Goal: Task Accomplishment & Management: Complete application form

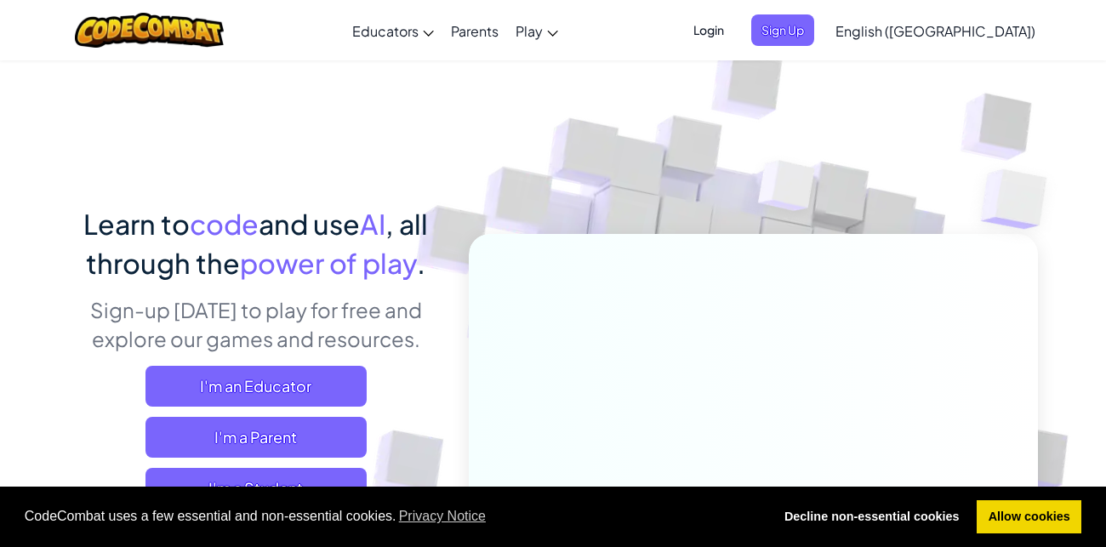
click at [591, 161] on img at bounding box center [742, 374] width 945 height 945
click at [814, 32] on span "Sign Up" at bounding box center [782, 29] width 63 height 31
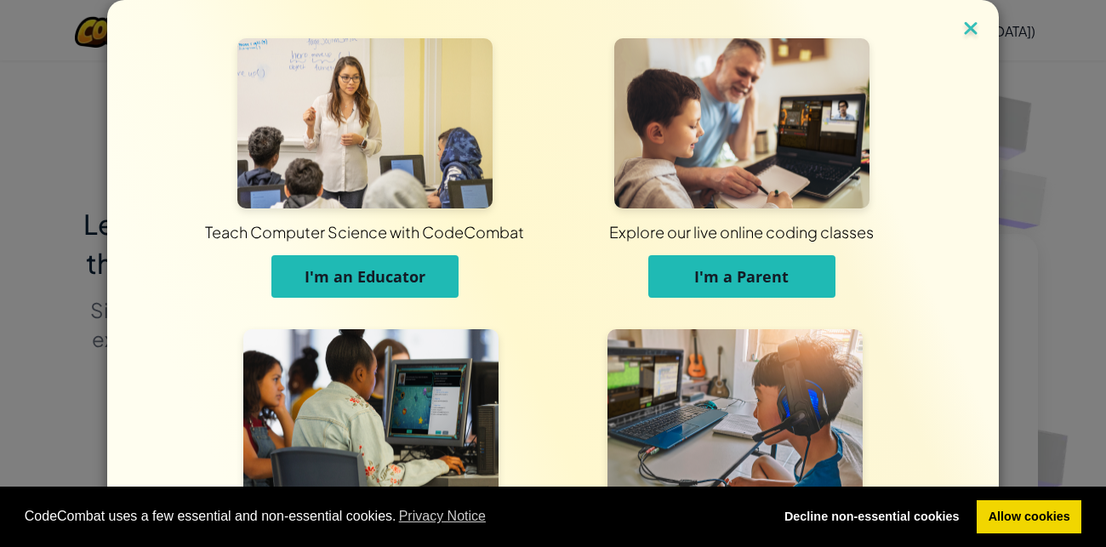
click at [975, 37] on img at bounding box center [971, 30] width 22 height 26
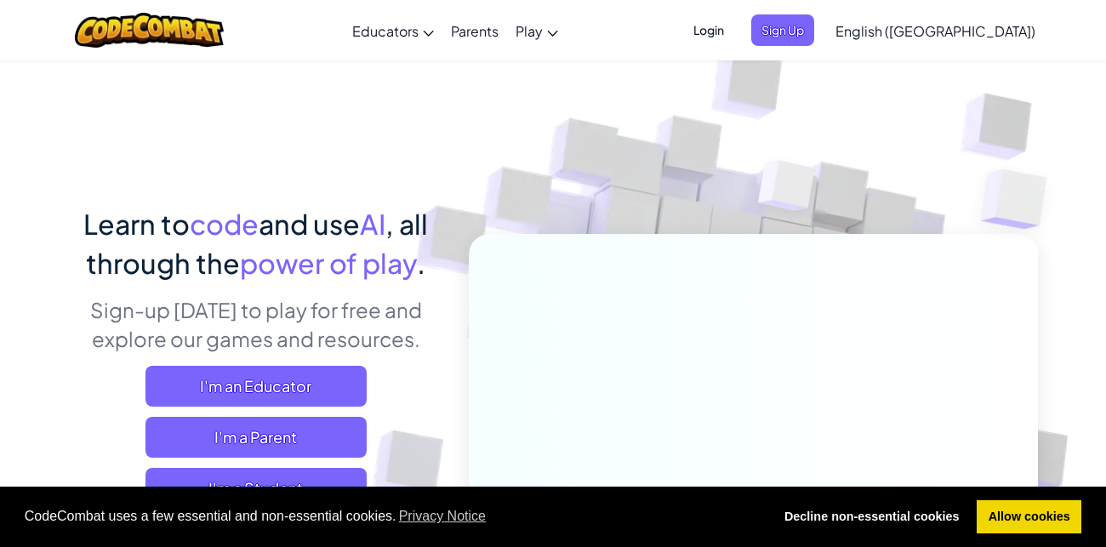
click at [734, 33] on span "Login" at bounding box center [708, 29] width 51 height 31
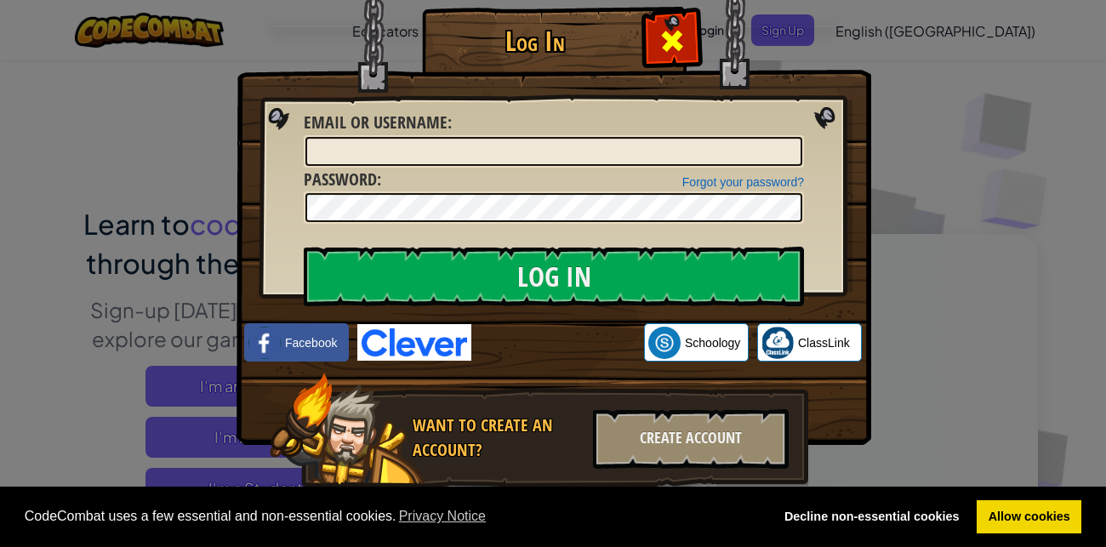
click at [677, 42] on span at bounding box center [671, 40] width 27 height 27
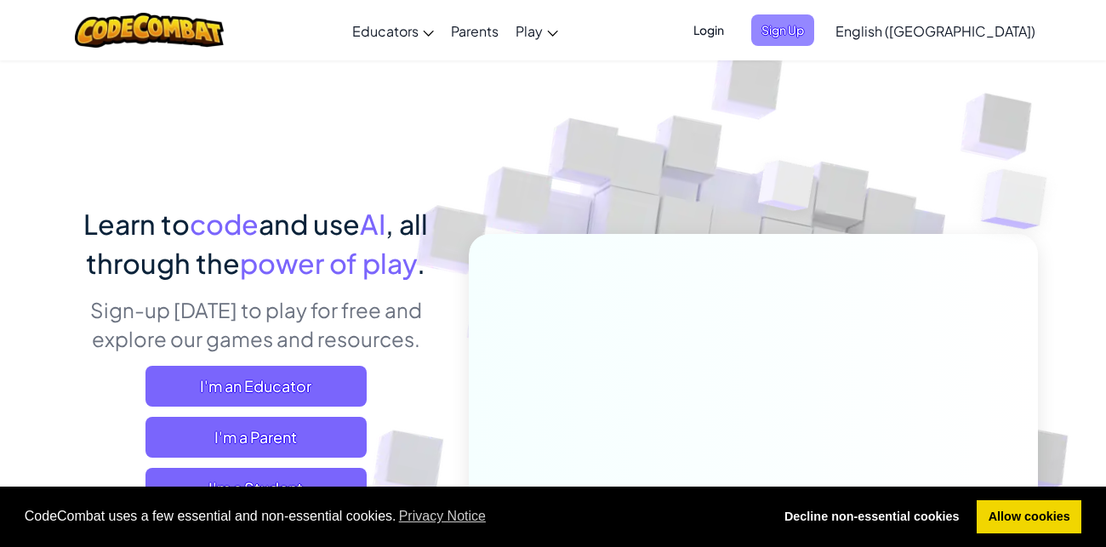
click at [814, 37] on span "Sign Up" at bounding box center [782, 29] width 63 height 31
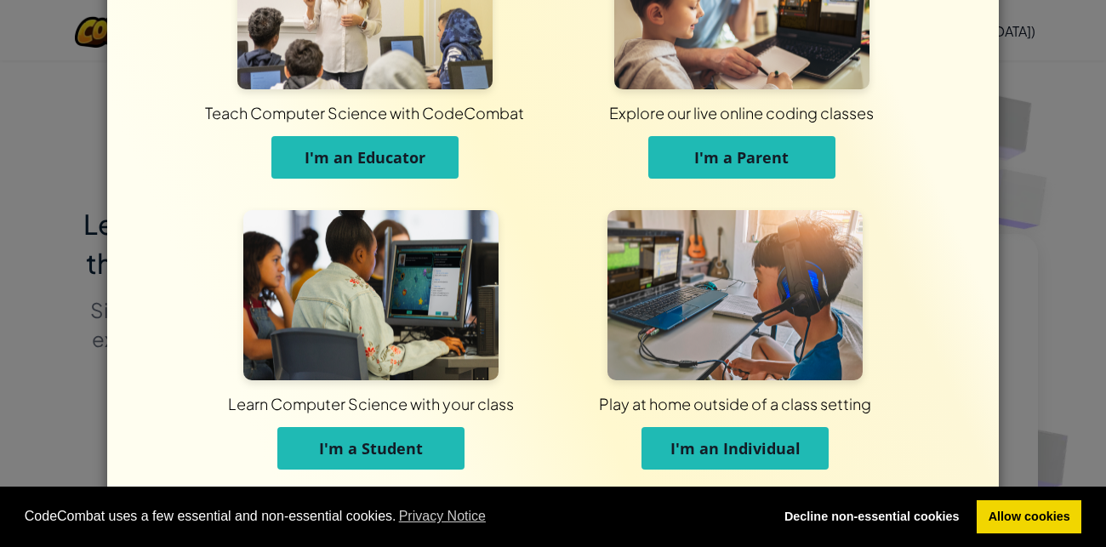
scroll to position [126, 0]
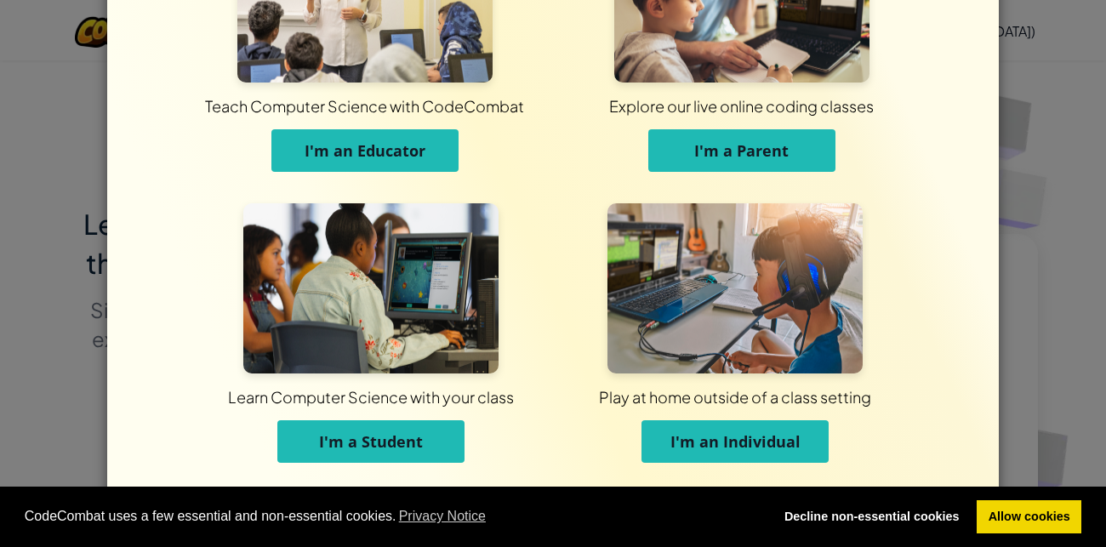
click at [395, 443] on span "I'm a Student" at bounding box center [371, 441] width 104 height 20
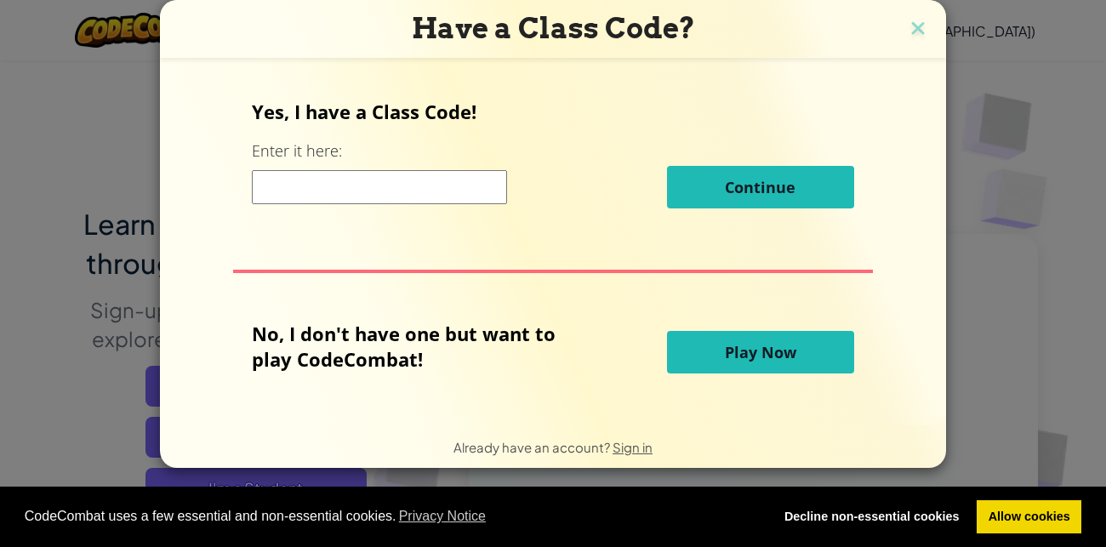
click at [337, 187] on input at bounding box center [379, 187] width 255 height 34
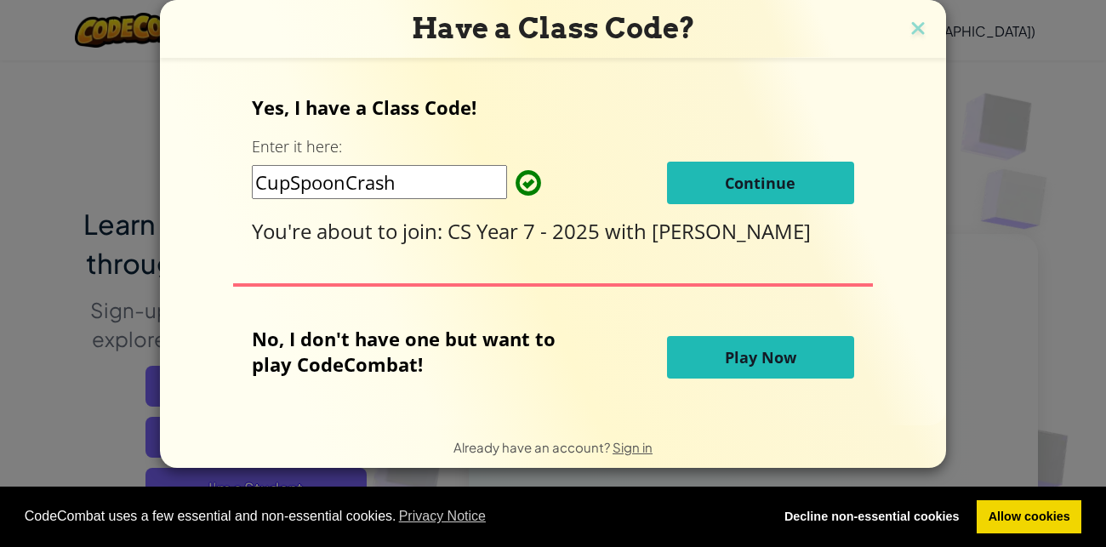
type input "CupSpoonCrash"
click at [756, 174] on span "Continue" at bounding box center [760, 183] width 71 height 20
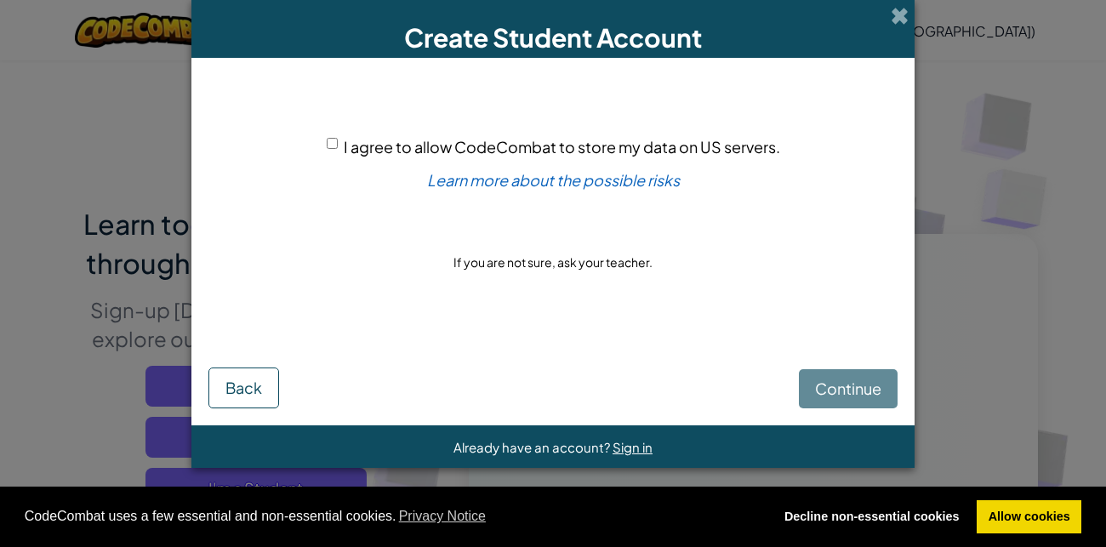
click at [330, 136] on div "I agree to allow CodeCombat to store my data on US servers." at bounding box center [553, 146] width 453 height 25
click at [332, 141] on input "I agree to allow CodeCombat to store my data on US servers." at bounding box center [332, 143] width 11 height 11
checkbox input "true"
click at [869, 396] on span "Continue" at bounding box center [848, 389] width 66 height 20
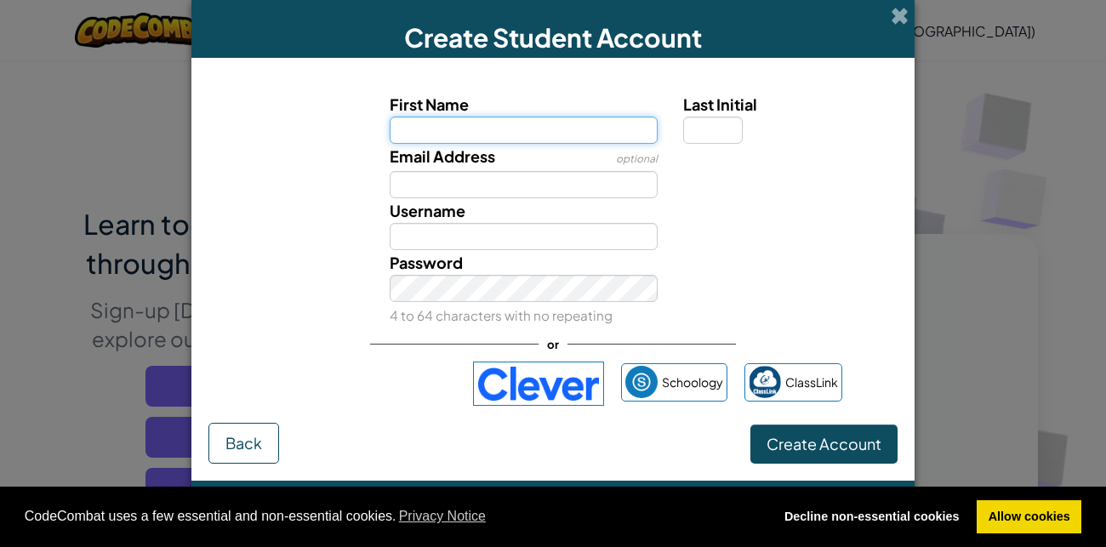
click at [449, 139] on input "First Name" at bounding box center [524, 130] width 269 height 27
type input "[PERSON_NAME]"
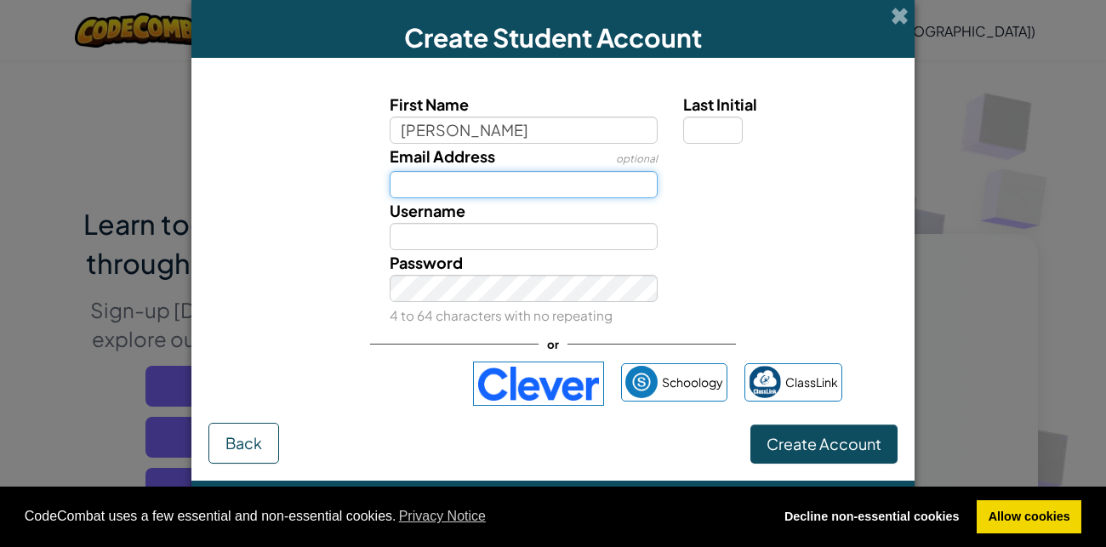
type input "[PERSON_NAME]"
click at [422, 175] on input "Email Address" at bounding box center [524, 184] width 269 height 27
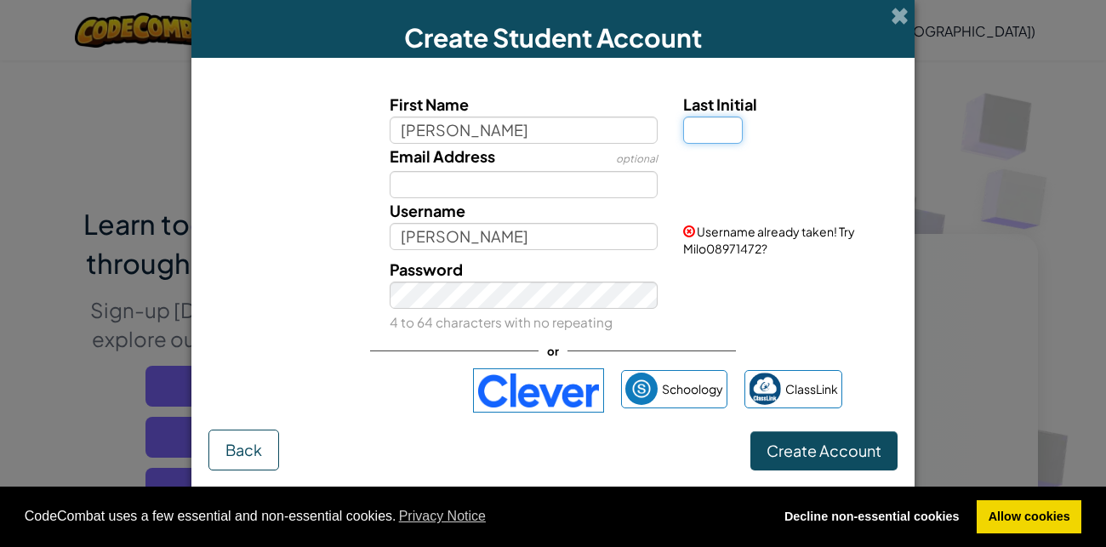
click at [721, 134] on input "Last Initial" at bounding box center [713, 130] width 60 height 27
type input "H"
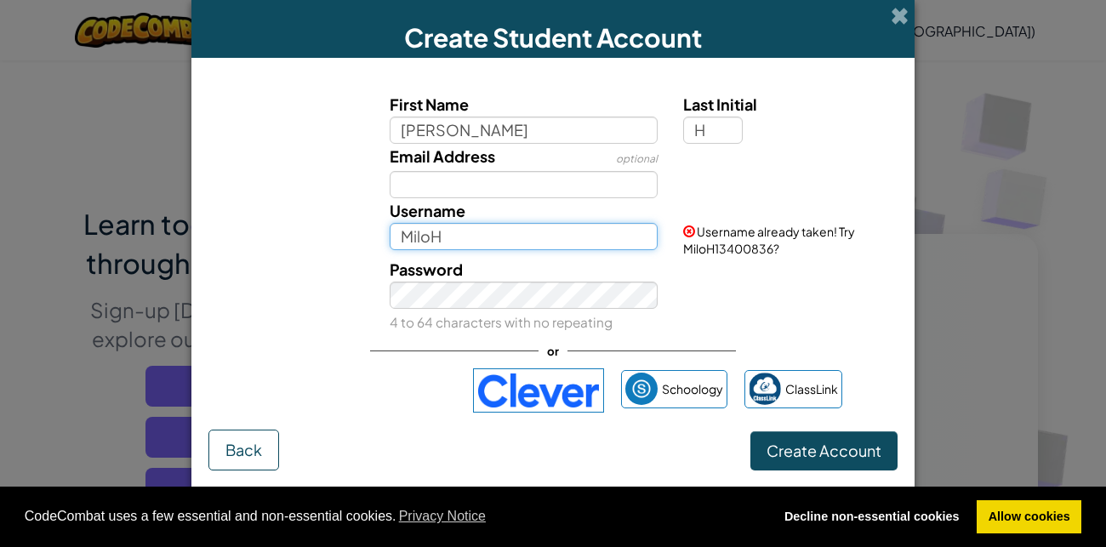
click at [485, 248] on input "MiloH" at bounding box center [524, 236] width 269 height 27
type input "Milhol"
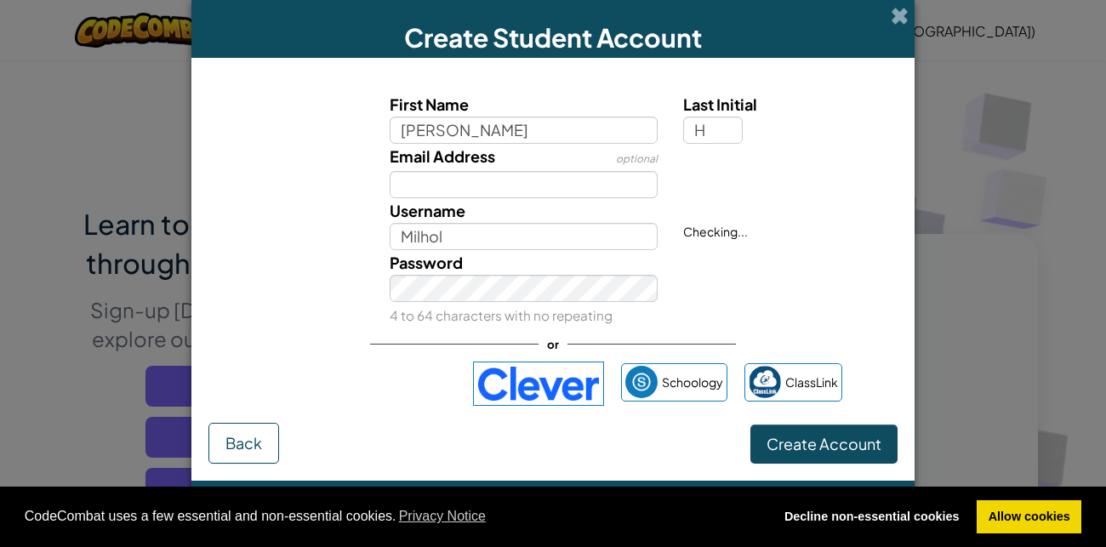
click at [473, 308] on div "Password 4 to 64 characters with no repeating" at bounding box center [524, 288] width 294 height 77
click at [842, 438] on span "Create Account" at bounding box center [824, 444] width 115 height 20
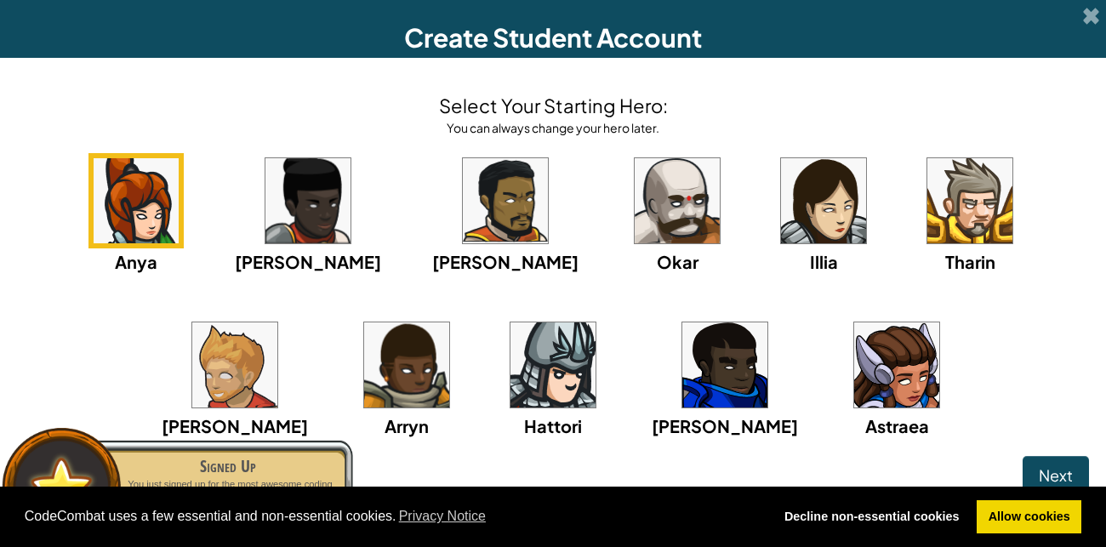
click at [635, 237] on img at bounding box center [677, 200] width 85 height 85
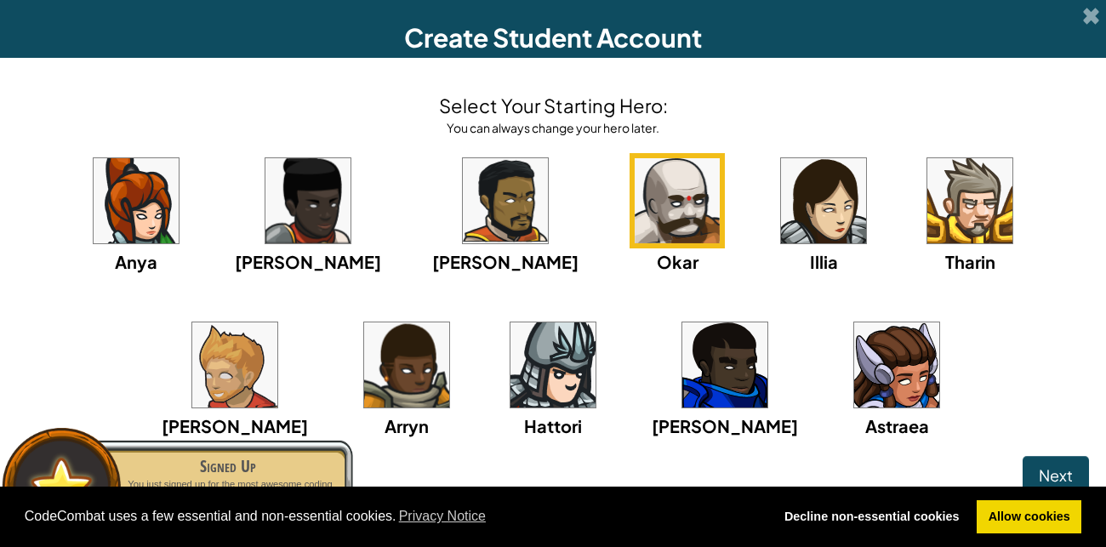
click at [635, 240] on img at bounding box center [677, 200] width 85 height 85
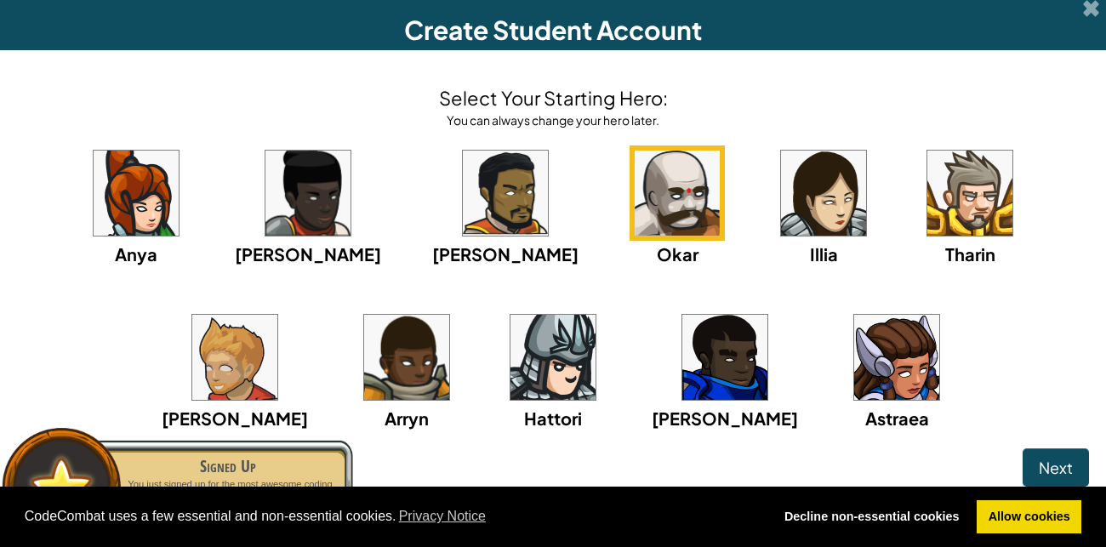
scroll to position [16, 0]
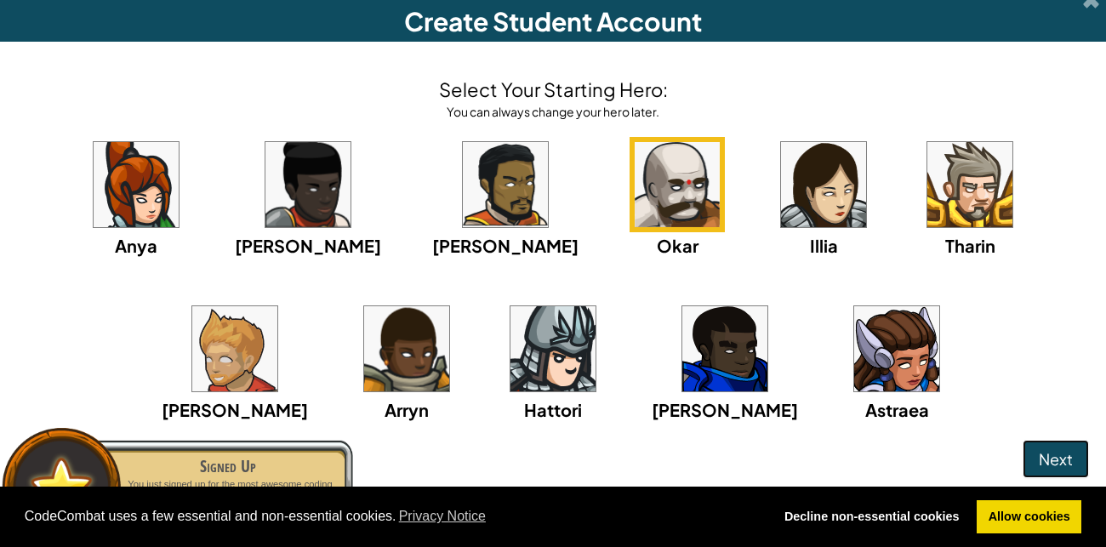
click at [1069, 470] on button "Next" at bounding box center [1056, 459] width 66 height 39
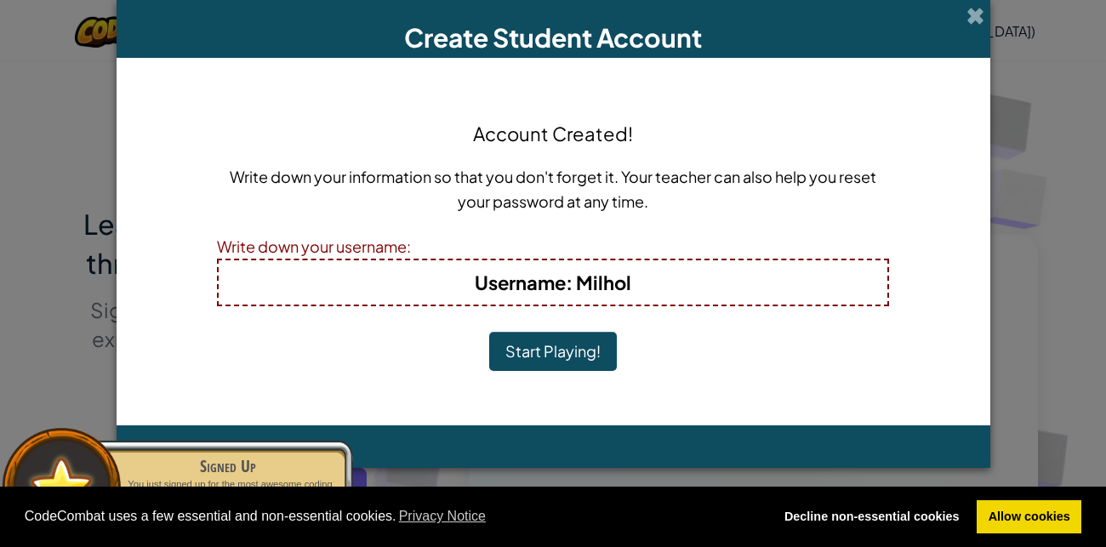
scroll to position [0, 0]
click at [533, 346] on button "Start Playing!" at bounding box center [553, 351] width 128 height 39
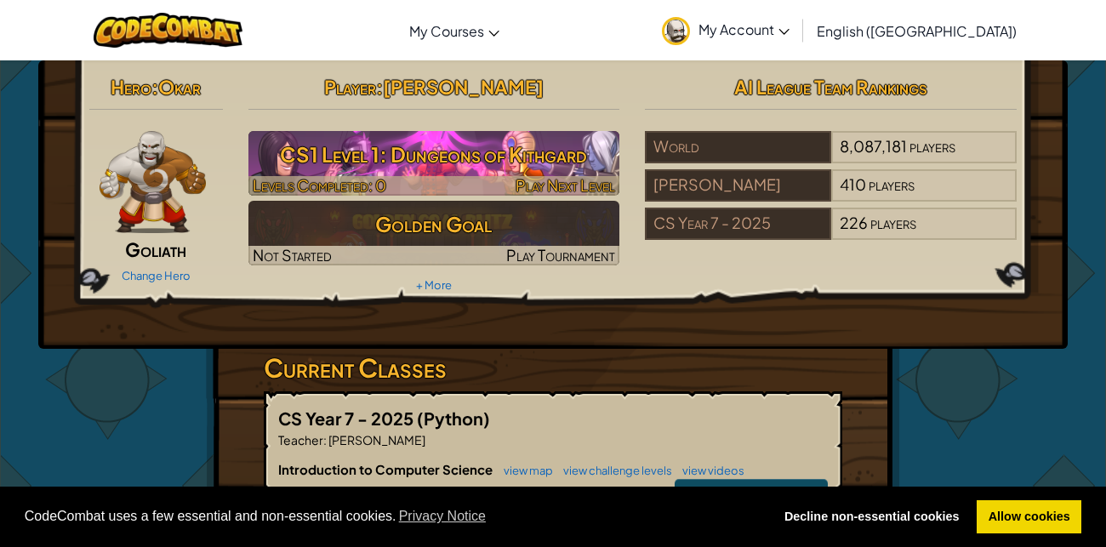
click at [418, 161] on h3 "CS1 Level 1: Dungeons of Kithgard" at bounding box center [434, 154] width 372 height 38
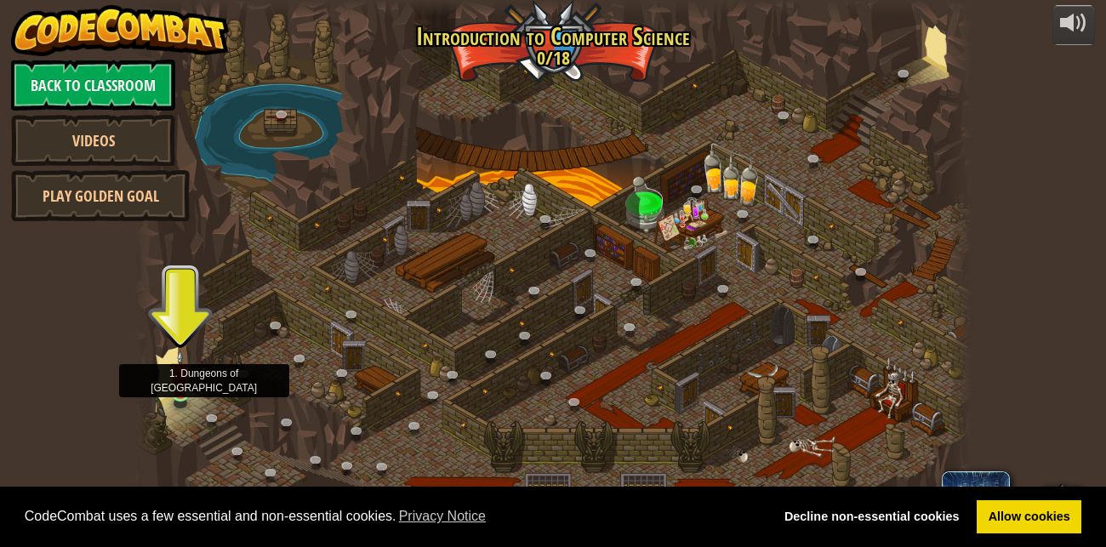
click at [175, 390] on img at bounding box center [180, 372] width 20 height 45
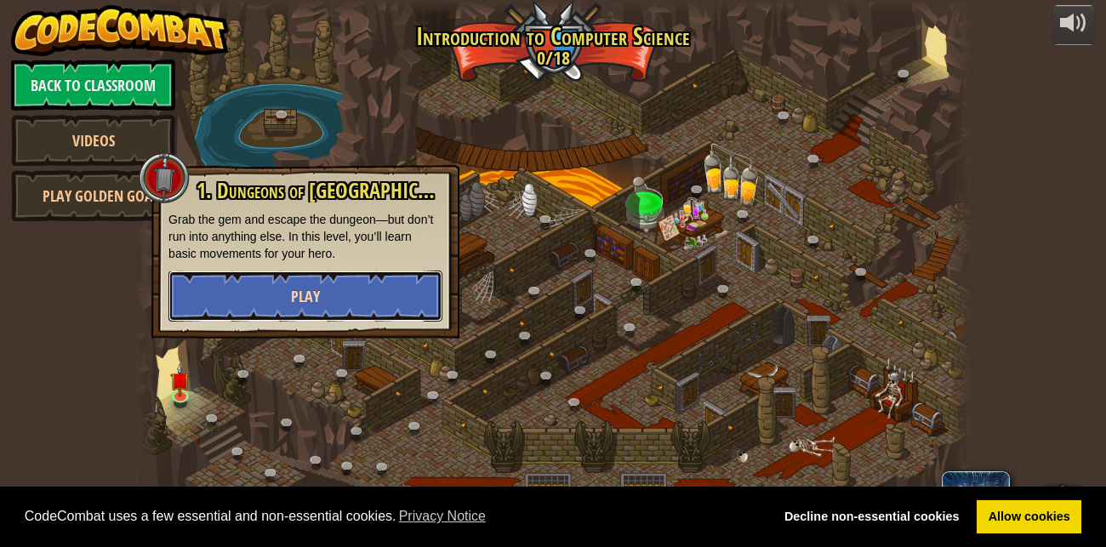
click at [320, 286] on button "Play" at bounding box center [305, 296] width 274 height 51
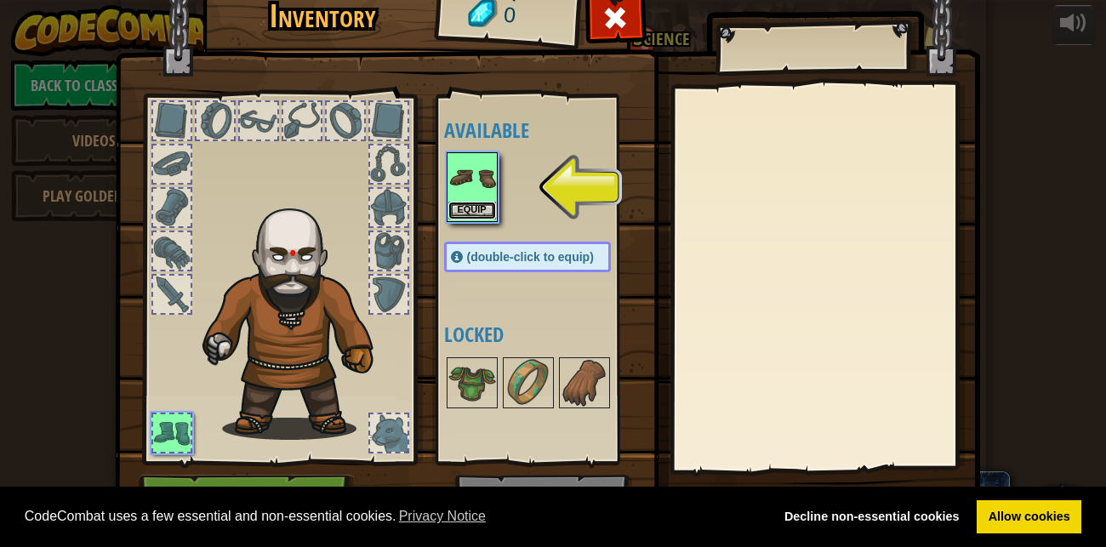
click at [476, 202] on button "Equip" at bounding box center [472, 211] width 48 height 18
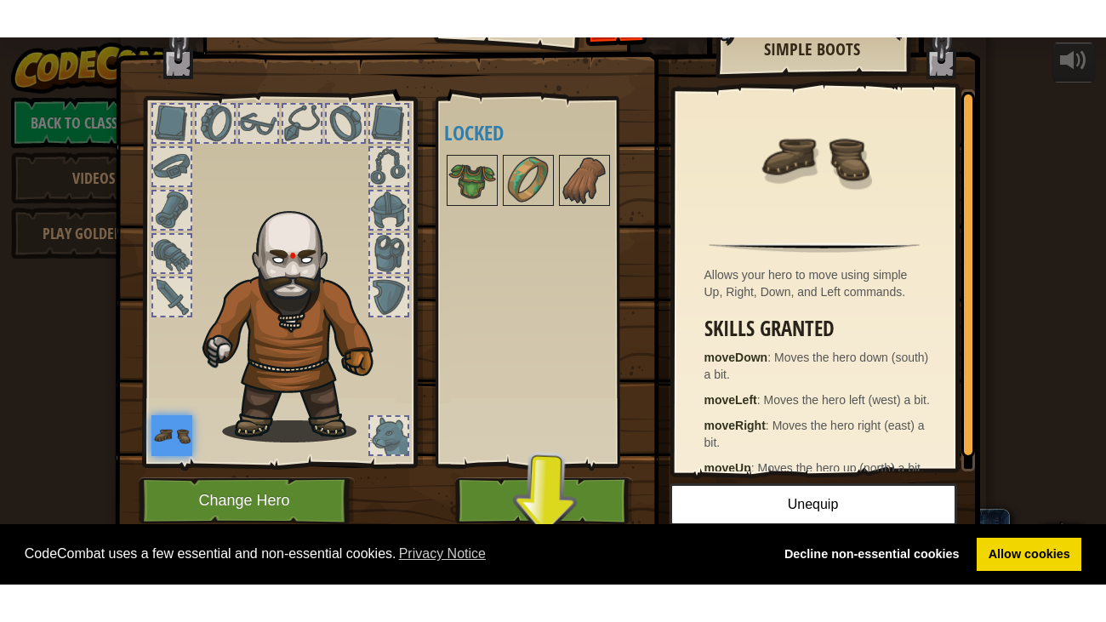
scroll to position [39, 0]
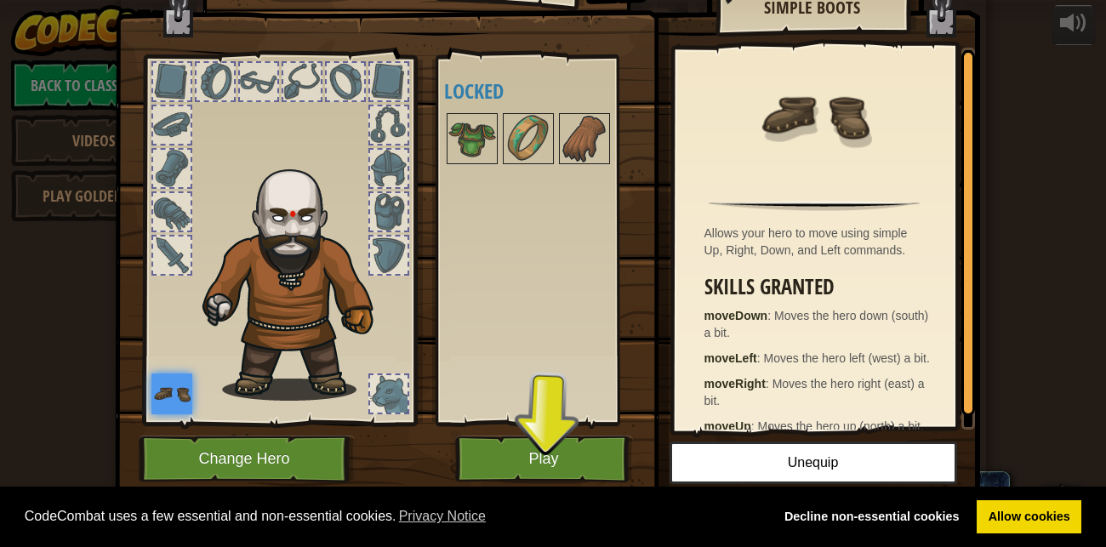
drag, startPoint x: 1017, startPoint y: 519, endPoint x: 975, endPoint y: 516, distance: 42.6
click at [1018, 518] on link "Allow cookies" at bounding box center [1029, 517] width 105 height 34
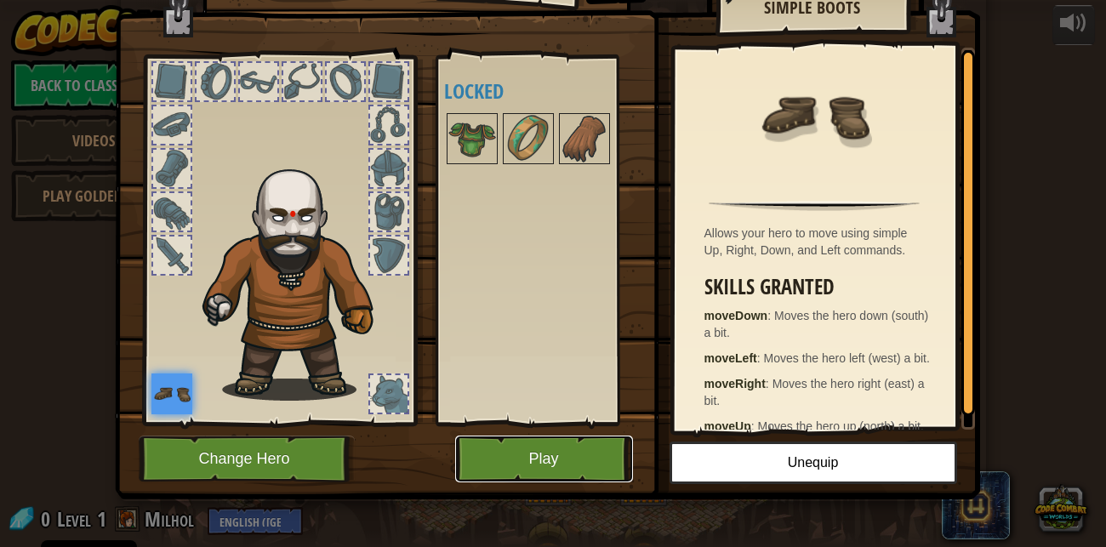
click at [508, 445] on button "Play" at bounding box center [544, 459] width 178 height 47
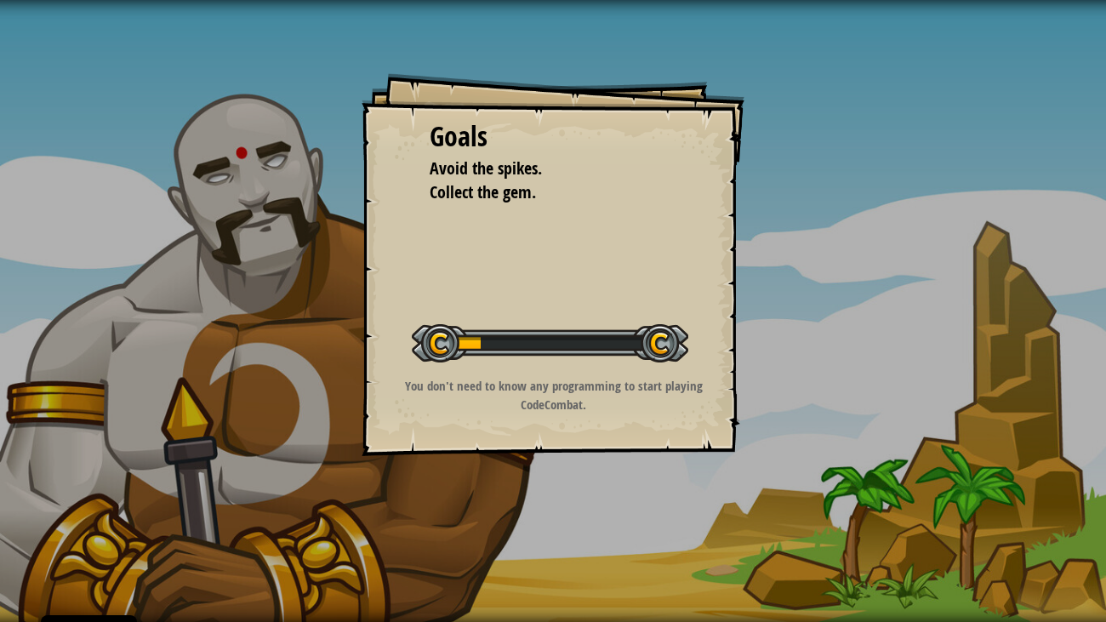
click at [569, 363] on div "Start Level" at bounding box center [550, 341] width 276 height 68
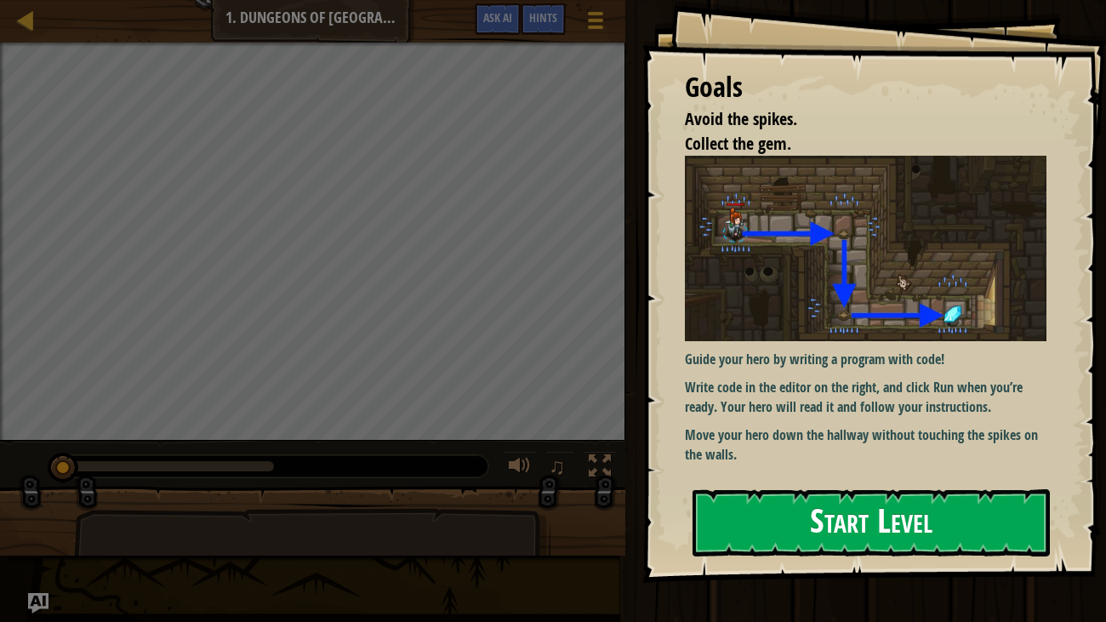
click at [772, 503] on button "Start Level" at bounding box center [871, 522] width 358 height 67
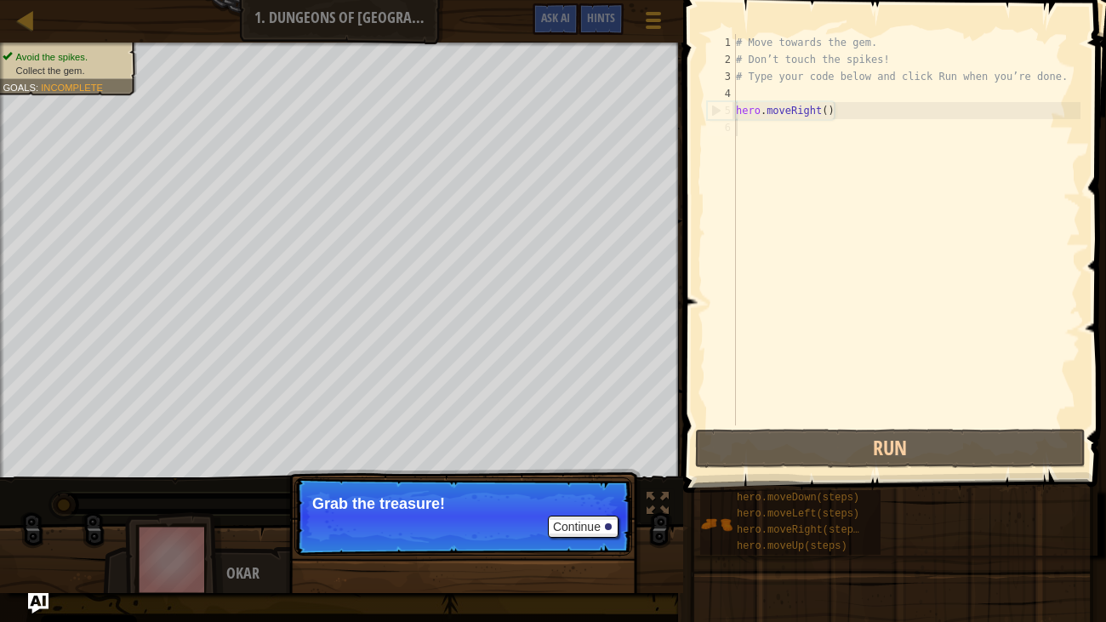
click at [397, 524] on p "Continue Grab the treasure!" at bounding box center [463, 516] width 338 height 78
click at [587, 517] on button "Continue" at bounding box center [583, 527] width 71 height 22
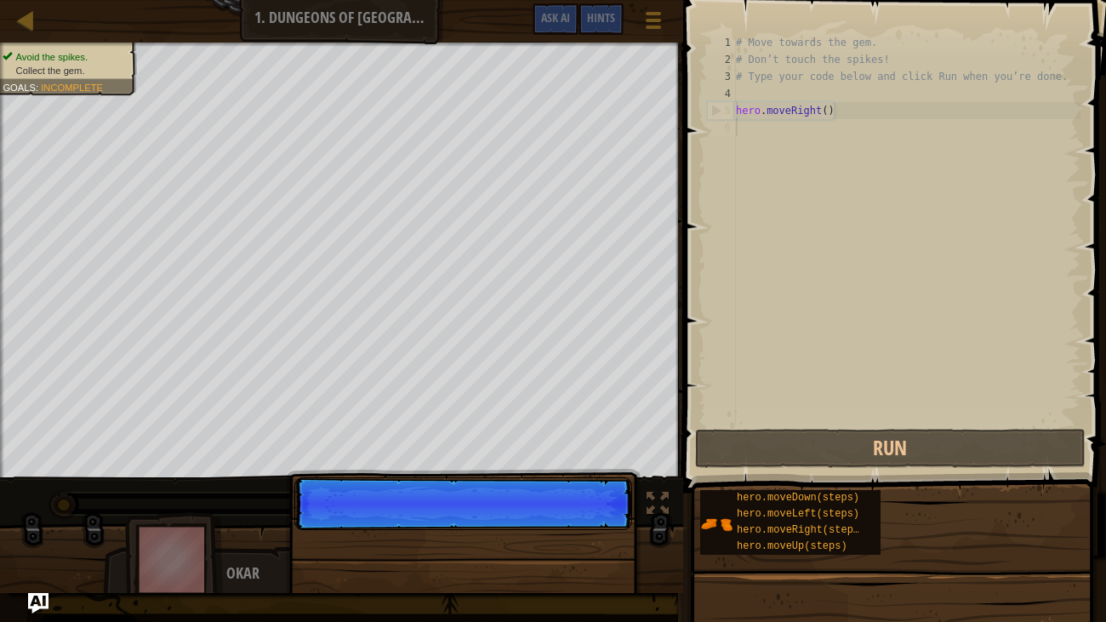
scroll to position [8, 0]
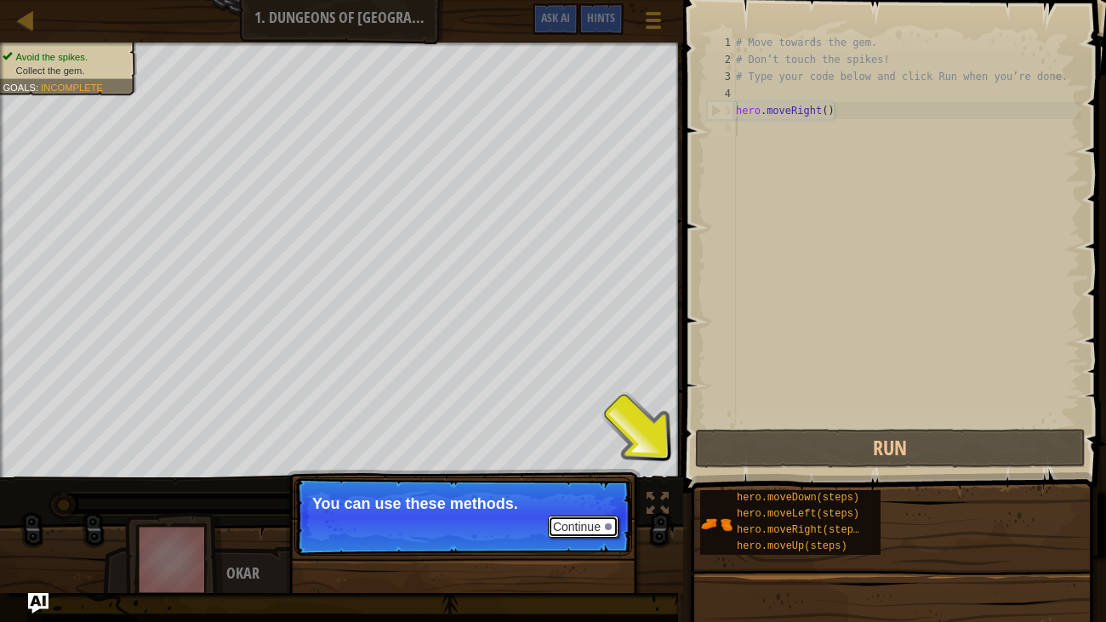
click at [573, 531] on button "Continue" at bounding box center [583, 527] width 71 height 22
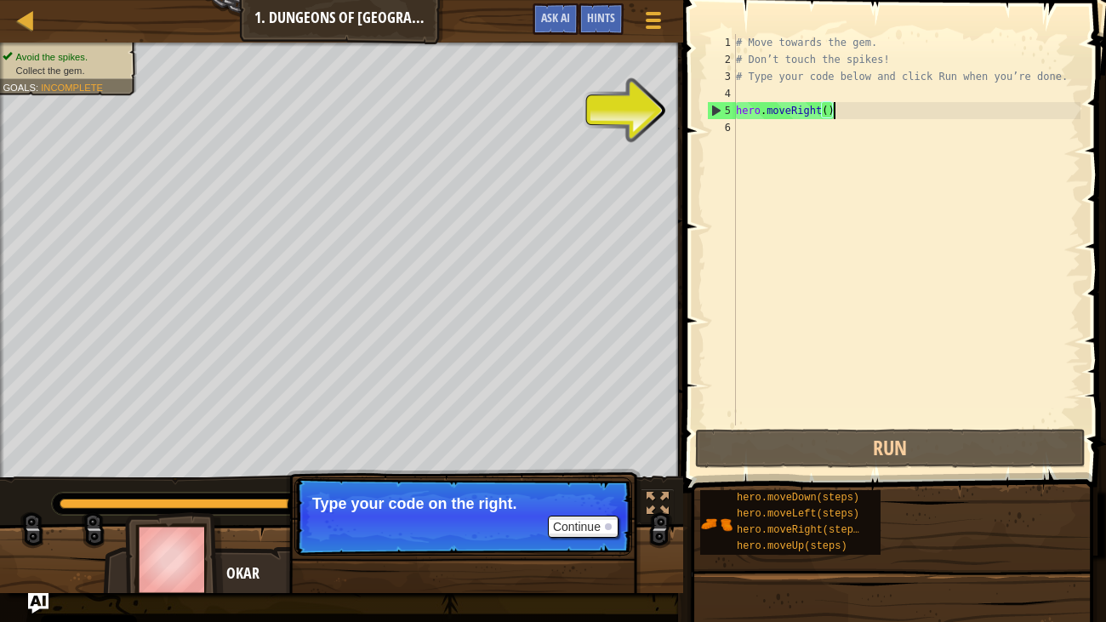
click at [850, 115] on div "# Move towards the gem. # Don’t touch the spikes! # Type your code below and cl…" at bounding box center [906, 246] width 348 height 425
type textarea "hero.moveRight()"
click at [829, 113] on div "# Move towards the gem. # Don’t touch the spikes! # Type your code below and cl…" at bounding box center [906, 246] width 348 height 425
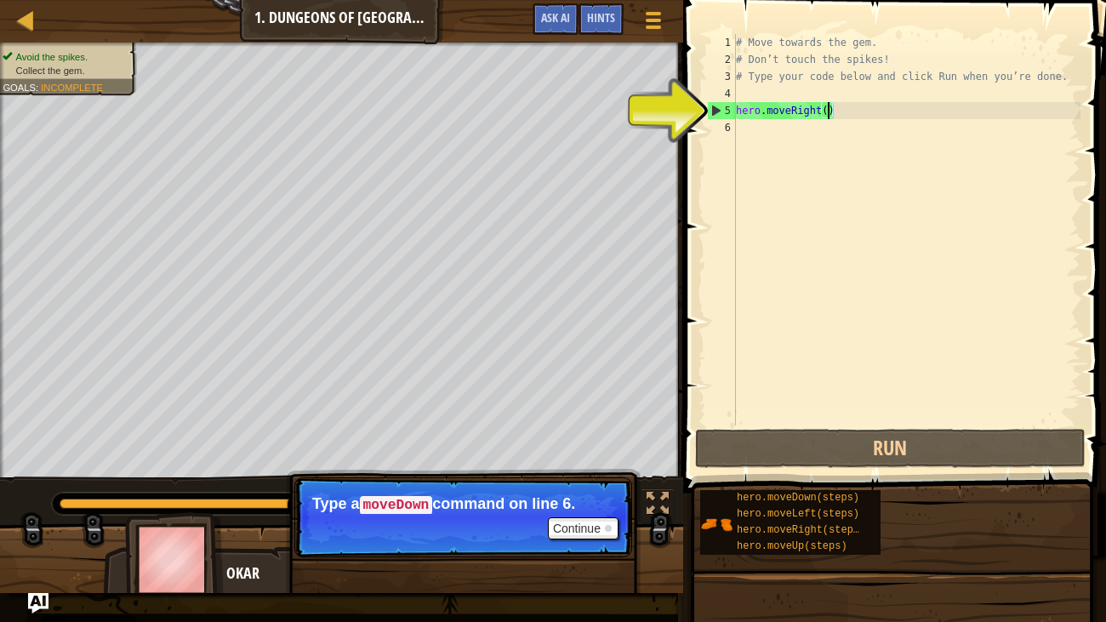
click at [803, 146] on div "# Move towards the gem. # Don’t touch the spikes! # Type your code below and cl…" at bounding box center [906, 246] width 348 height 425
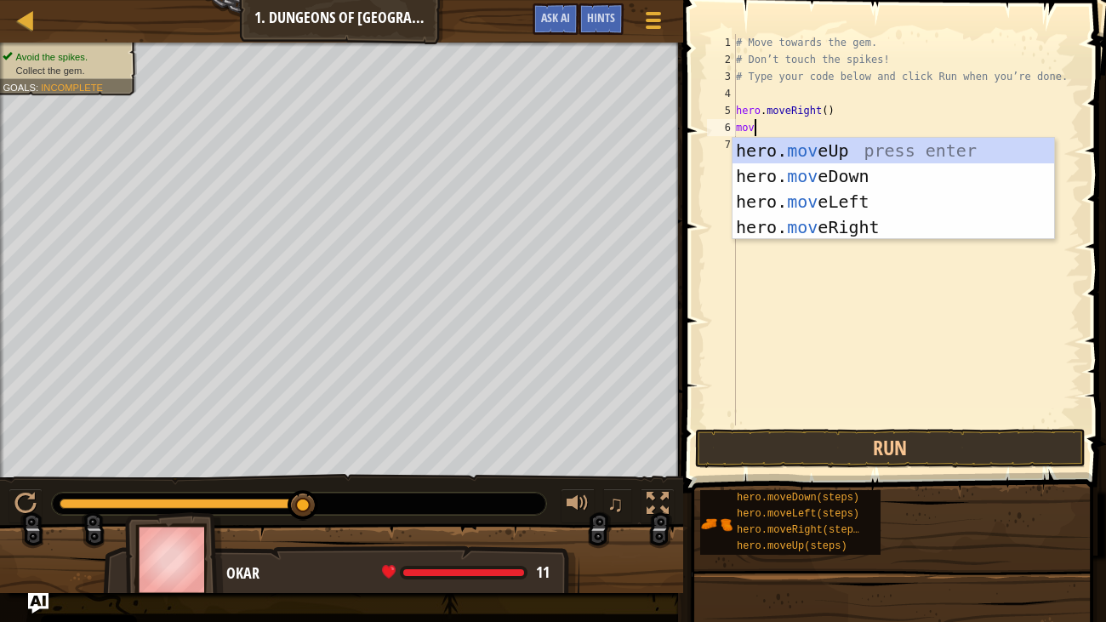
type textarea "move"
click at [789, 174] on div "hero. move Up press enter hero. move Down press enter hero. move Left press ent…" at bounding box center [893, 214] width 322 height 153
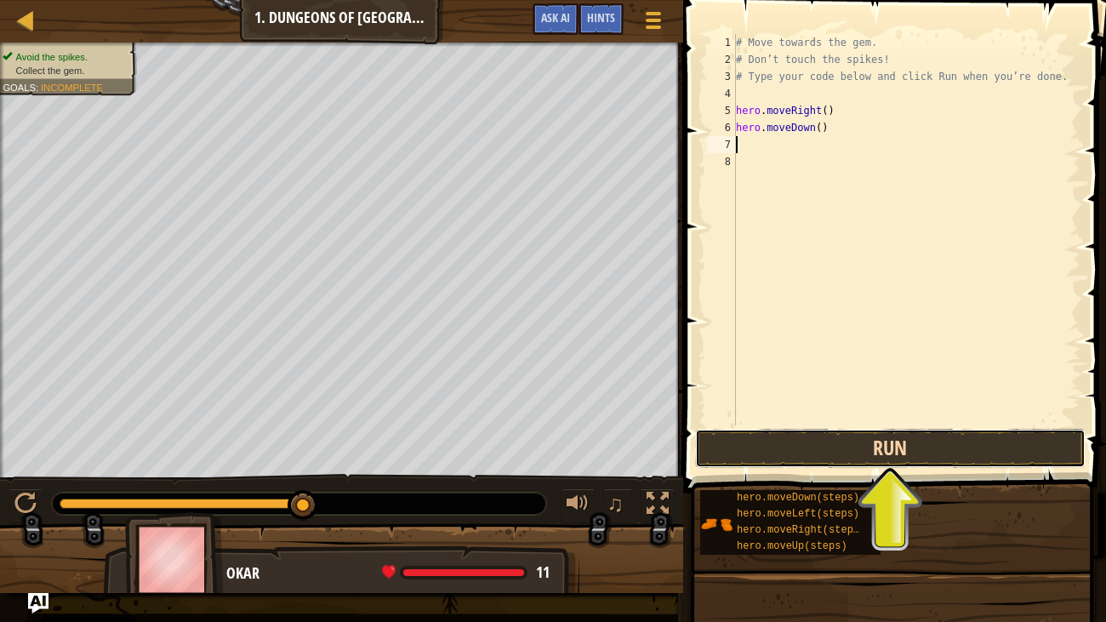
click at [875, 442] on button "Run" at bounding box center [890, 448] width 390 height 39
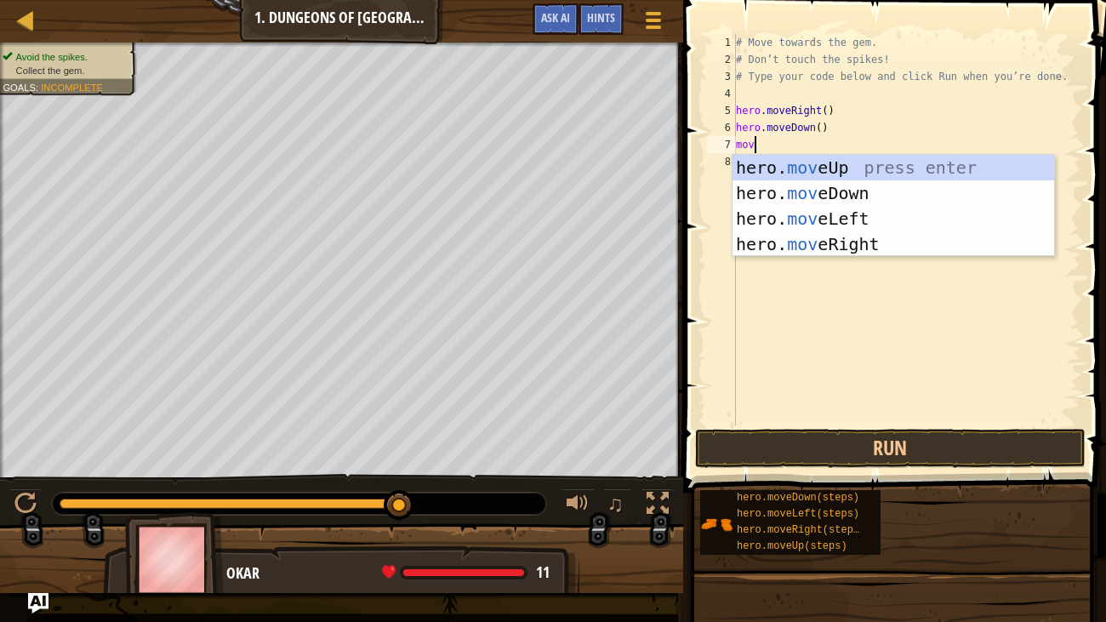
type textarea "move"
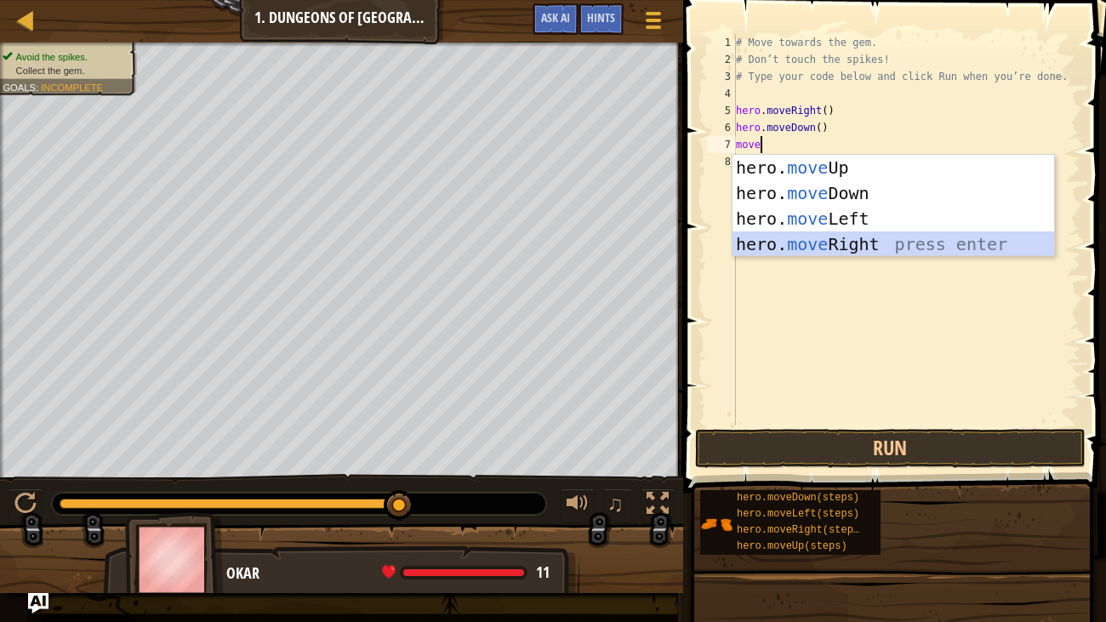
click at [793, 245] on div "hero. move Up press enter hero. move Down press enter hero. move Left press ent…" at bounding box center [893, 231] width 322 height 153
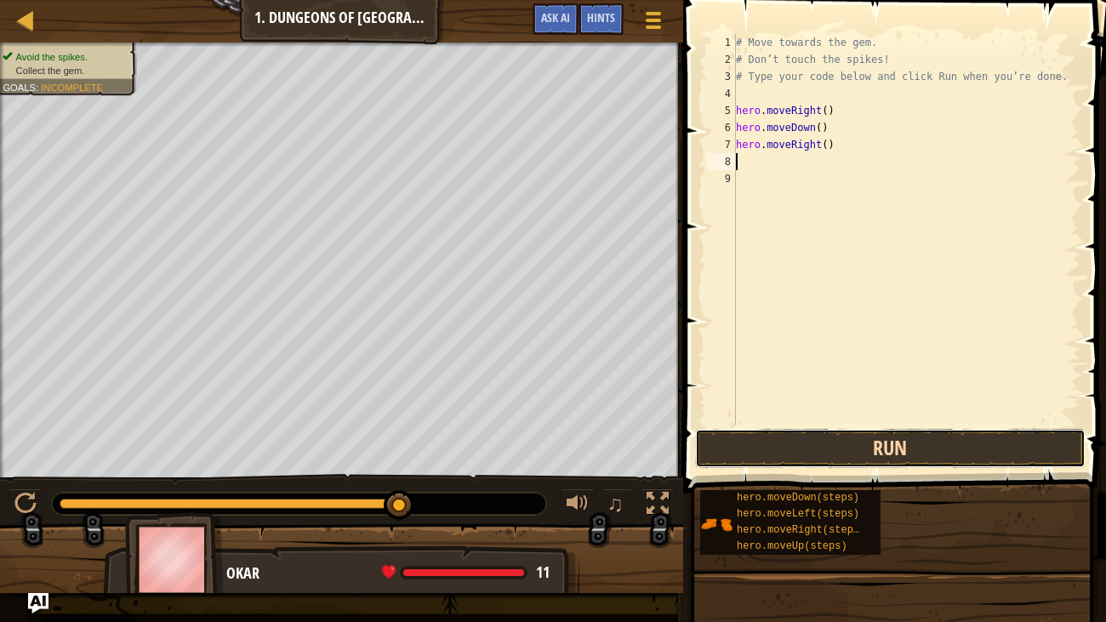
click at [901, 453] on button "Run" at bounding box center [890, 448] width 390 height 39
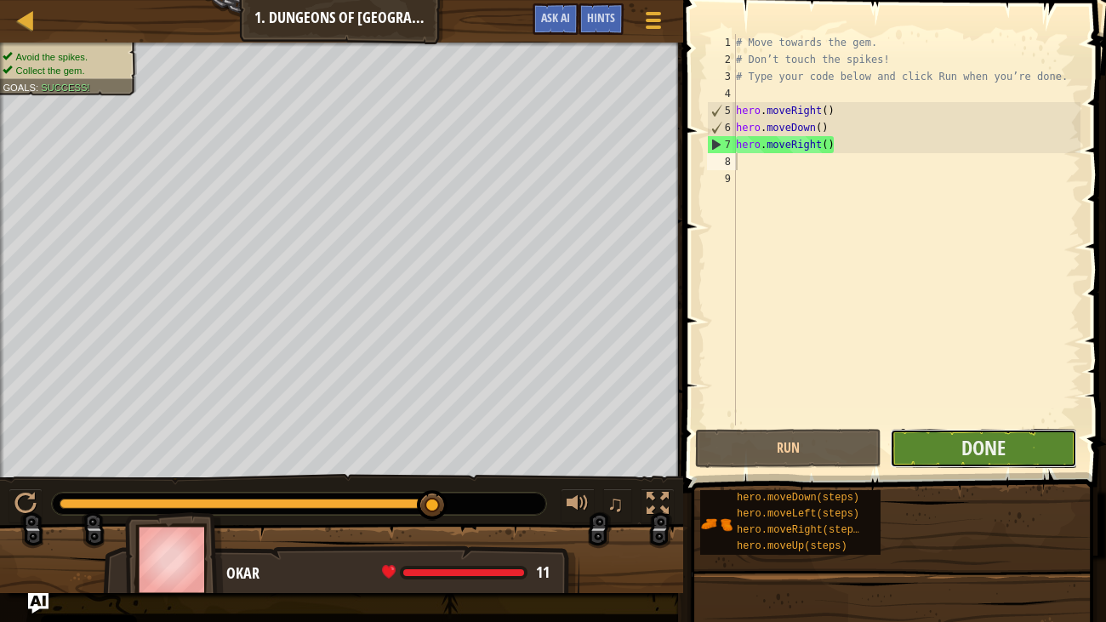
click at [929, 438] on button "Done" at bounding box center [983, 448] width 186 height 39
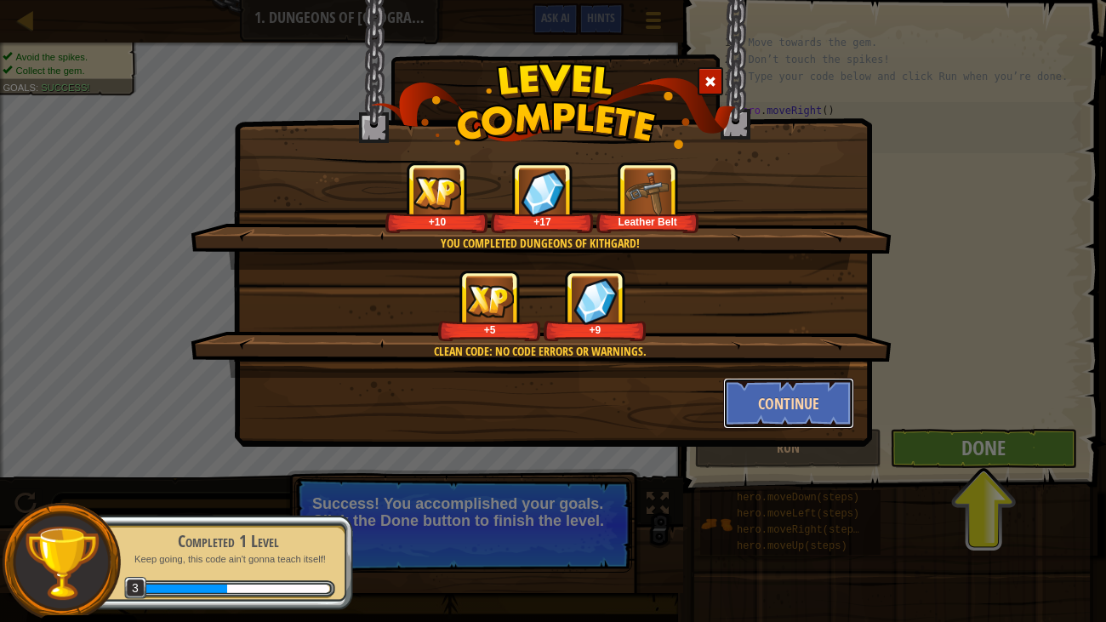
click at [800, 413] on button "Continue" at bounding box center [789, 403] width 132 height 51
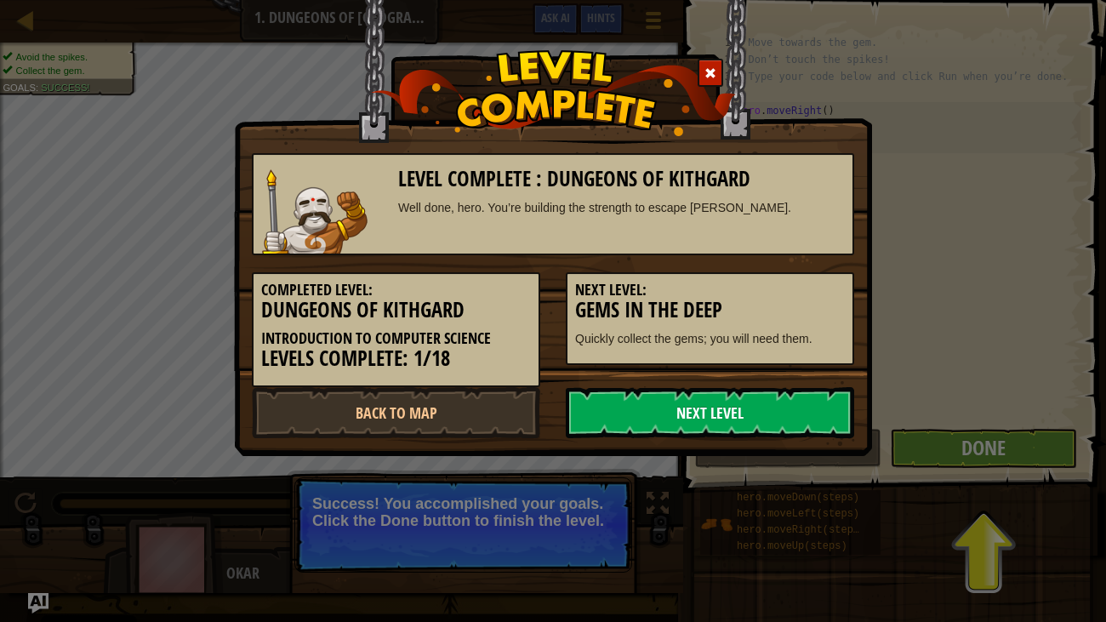
click at [644, 395] on link "Next Level" at bounding box center [710, 412] width 288 height 51
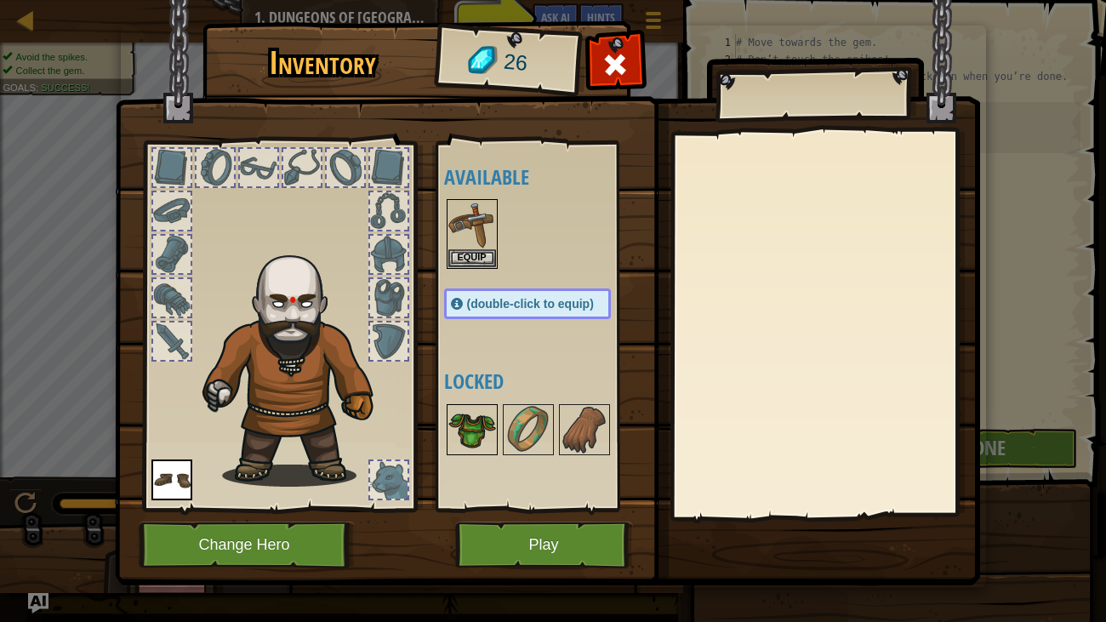
click at [453, 426] on img at bounding box center [472, 430] width 48 height 48
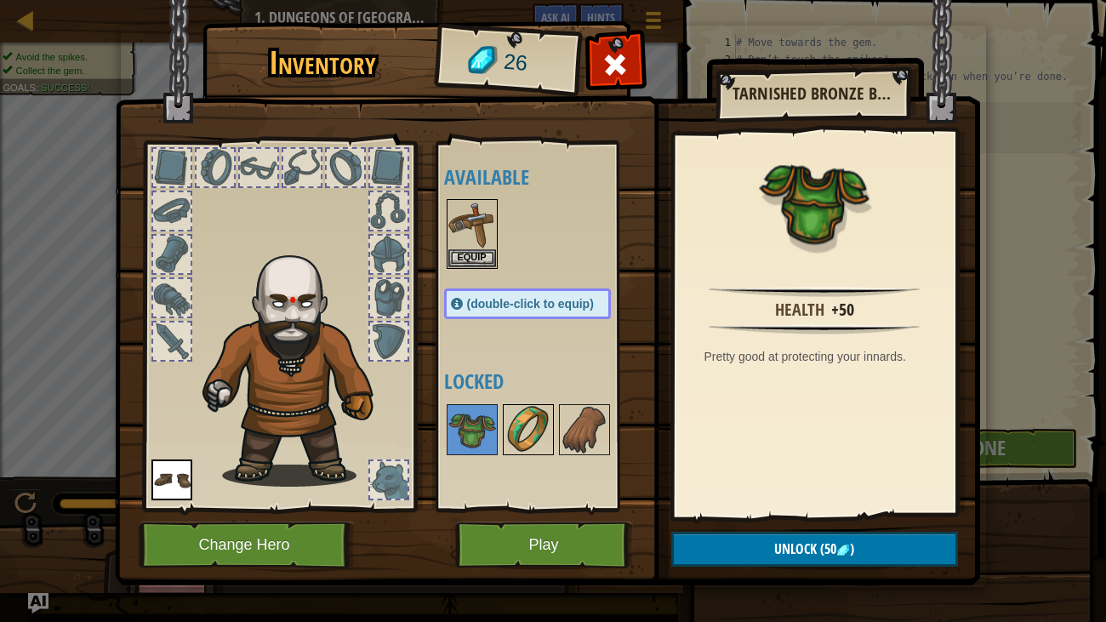
click at [550, 429] on img at bounding box center [528, 430] width 48 height 48
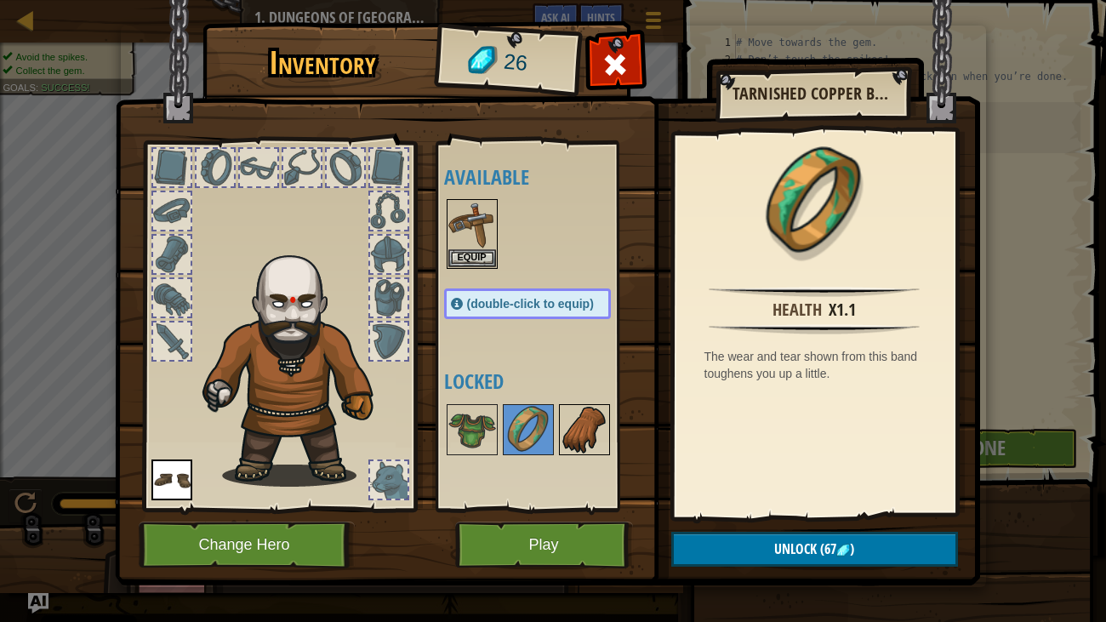
click at [601, 427] on img at bounding box center [585, 430] width 48 height 48
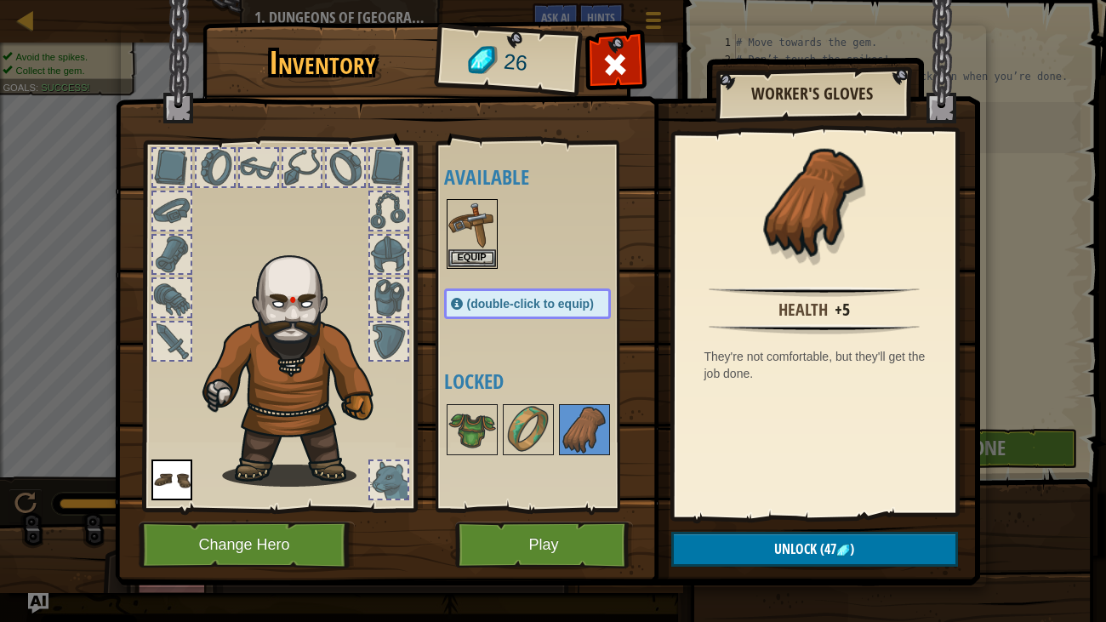
click at [507, 343] on div "Available Equip Equip (double-click to equip) Locked" at bounding box center [544, 326] width 201 height 355
click at [469, 429] on img at bounding box center [472, 430] width 48 height 48
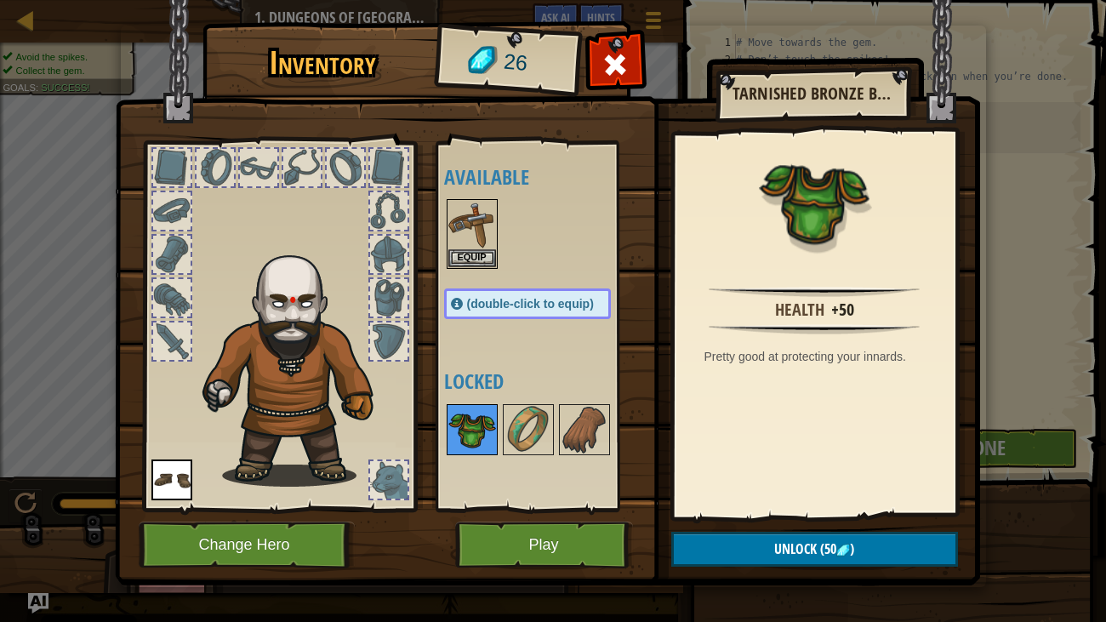
click at [470, 419] on img at bounding box center [472, 430] width 48 height 48
click at [453, 247] on img at bounding box center [472, 225] width 48 height 48
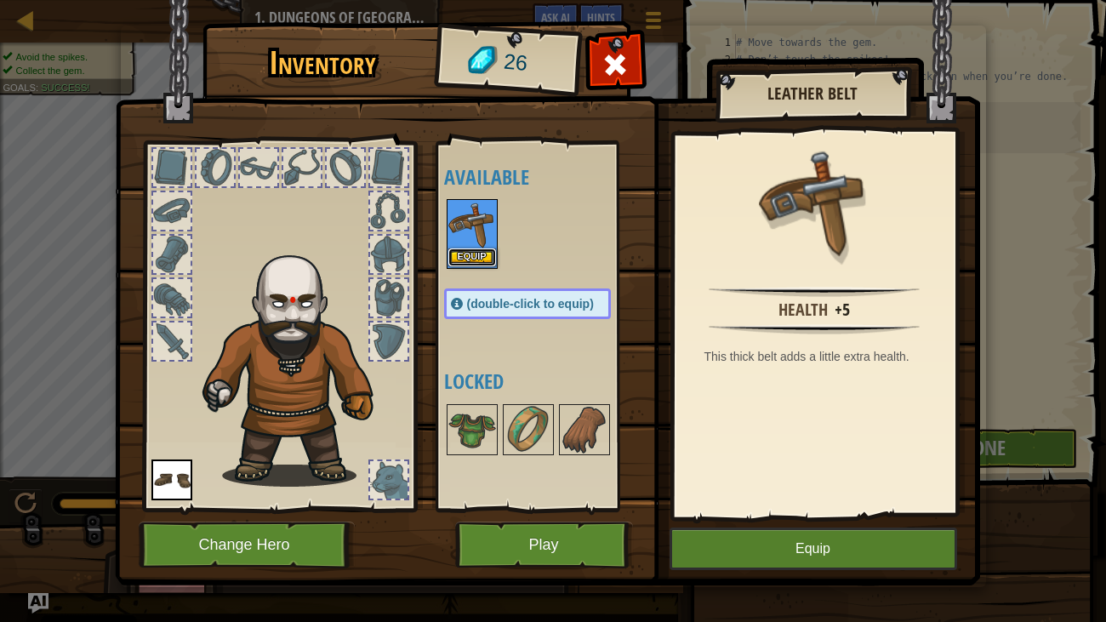
click at [456, 253] on button "Equip" at bounding box center [472, 257] width 48 height 18
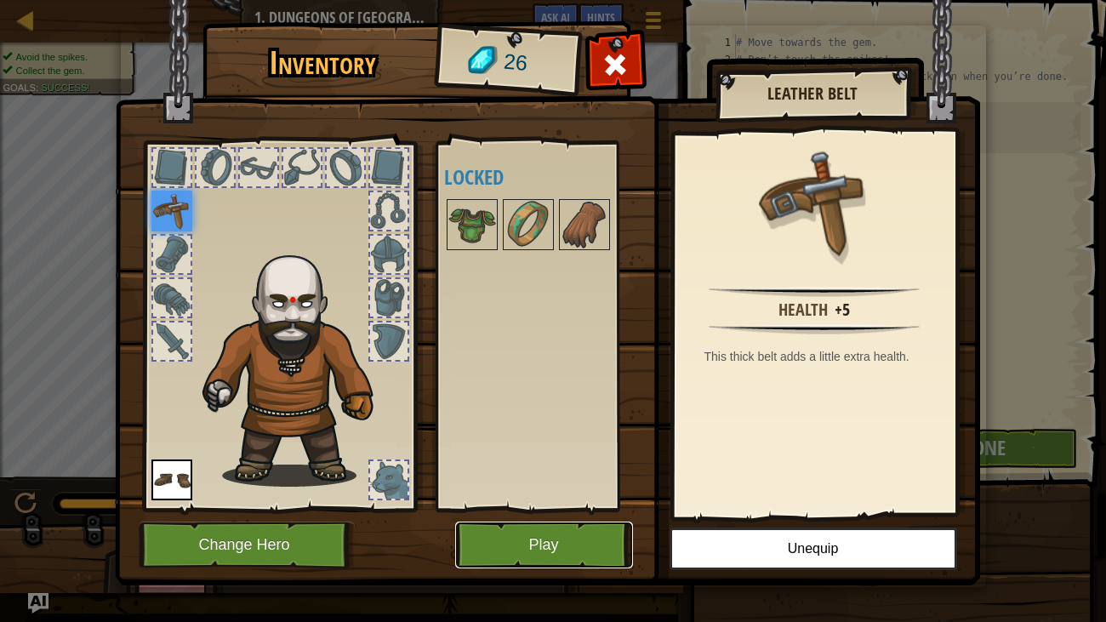
click at [488, 545] on button "Play" at bounding box center [544, 544] width 178 height 47
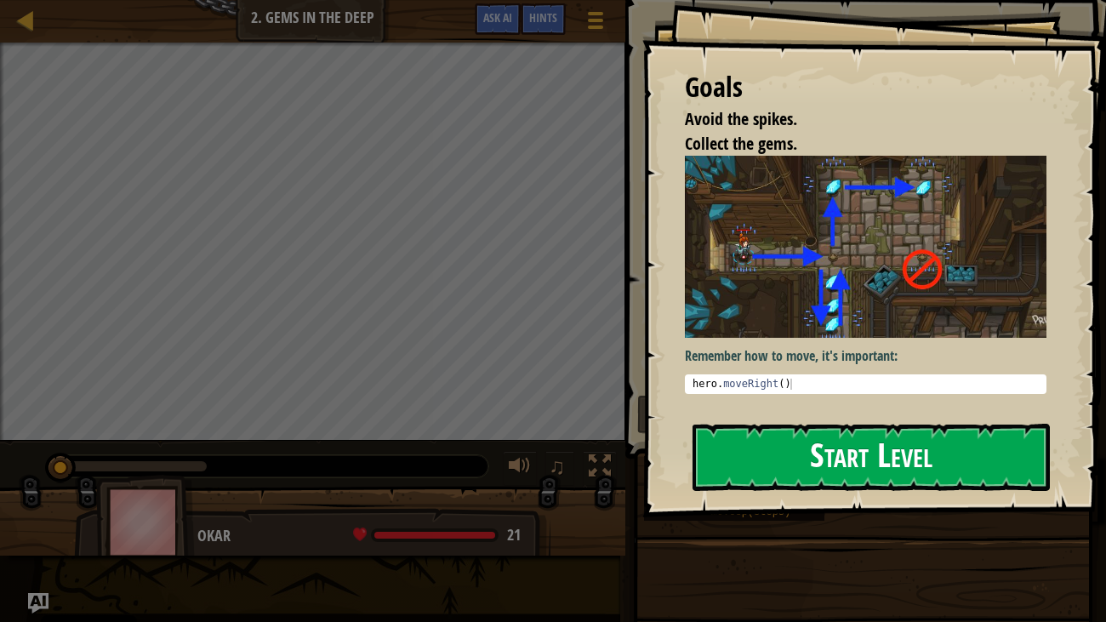
click at [878, 470] on button "Start Level" at bounding box center [871, 457] width 358 height 67
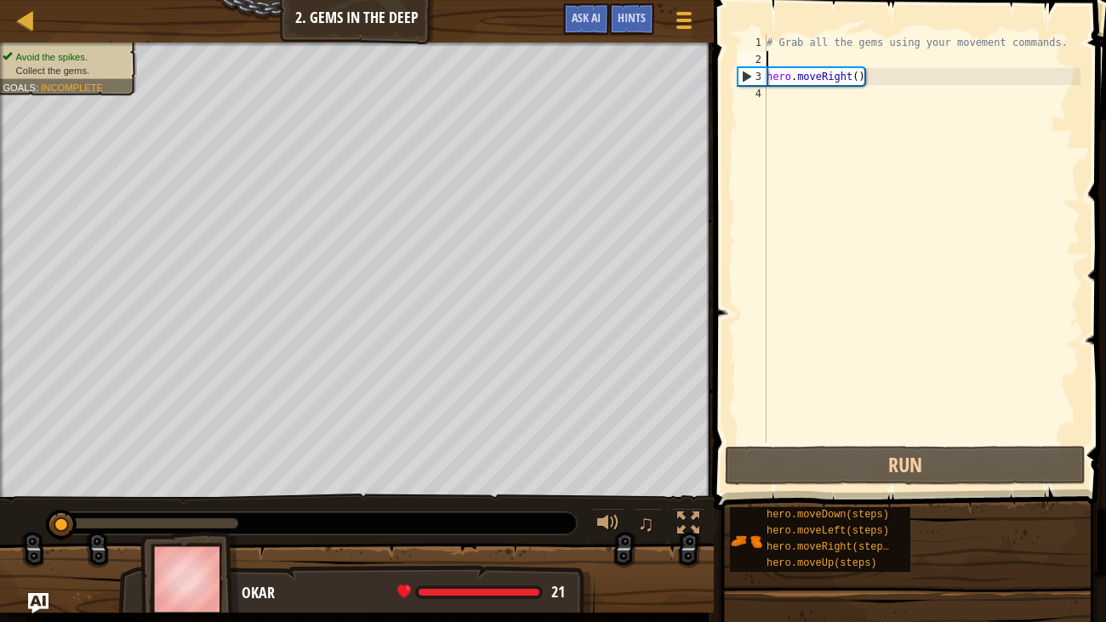
click at [865, 56] on div "# Grab all the gems using your movement commands. hero . moveRight ( )" at bounding box center [921, 255] width 317 height 442
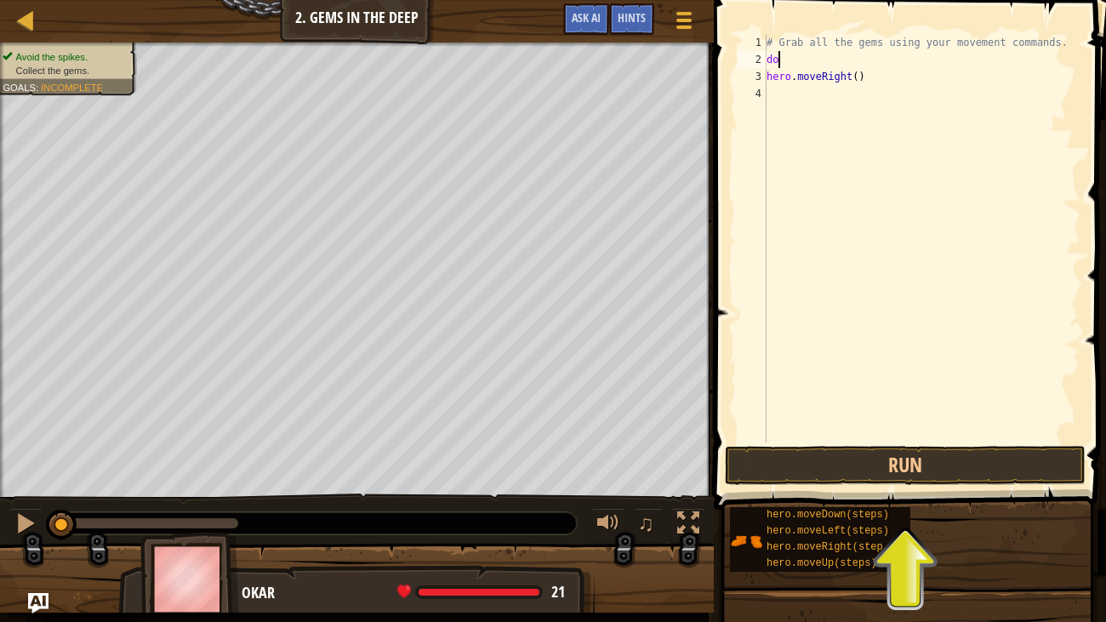
scroll to position [8, 0]
type textarea "d"
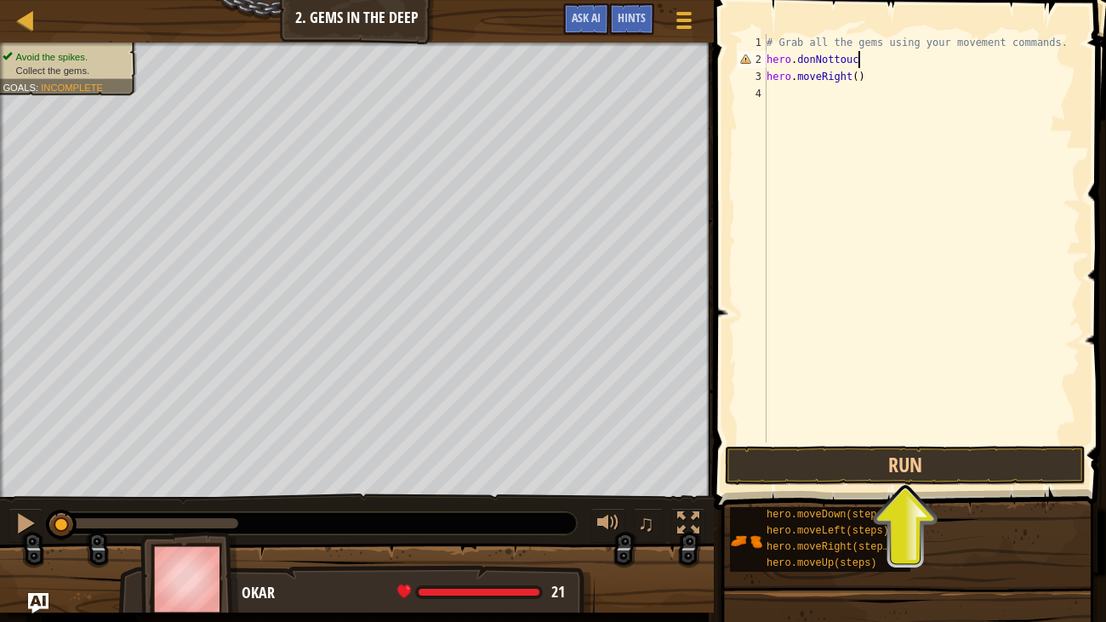
scroll to position [8, 7]
type textarea "hero.donNottouchspikes"
click at [820, 102] on div "# Grab all the gems using your movement commands. hero . donNottouchspikes hero…" at bounding box center [921, 255] width 317 height 442
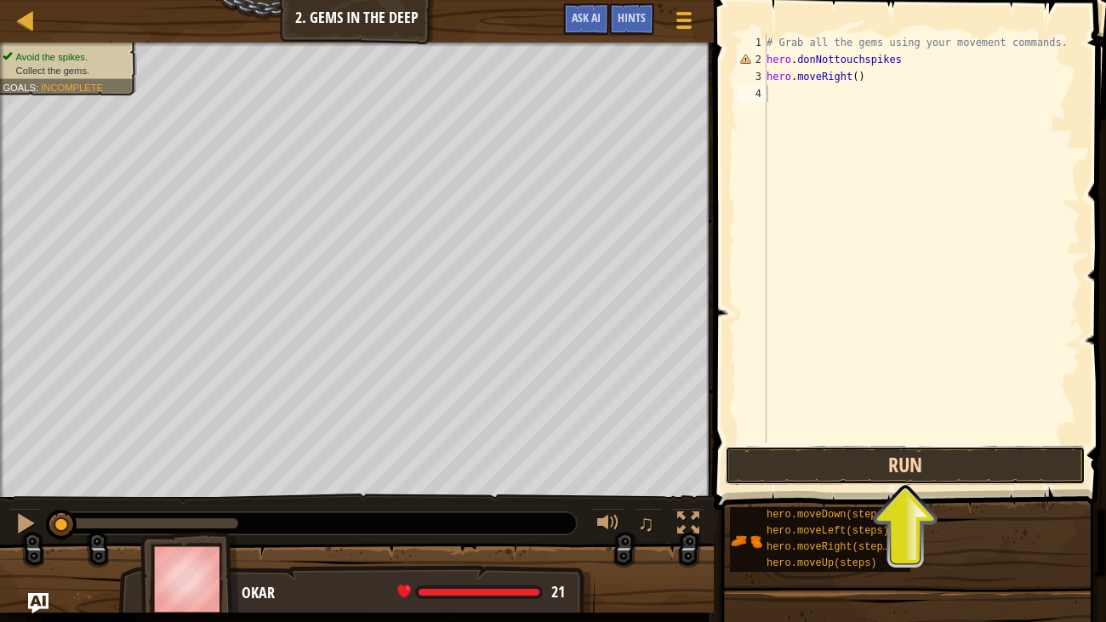
click at [883, 465] on button "Run" at bounding box center [905, 465] width 361 height 39
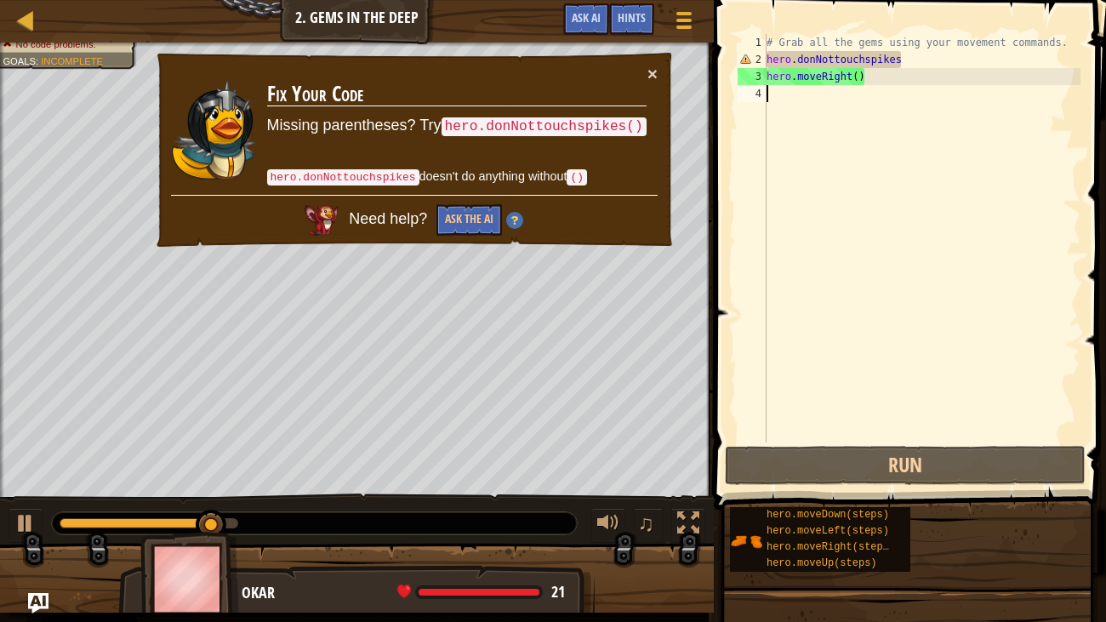
click at [859, 175] on div "# Grab all the gems using your movement commands. hero . donNottouchspikes hero…" at bounding box center [921, 255] width 317 height 442
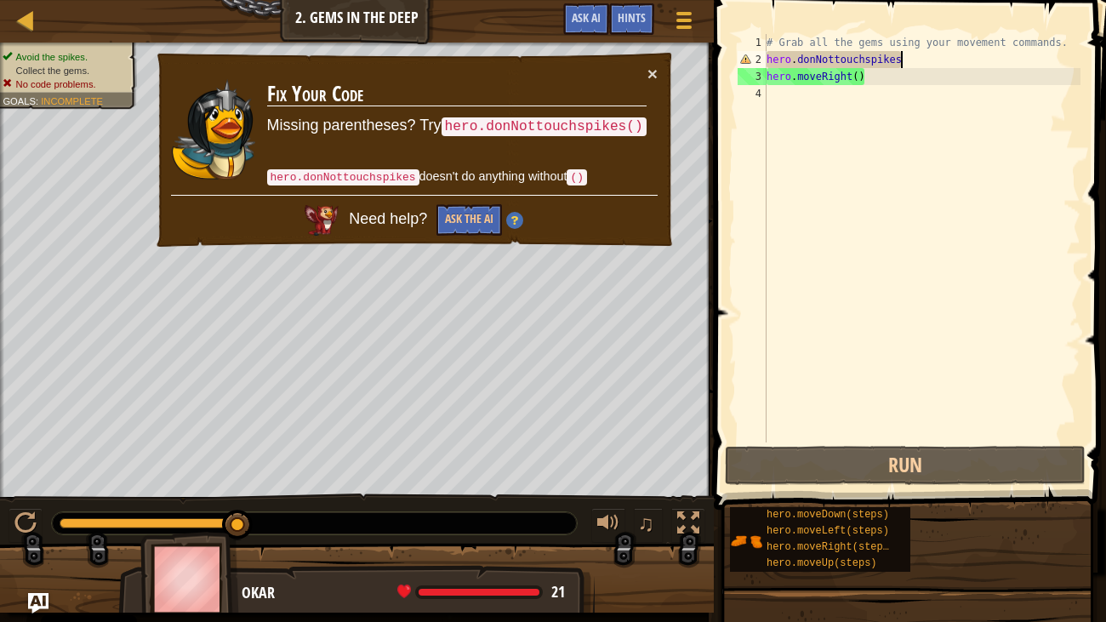
click at [909, 60] on div "# Grab all the gems using your movement commands. hero . donNottouchspikes hero…" at bounding box center [921, 255] width 317 height 442
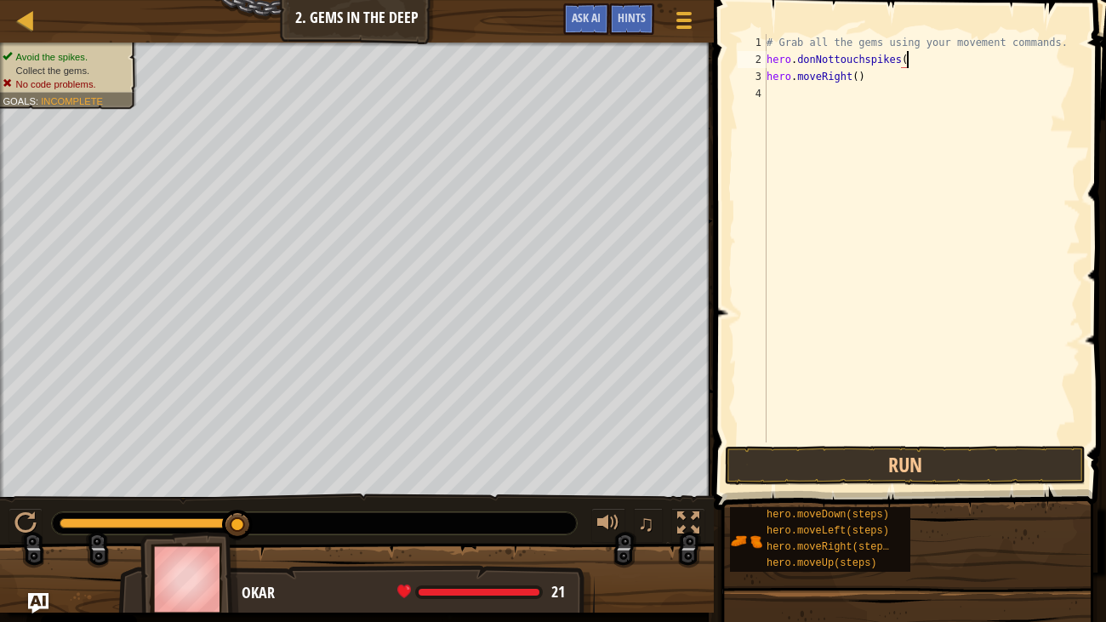
scroll to position [8, 11]
type textarea "hero.donNottouchspikes()"
click at [905, 465] on button "Run" at bounding box center [905, 465] width 361 height 39
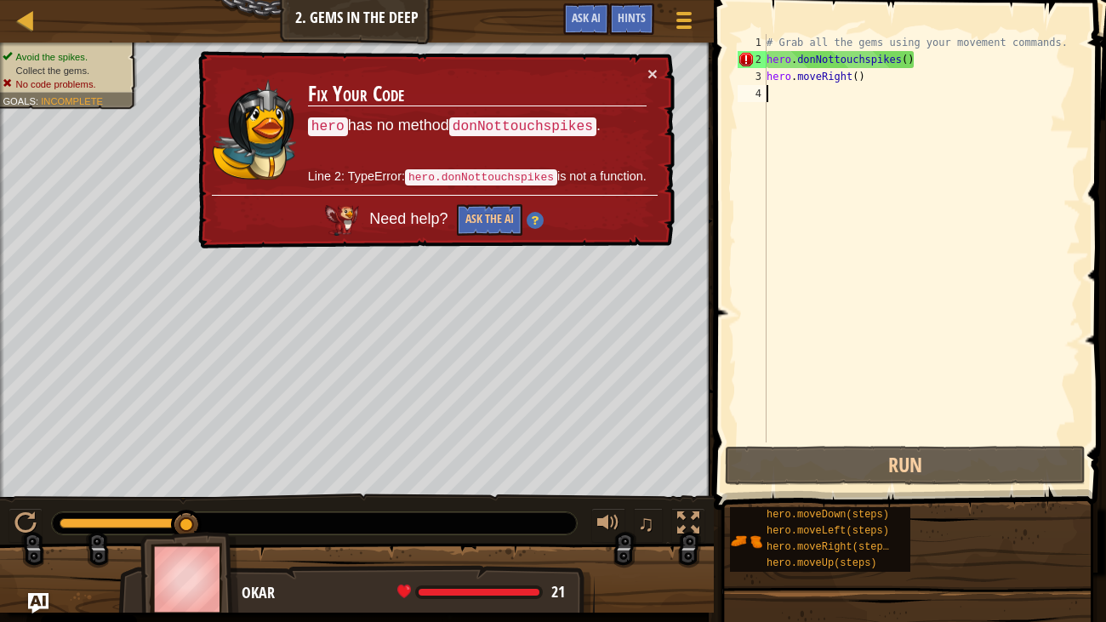
click at [824, 216] on div "# Grab all the gems using your movement commands. hero . donNottouchspikes ( ) …" at bounding box center [921, 255] width 317 height 442
click at [647, 71] on button "×" at bounding box center [652, 74] width 10 height 18
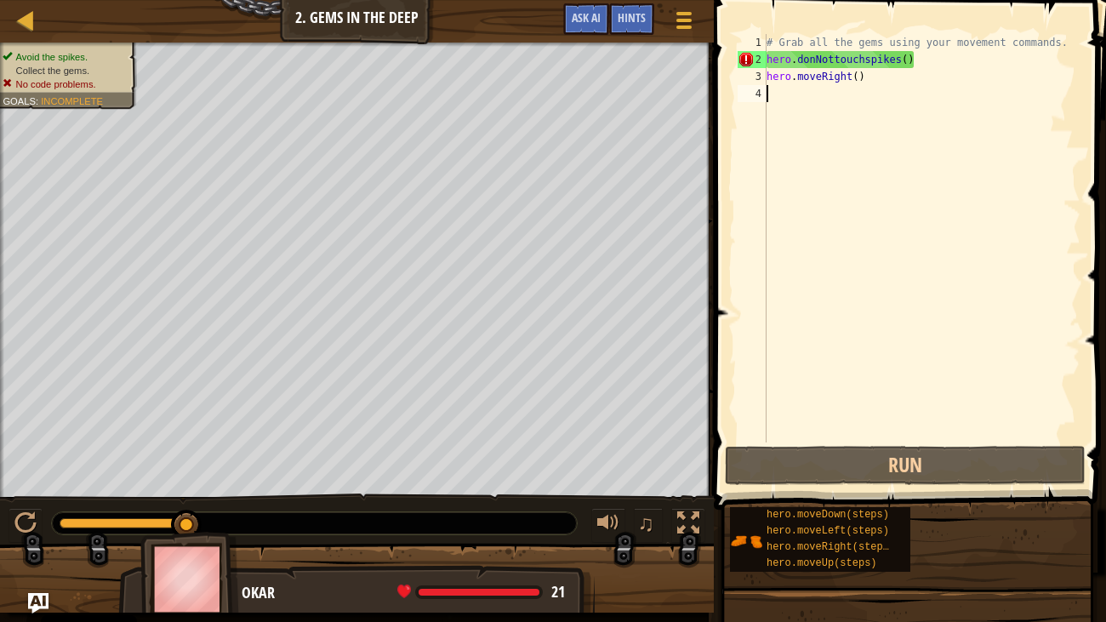
click at [839, 64] on div "# Grab all the gems using your movement commands. hero . donNottouchspikes ( ) …" at bounding box center [921, 255] width 317 height 442
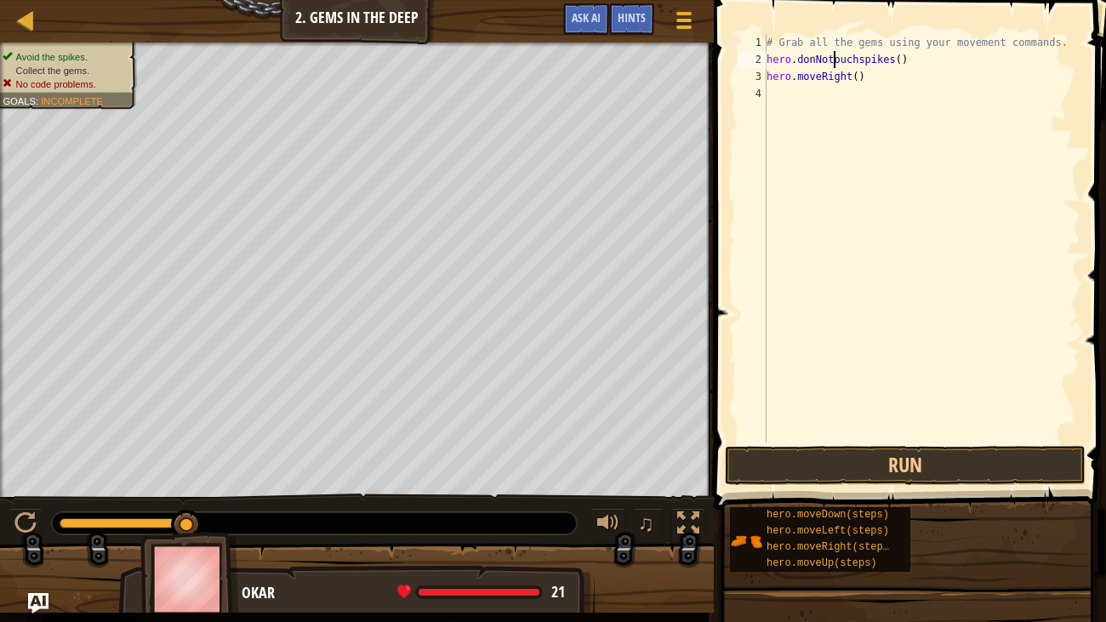
scroll to position [8, 5]
click at [871, 57] on div "# Grab all the gems using your movement commands. hero . donNotTouchspikes ( ) …" at bounding box center [921, 255] width 317 height 442
type textarea "hero.donNotTouchSpikes()"
click at [803, 108] on div "# Grab all the gems using your movement commands. hero . donNotTouchSpikes ( ) …" at bounding box center [921, 255] width 317 height 442
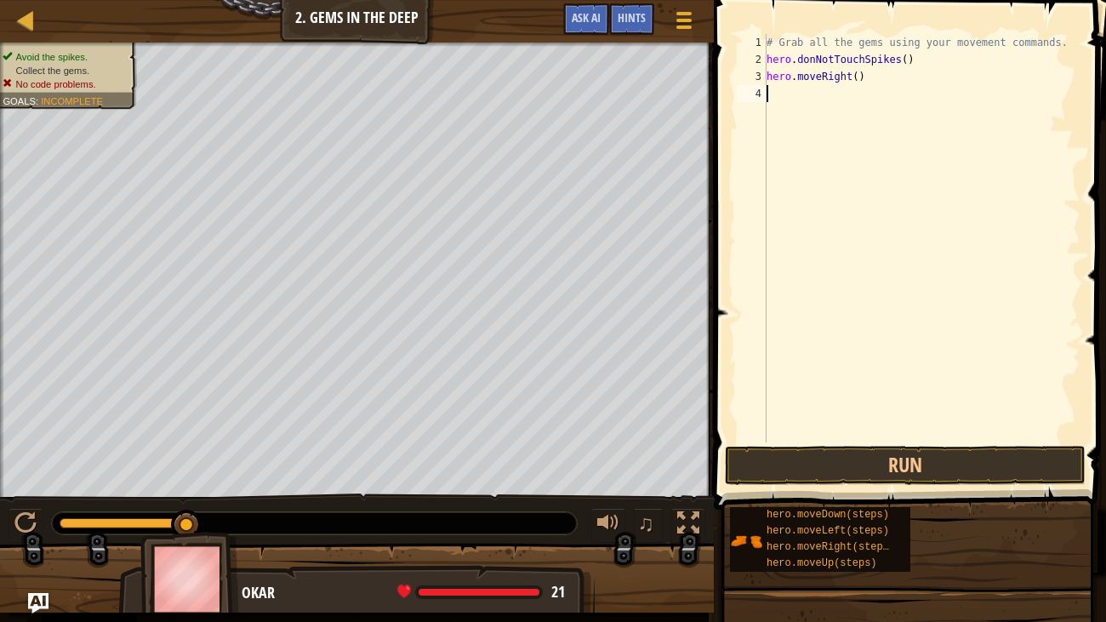
scroll to position [8, 0]
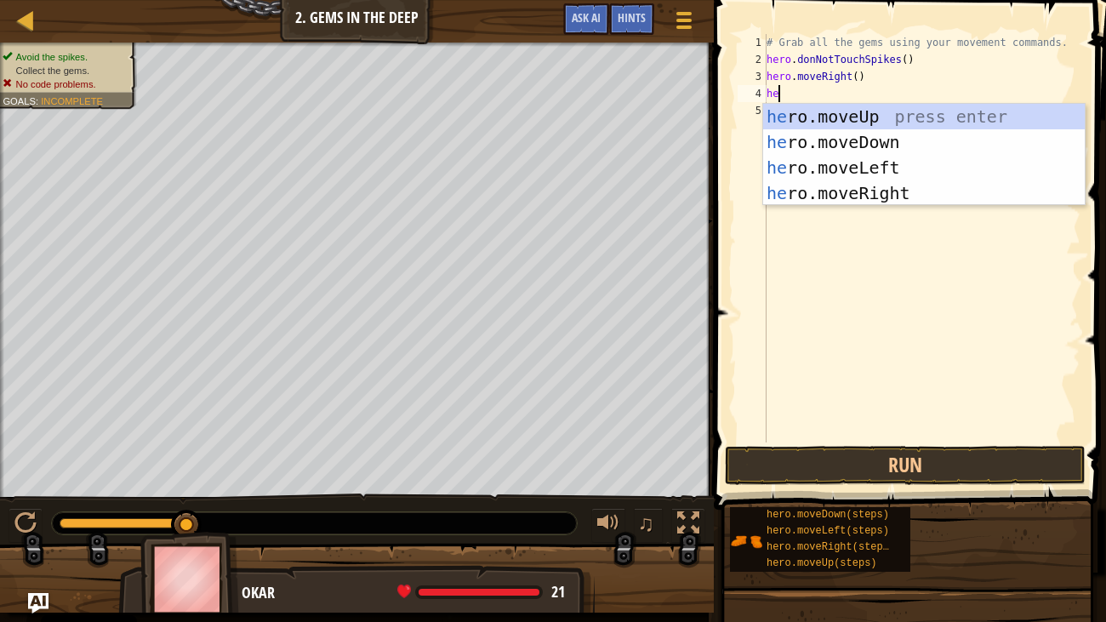
type textarea "her"
drag, startPoint x: 940, startPoint y: 135, endPoint x: 907, endPoint y: 122, distance: 35.9
click at [939, 135] on div "her o.moveUp press enter her o.moveDown press enter her o.moveLeft press enter …" at bounding box center [924, 180] width 322 height 153
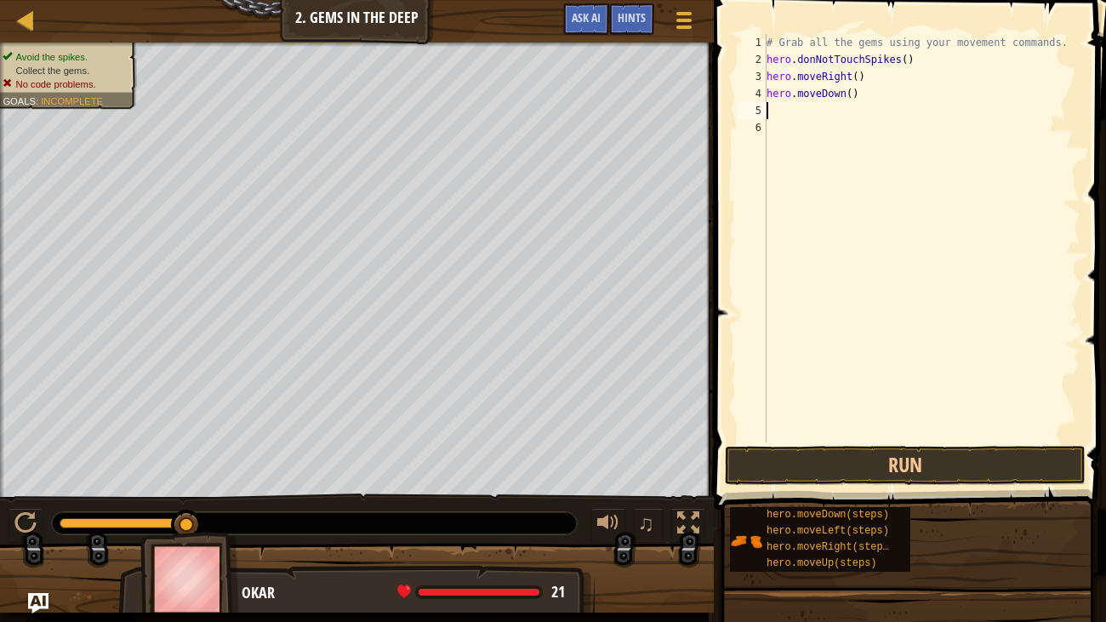
click at [785, 111] on div "# Grab all the gems using your movement commands. hero . donNotTouchSpikes ( ) …" at bounding box center [921, 255] width 317 height 442
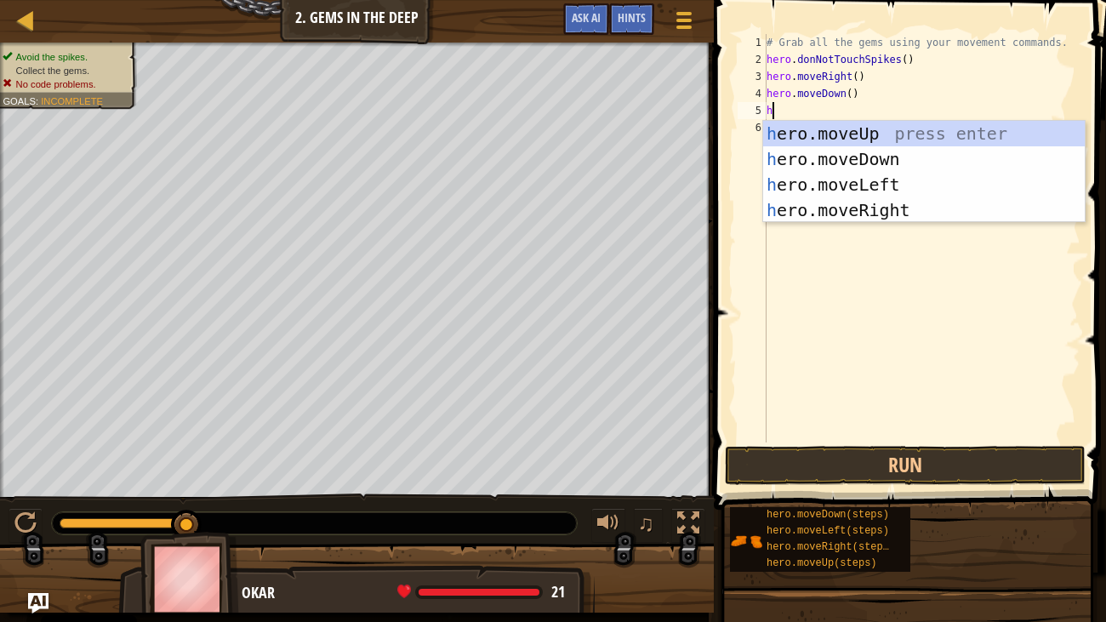
type textarea "her"
click at [816, 135] on div "her o.moveUp press enter her o.moveDown press enter her o.moveLeft press enter …" at bounding box center [924, 197] width 322 height 153
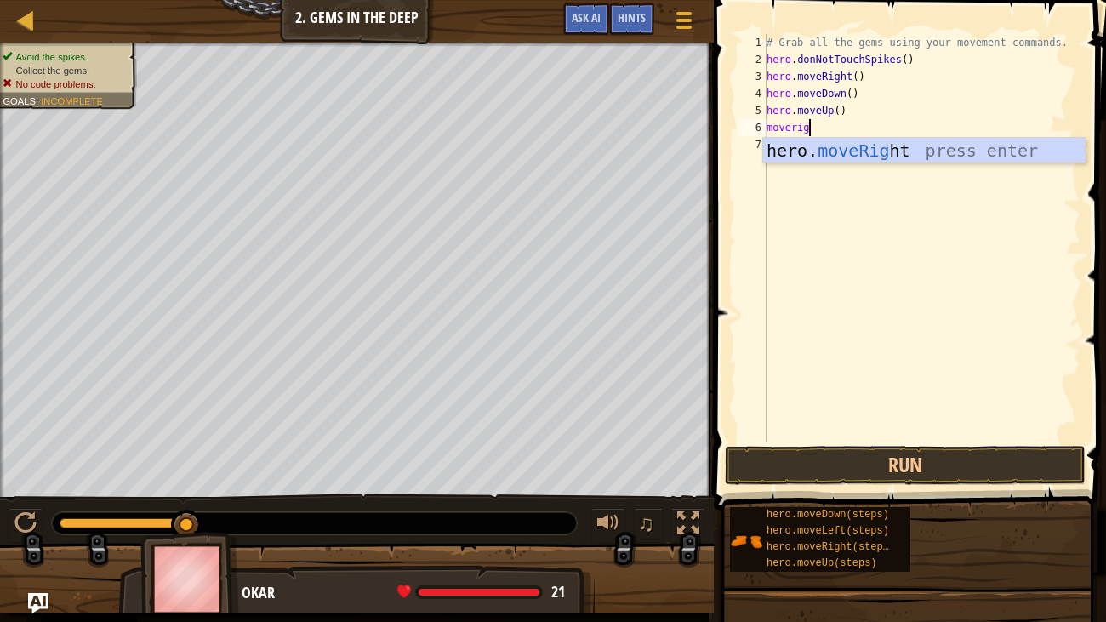
scroll to position [8, 3]
type textarea "moveright"
click at [831, 143] on div "hero. moveRight press enter" at bounding box center [924, 176] width 322 height 77
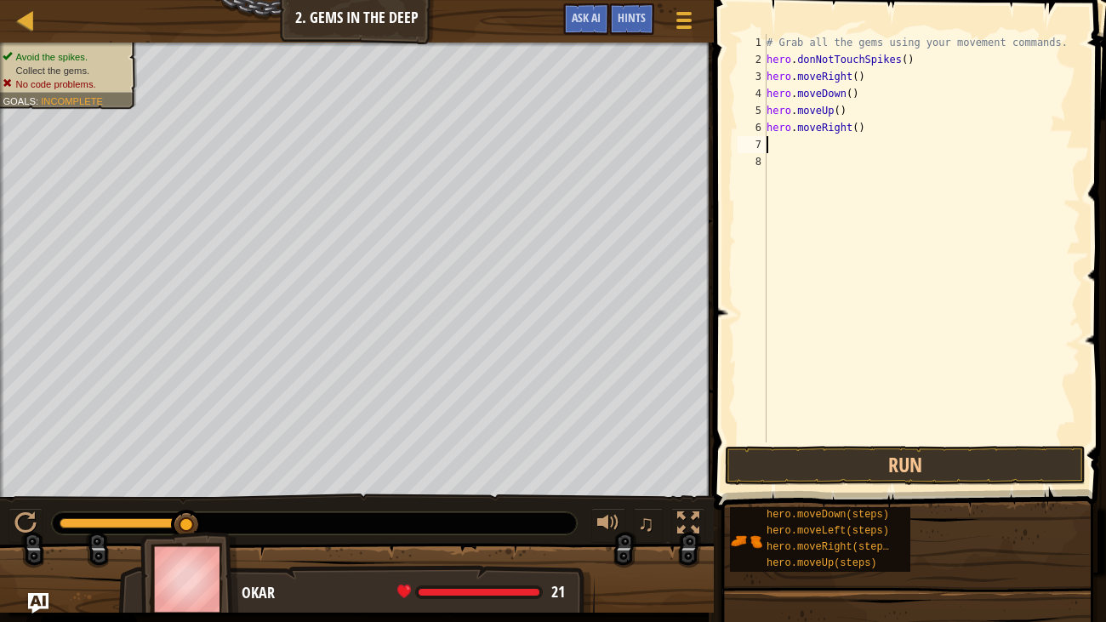
scroll to position [8, 0]
click at [937, 470] on button "Run" at bounding box center [905, 465] width 361 height 39
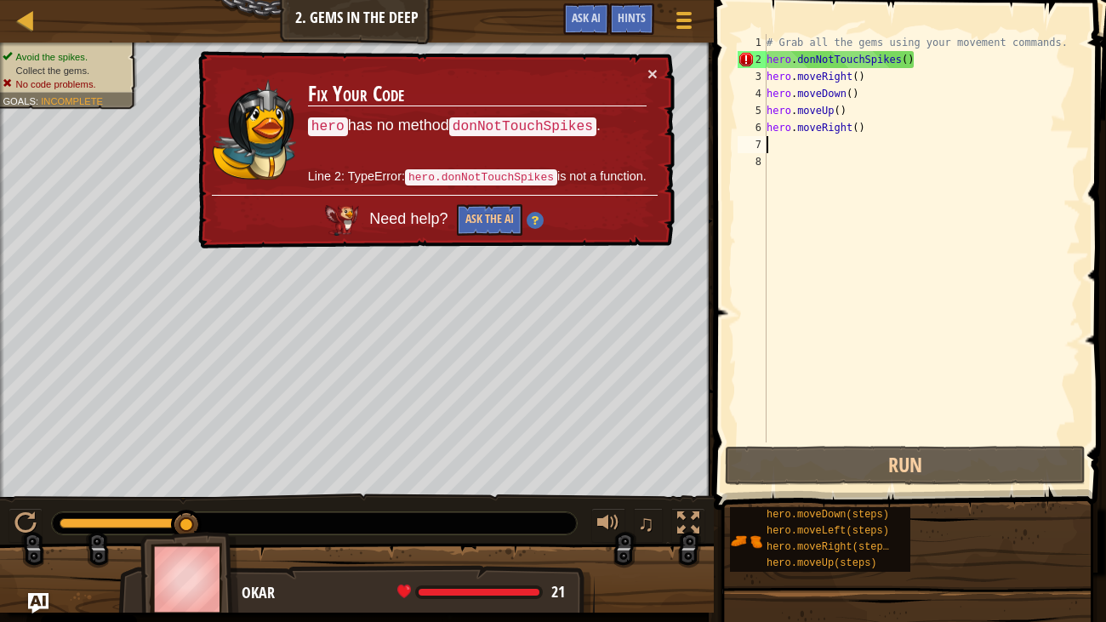
click at [938, 71] on div "# Grab all the gems using your movement commands. hero . donNotTouchSpikes ( ) …" at bounding box center [921, 255] width 317 height 442
click at [920, 61] on div "# Grab all the gems using your movement commands. hero . donNotTouchSpikes ( ) …" at bounding box center [921, 255] width 317 height 442
click at [900, 63] on div "# Grab all the gems using your movement commands. hero . donNotTouchSpikes ( ) …" at bounding box center [921, 255] width 317 height 442
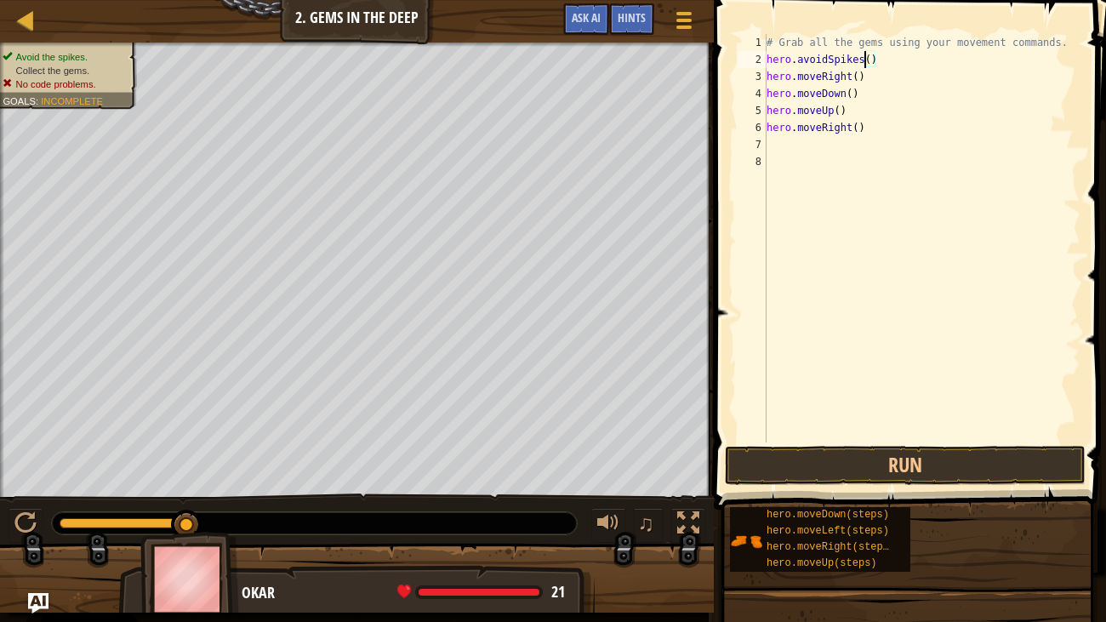
scroll to position [8, 8]
click at [994, 468] on button "Run" at bounding box center [905, 465] width 361 height 39
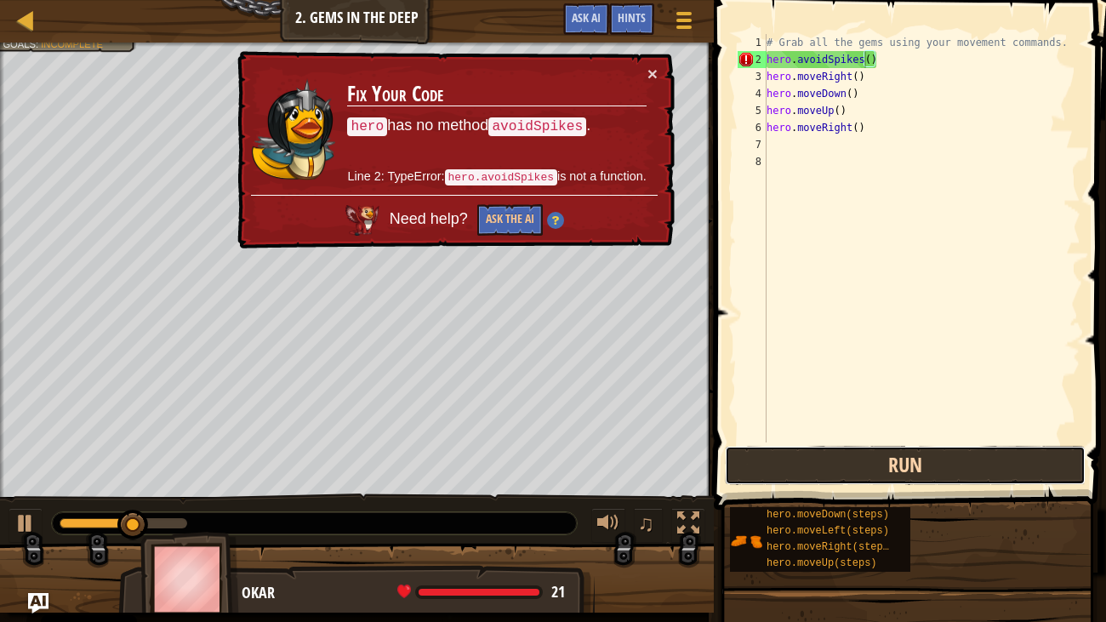
click at [970, 466] on button "Run" at bounding box center [905, 465] width 361 height 39
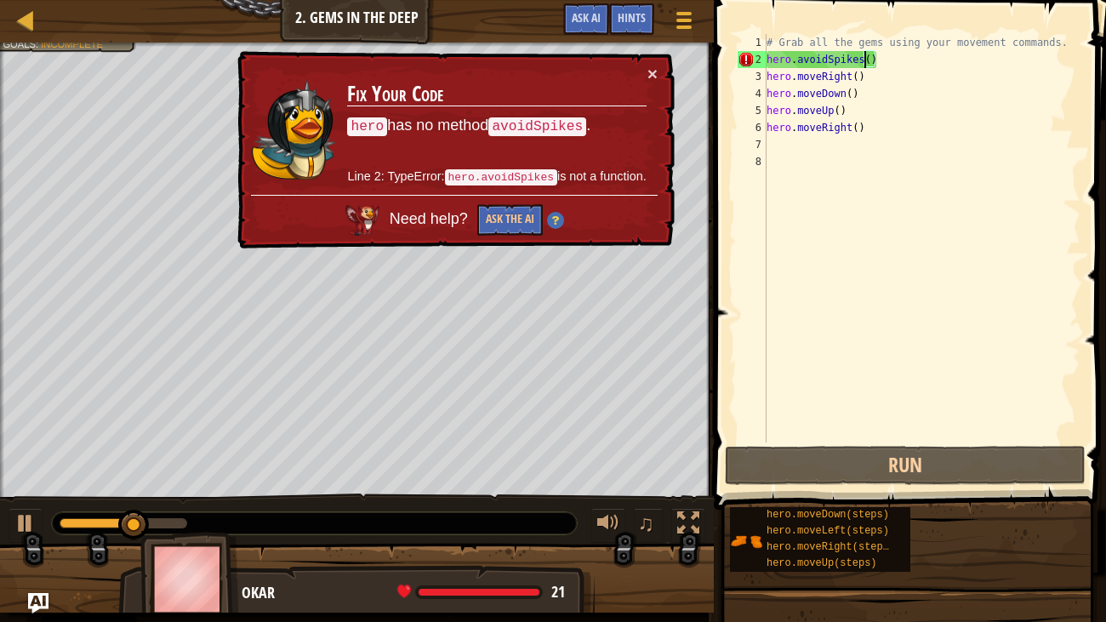
click at [886, 70] on div "# Grab all the gems using your movement commands. hero . avoidSpikes ( ) hero .…" at bounding box center [921, 255] width 317 height 442
click at [889, 61] on div "# Grab all the gems using your movement commands. hero . avoidSpikes ( ) hero .…" at bounding box center [921, 255] width 317 height 442
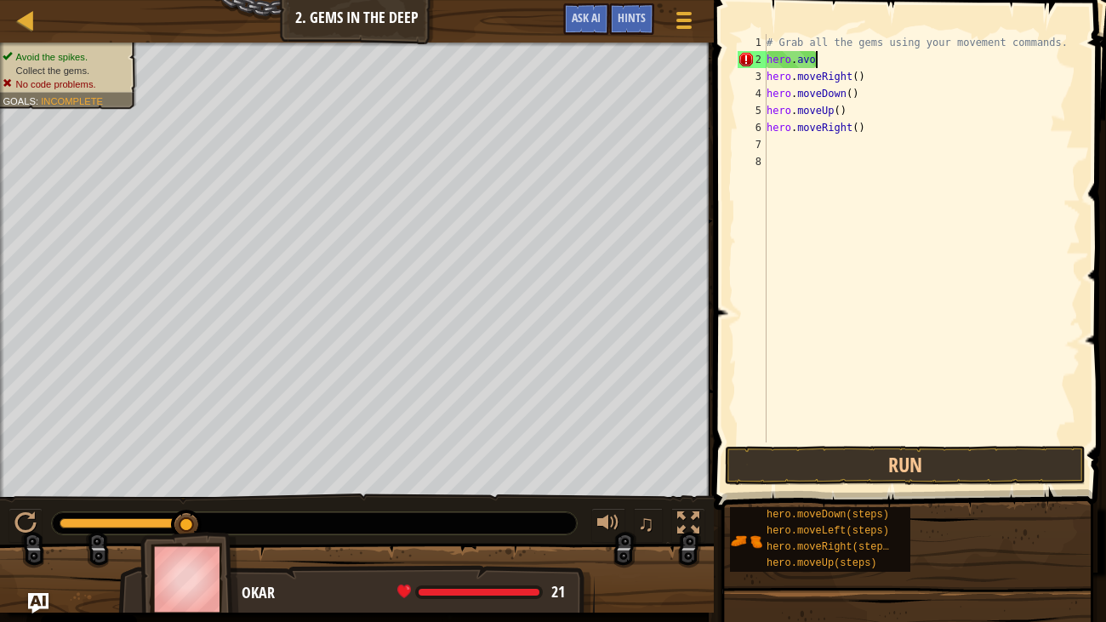
scroll to position [8, 1]
type textarea "h"
click at [845, 470] on button "Run" at bounding box center [905, 465] width 361 height 39
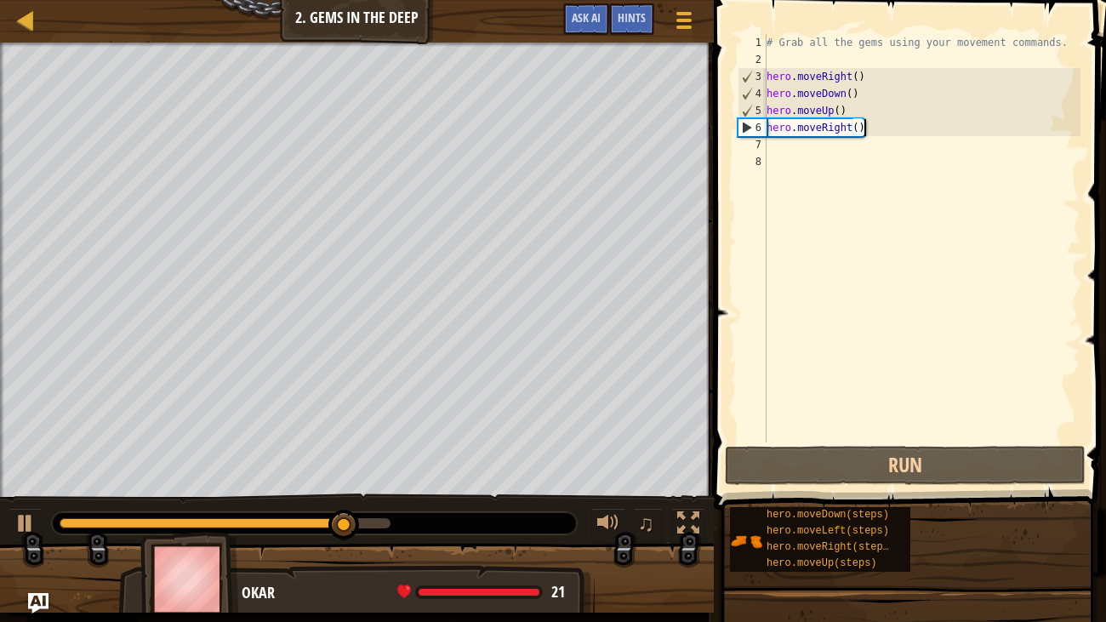
click at [880, 128] on div "# Grab all the gems using your movement commands. hero . moveRight ( ) hero . m…" at bounding box center [921, 255] width 317 height 442
click at [846, 127] on div "# Grab all the gems using your movement commands. hero . moveRight ( ) hero . m…" at bounding box center [921, 255] width 317 height 442
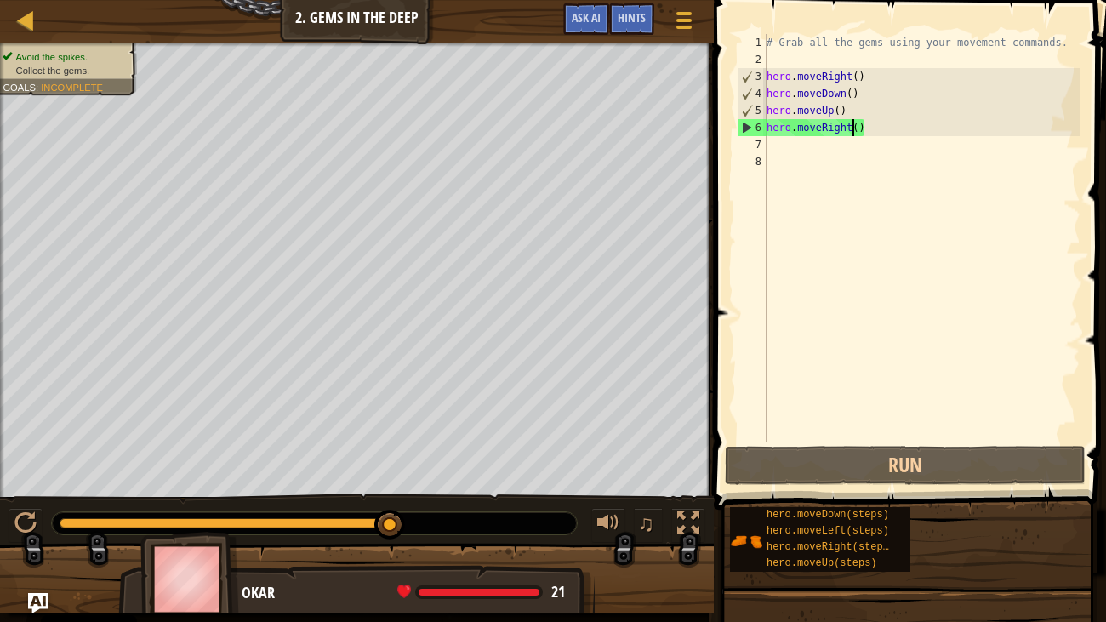
click at [854, 128] on div "# Grab all the gems using your movement commands. hero . moveRight ( ) hero . m…" at bounding box center [921, 255] width 317 height 442
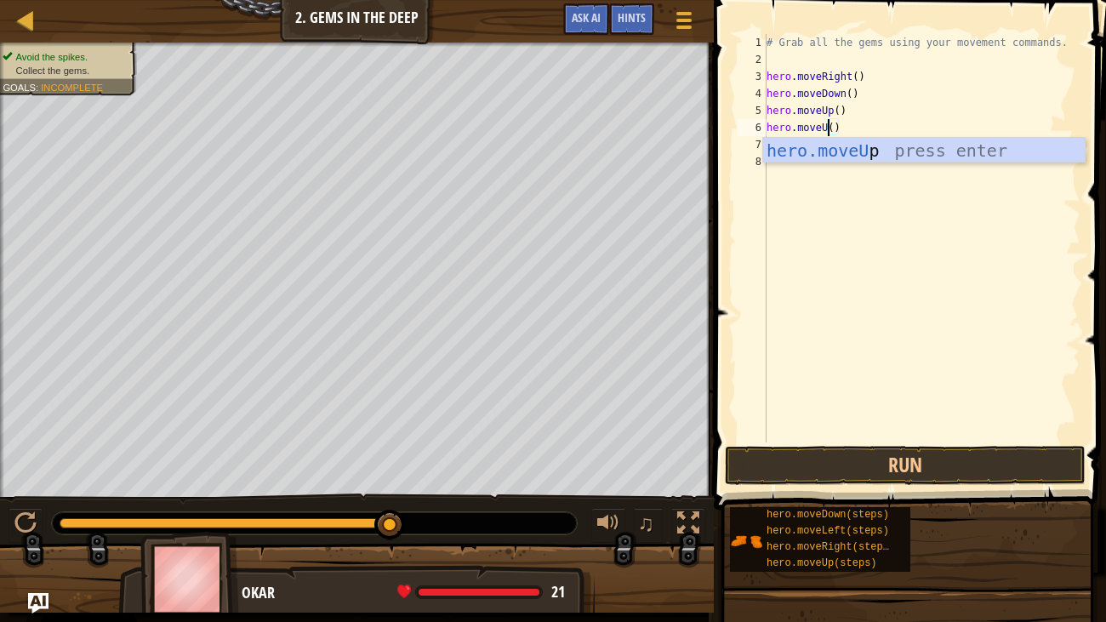
scroll to position [8, 5]
click at [918, 157] on div "hero.moveUp press enter" at bounding box center [924, 176] width 322 height 77
type textarea "hero.moveUp"
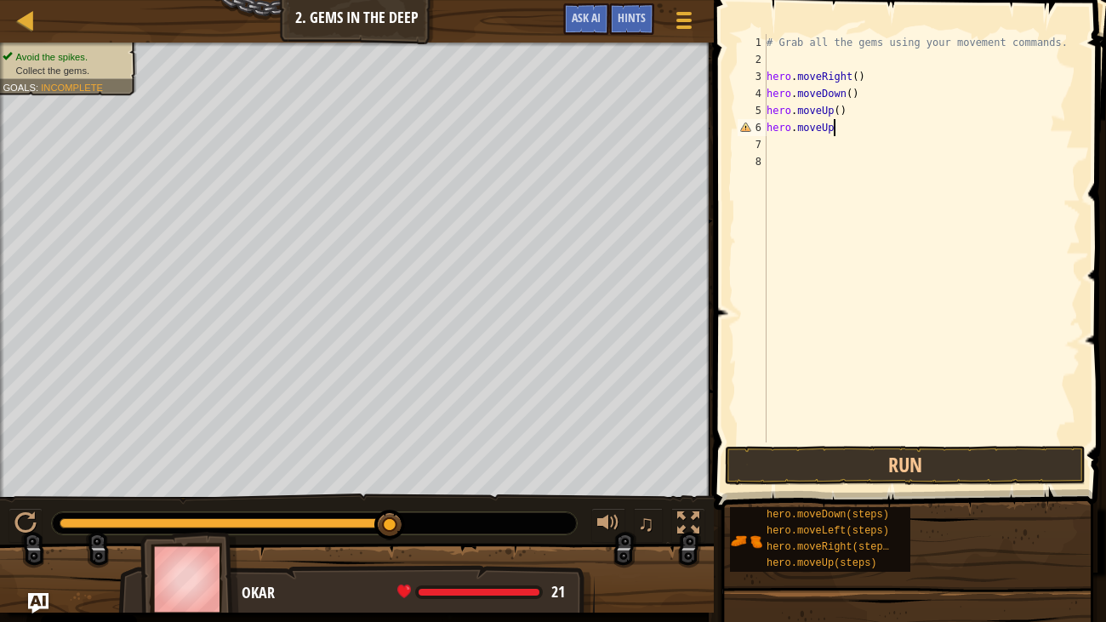
click at [781, 146] on div "# Grab all the gems using your movement commands. hero . moveRight ( ) hero . m…" at bounding box center [921, 255] width 317 height 442
click at [850, 135] on div "# Grab all the gems using your movement commands. hero . moveRight ( ) hero . m…" at bounding box center [921, 255] width 317 height 442
type textarea "hero.moveUp()"
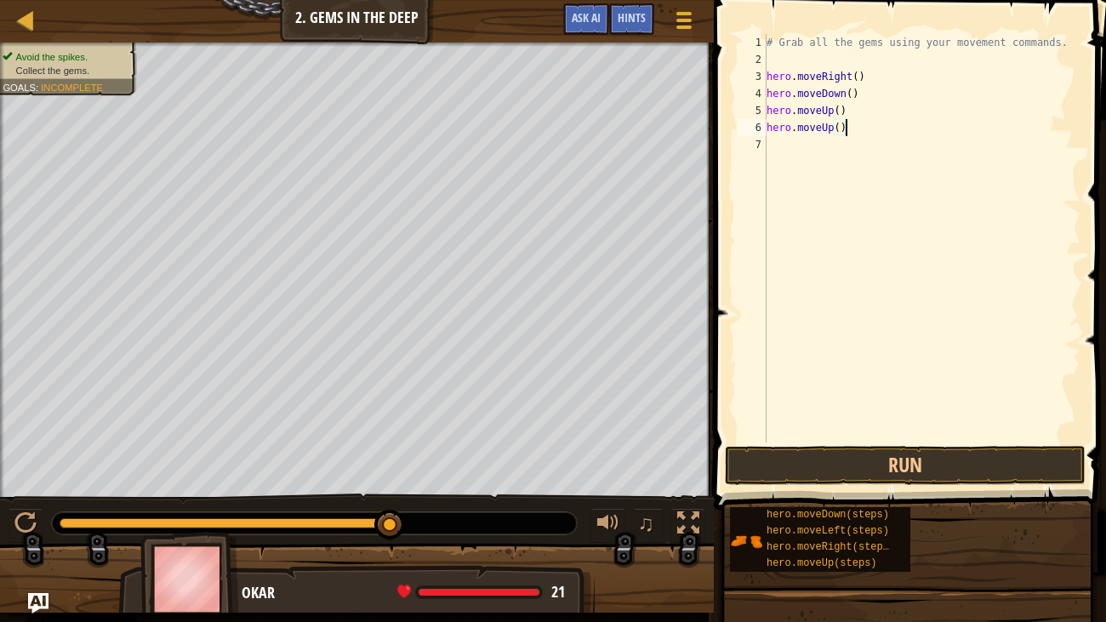
click at [776, 139] on div "# Grab all the gems using your movement commands. hero . moveRight ( ) hero . m…" at bounding box center [921, 255] width 317 height 442
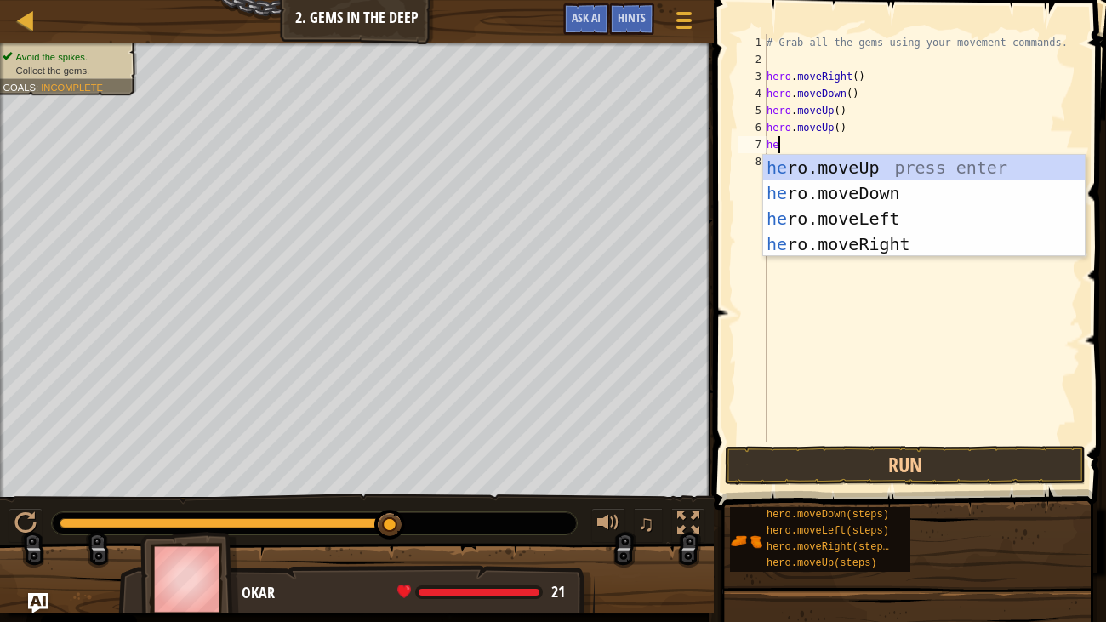
scroll to position [8, 0]
type textarea "hero"
click at [799, 237] on div "hero .moveUp press enter hero .moveDown press enter hero .moveLeft press enter …" at bounding box center [924, 231] width 322 height 153
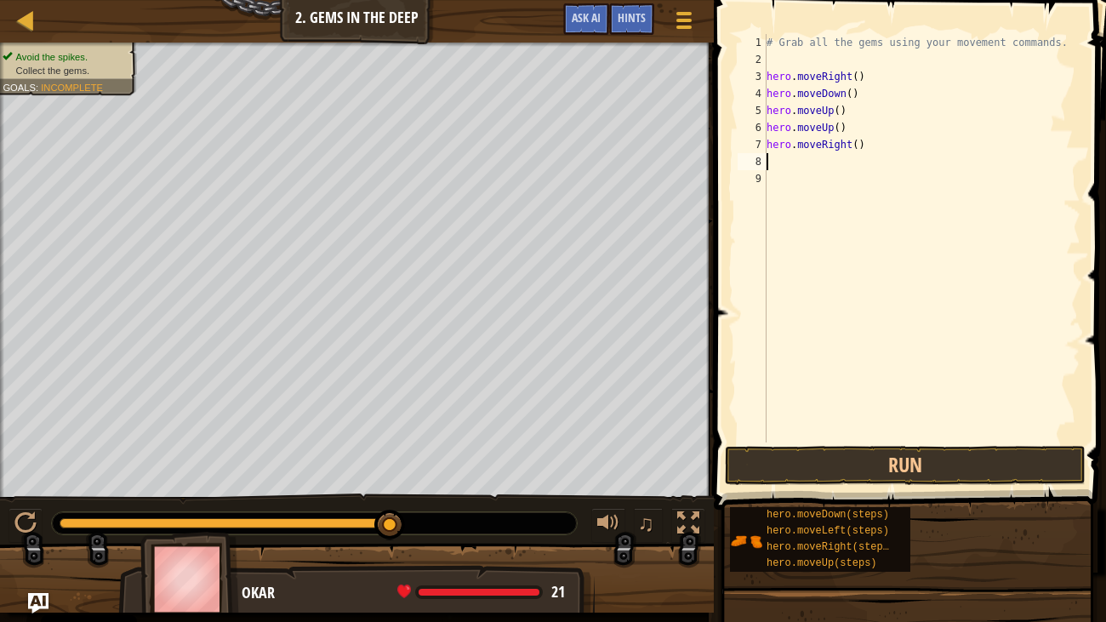
click at [779, 163] on div "# Grab all the gems using your movement commands. hero . moveRight ( ) hero . m…" at bounding box center [921, 255] width 317 height 442
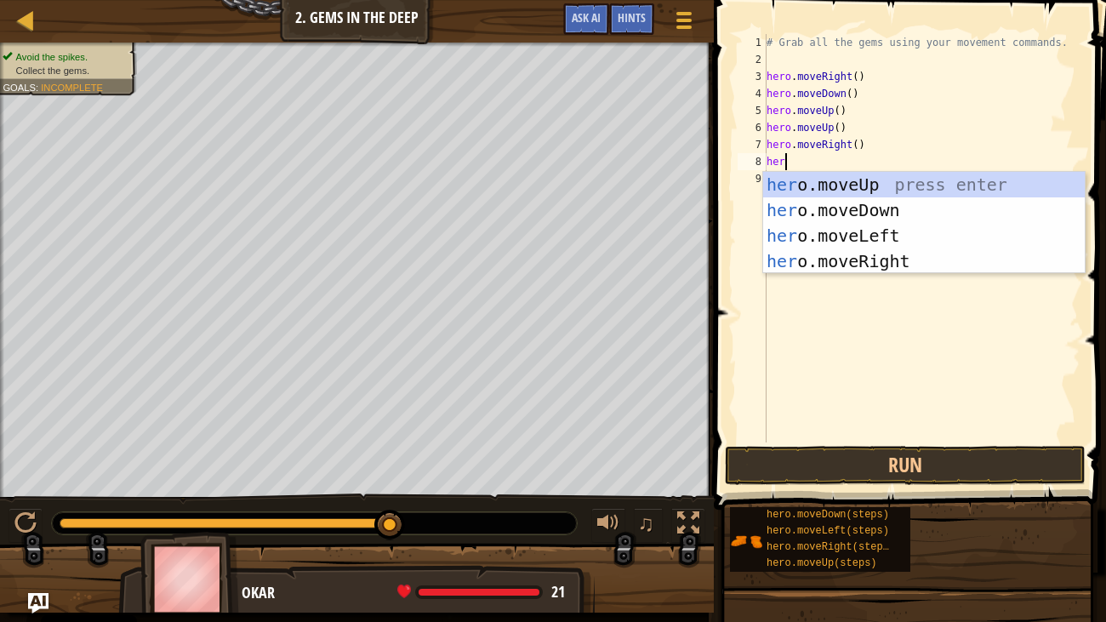
type textarea "hero"
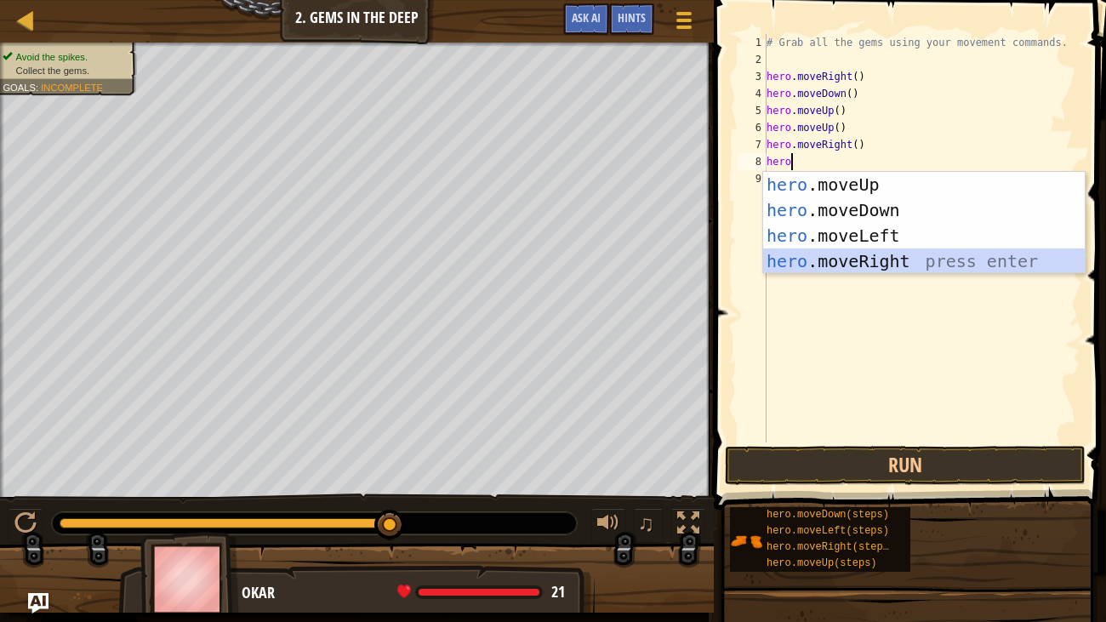
drag, startPoint x: 807, startPoint y: 265, endPoint x: 806, endPoint y: 293, distance: 28.1
click at [806, 265] on div "hero .moveUp press enter hero .moveDown press enter hero .moveLeft press enter …" at bounding box center [924, 248] width 322 height 153
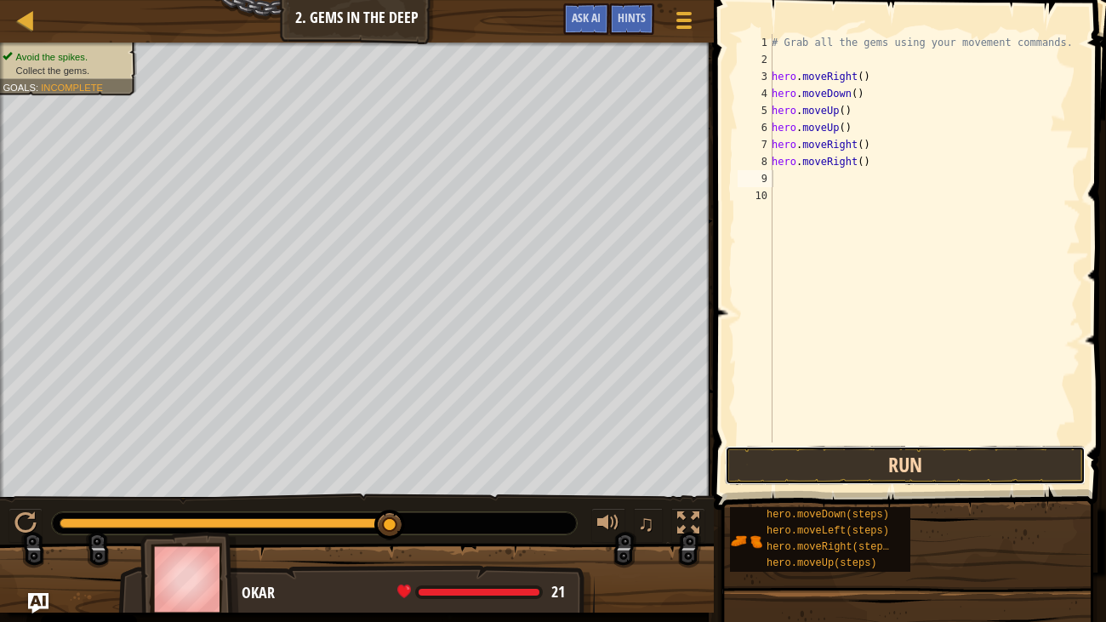
click at [875, 452] on button "Run" at bounding box center [905, 465] width 361 height 39
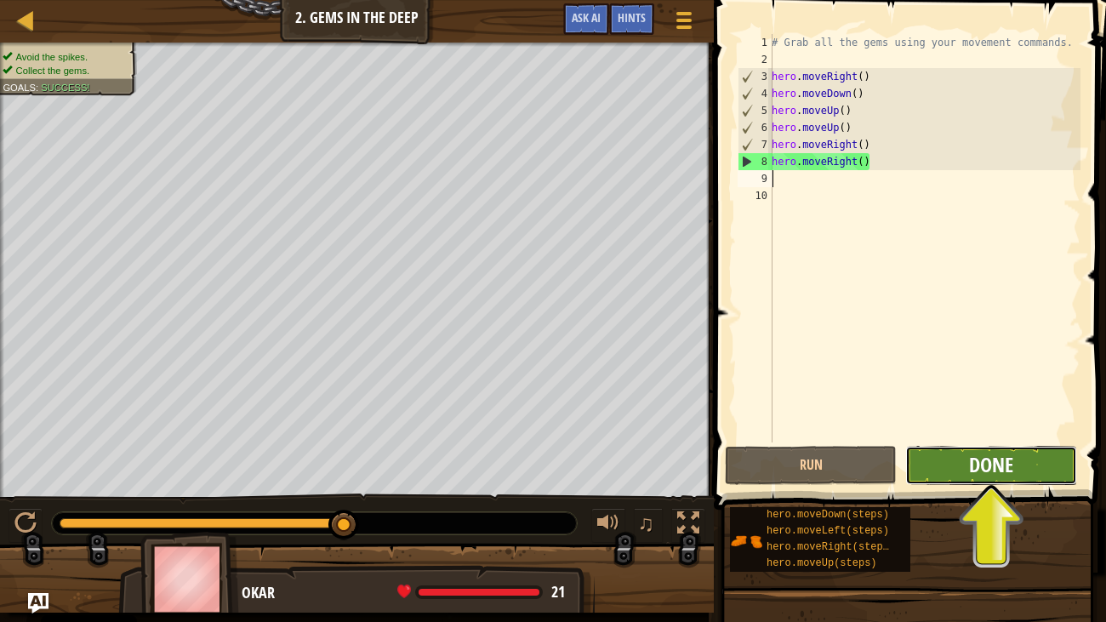
click at [979, 474] on span "Done" at bounding box center [991, 464] width 44 height 27
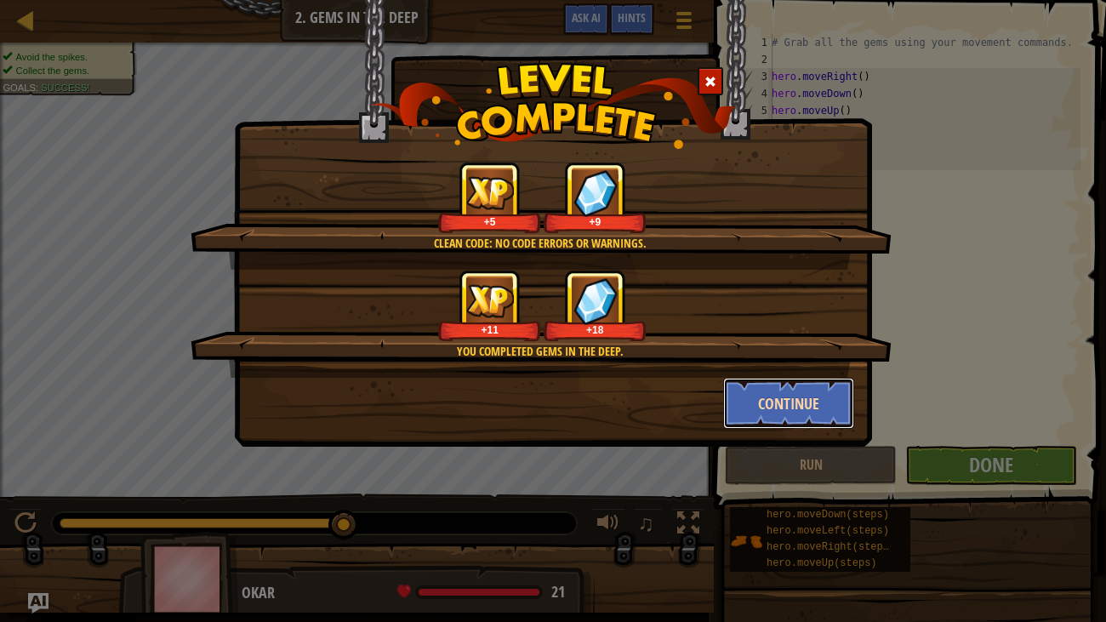
click at [764, 401] on button "Continue" at bounding box center [789, 403] width 132 height 51
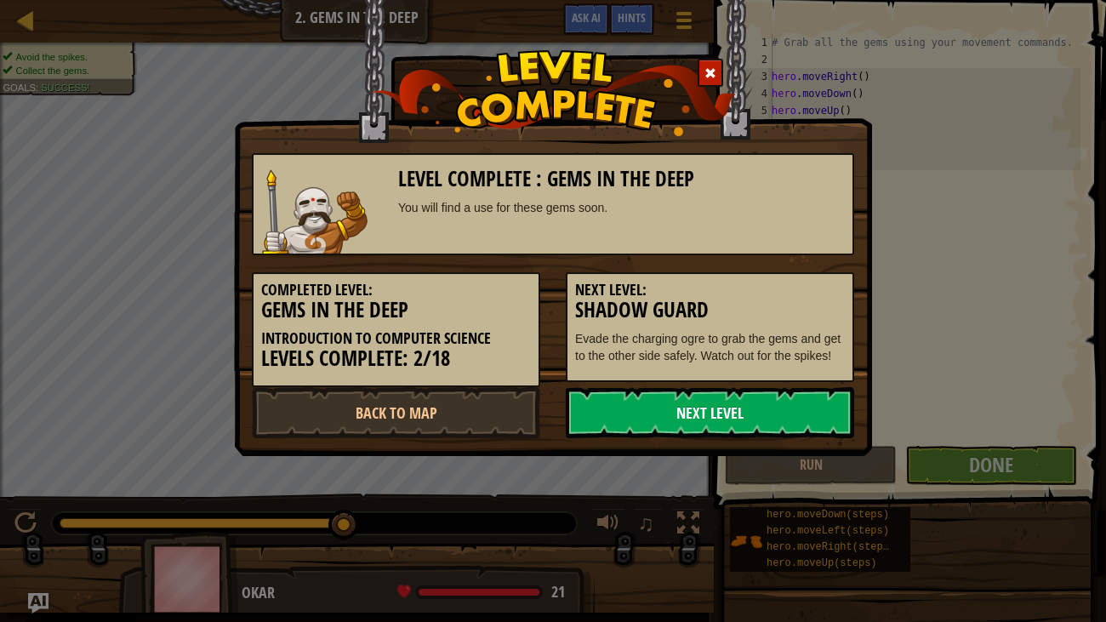
click at [742, 408] on link "Next Level" at bounding box center [710, 412] width 288 height 51
click at [698, 409] on link "Next Level" at bounding box center [710, 412] width 288 height 51
click at [749, 407] on link "Next Level" at bounding box center [710, 412] width 288 height 51
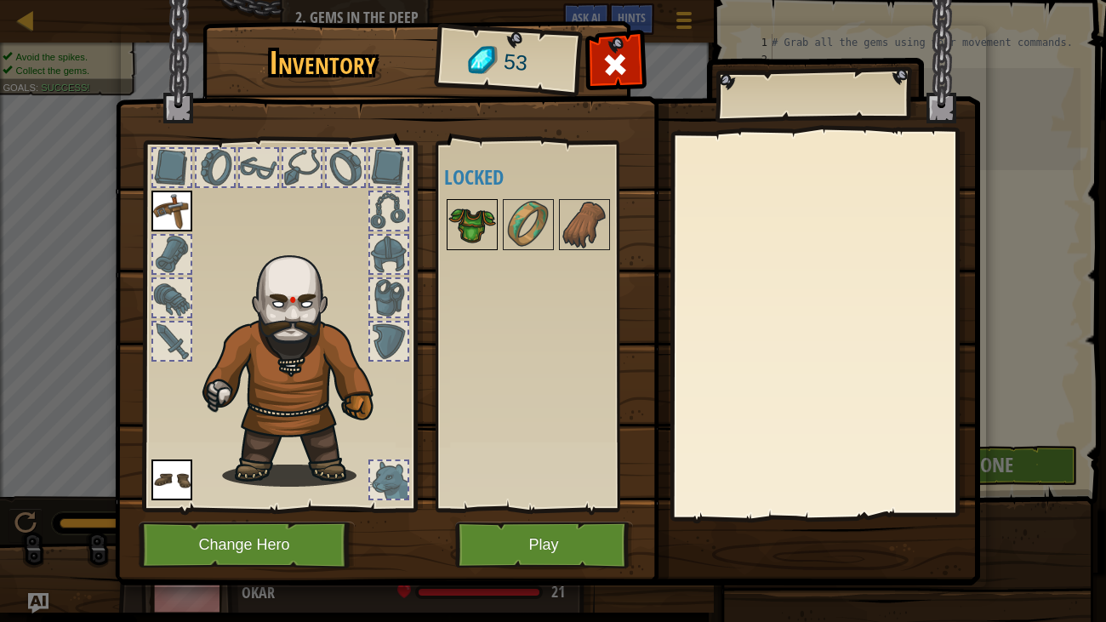
click at [459, 216] on img at bounding box center [472, 225] width 48 height 48
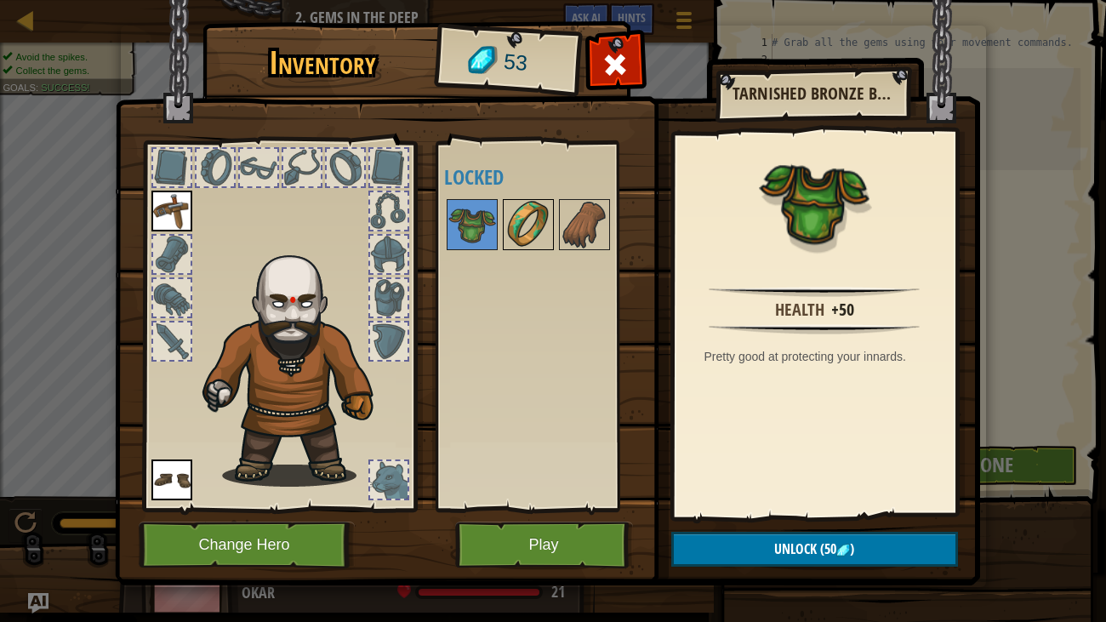
click at [521, 238] on img at bounding box center [528, 225] width 48 height 48
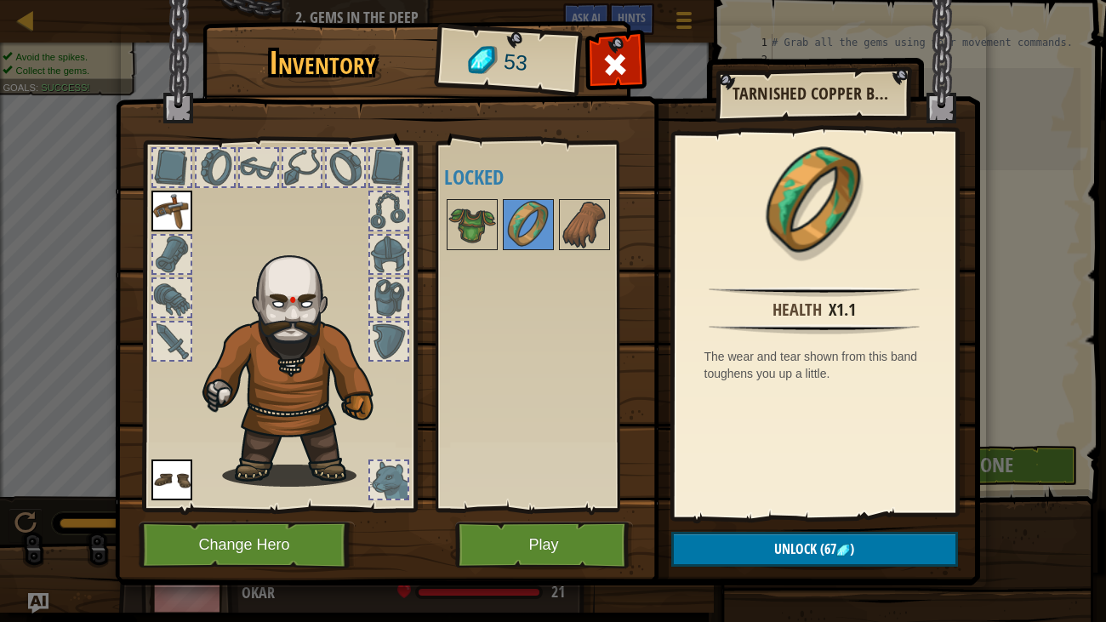
click at [611, 231] on div at bounding box center [544, 225] width 201 height 56
click at [561, 222] on img at bounding box center [585, 225] width 48 height 48
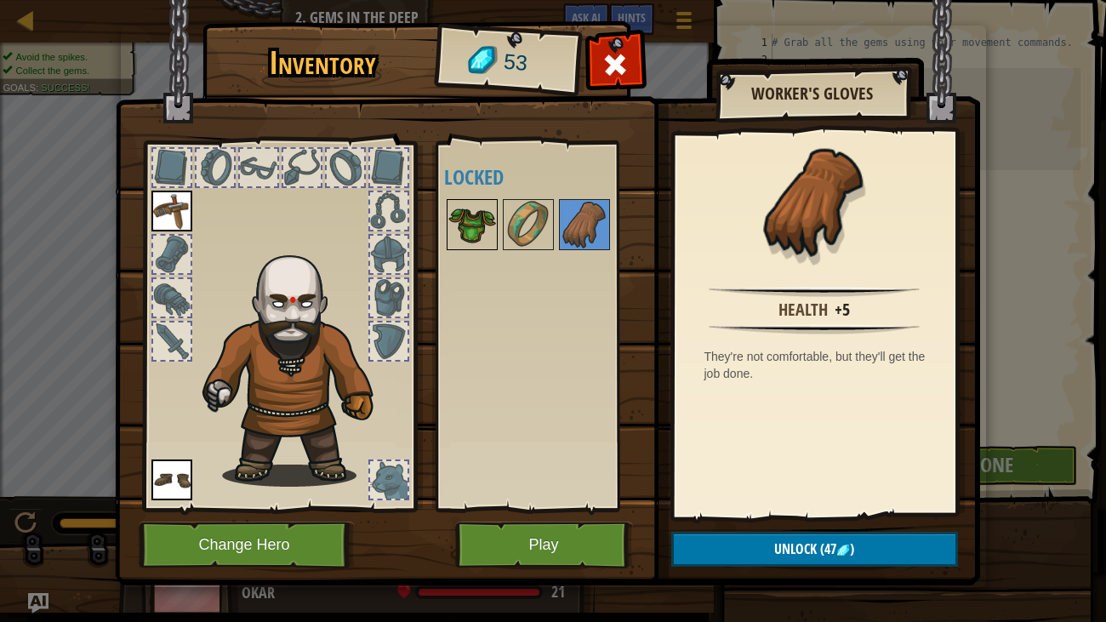
click at [476, 244] on img at bounding box center [472, 225] width 48 height 48
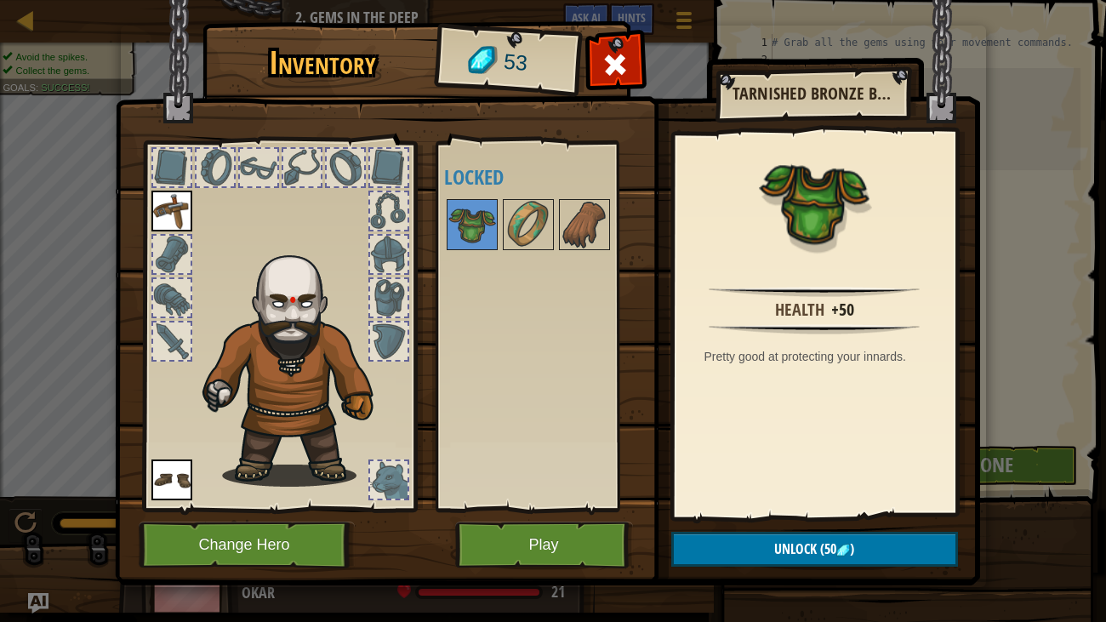
click at [616, 252] on div at bounding box center [544, 225] width 201 height 56
click at [576, 237] on img at bounding box center [585, 225] width 48 height 48
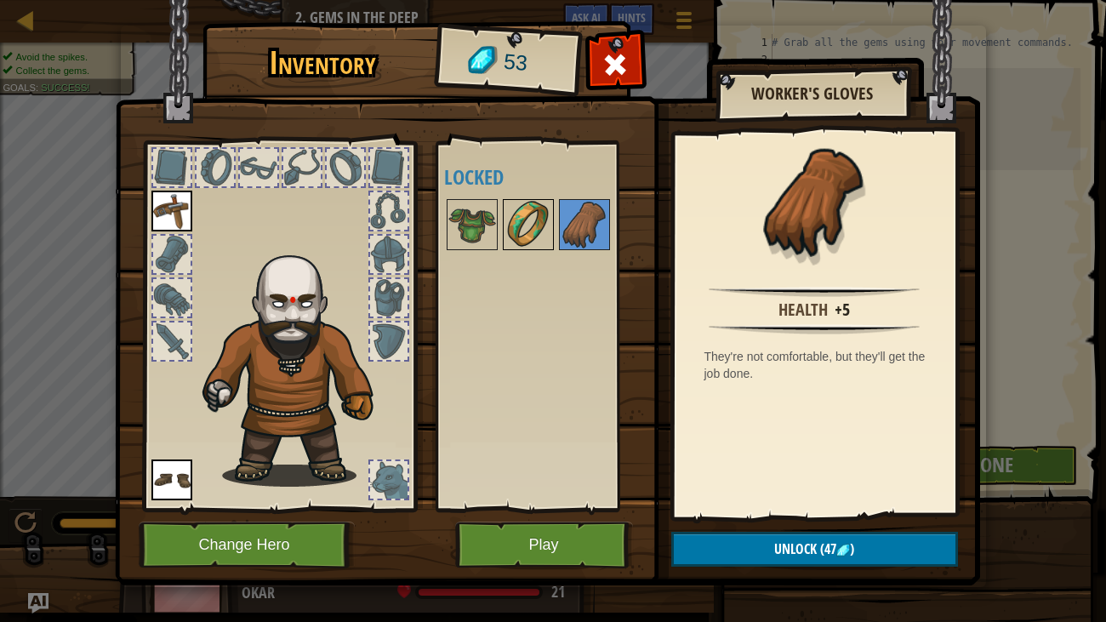
click at [548, 220] on img at bounding box center [528, 225] width 48 height 48
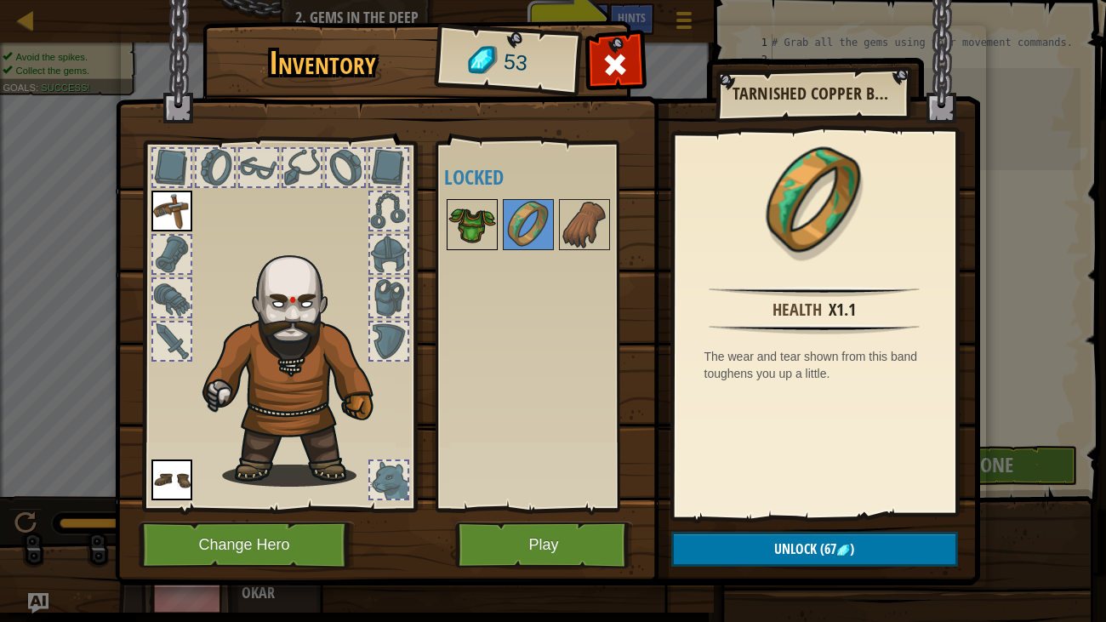
click at [486, 213] on img at bounding box center [472, 225] width 48 height 48
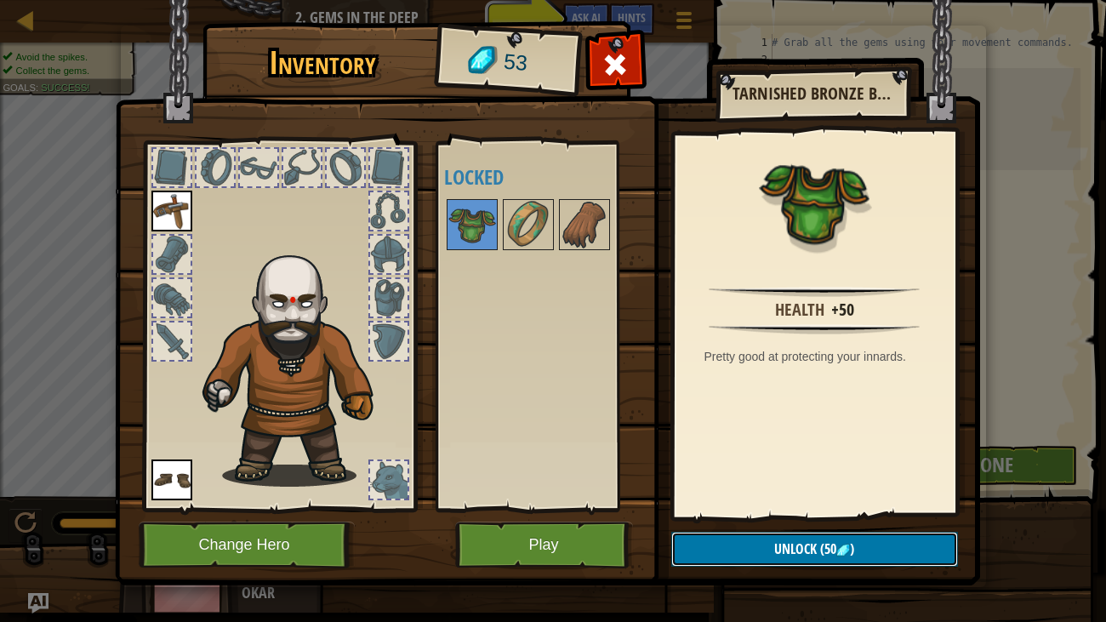
click at [825, 546] on span "(50" at bounding box center [827, 548] width 20 height 19
click at [827, 546] on button "Confirm" at bounding box center [814, 549] width 287 height 35
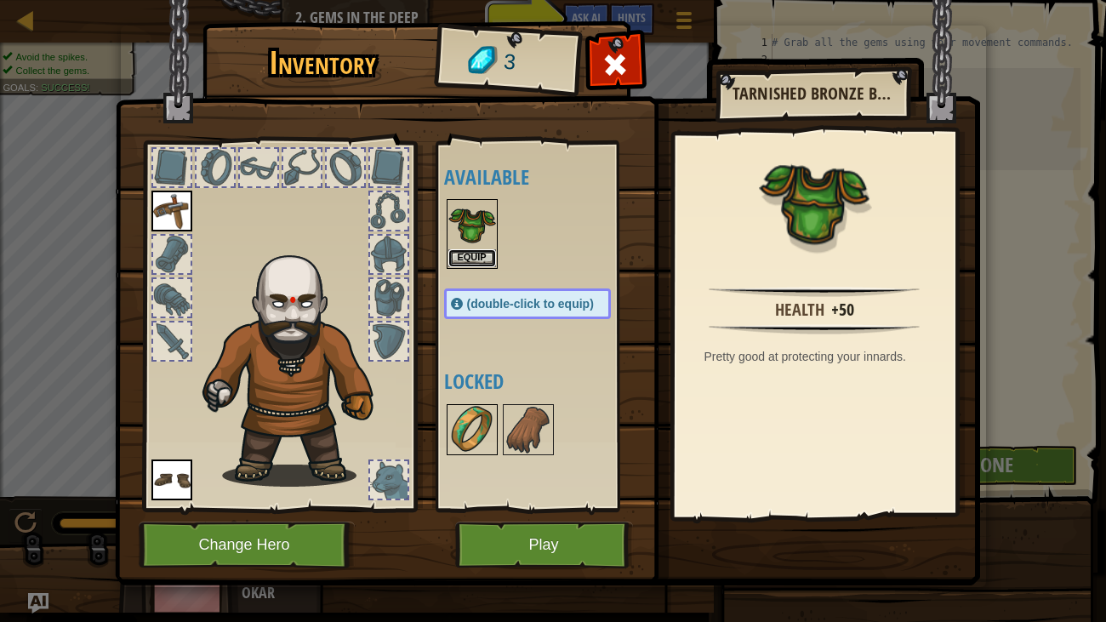
click at [459, 249] on button "Equip" at bounding box center [472, 258] width 48 height 18
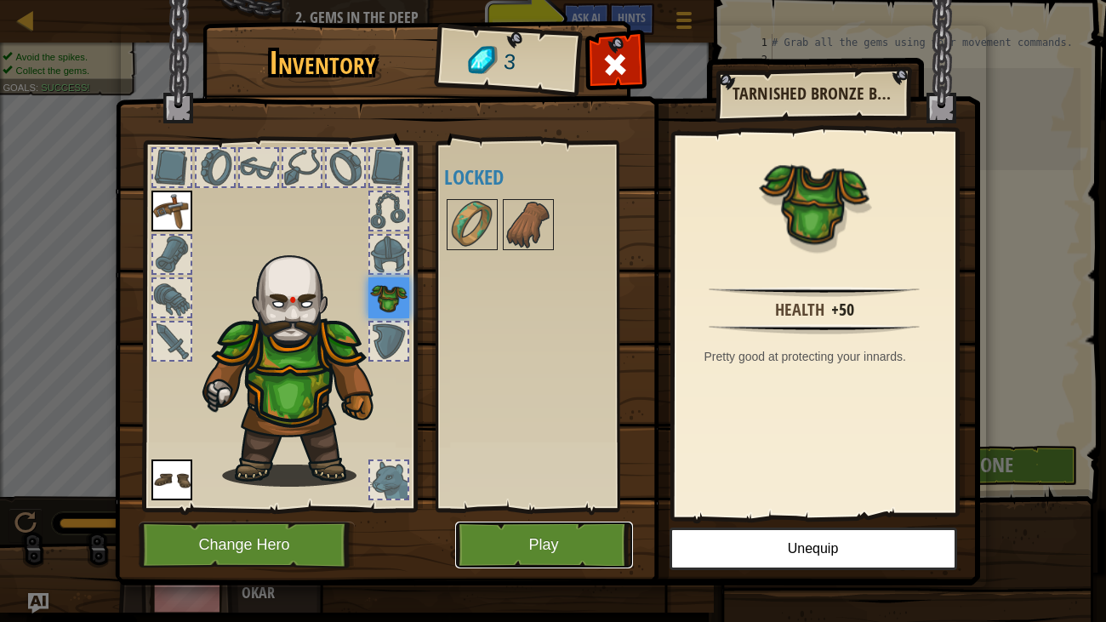
click at [533, 546] on button "Play" at bounding box center [544, 544] width 178 height 47
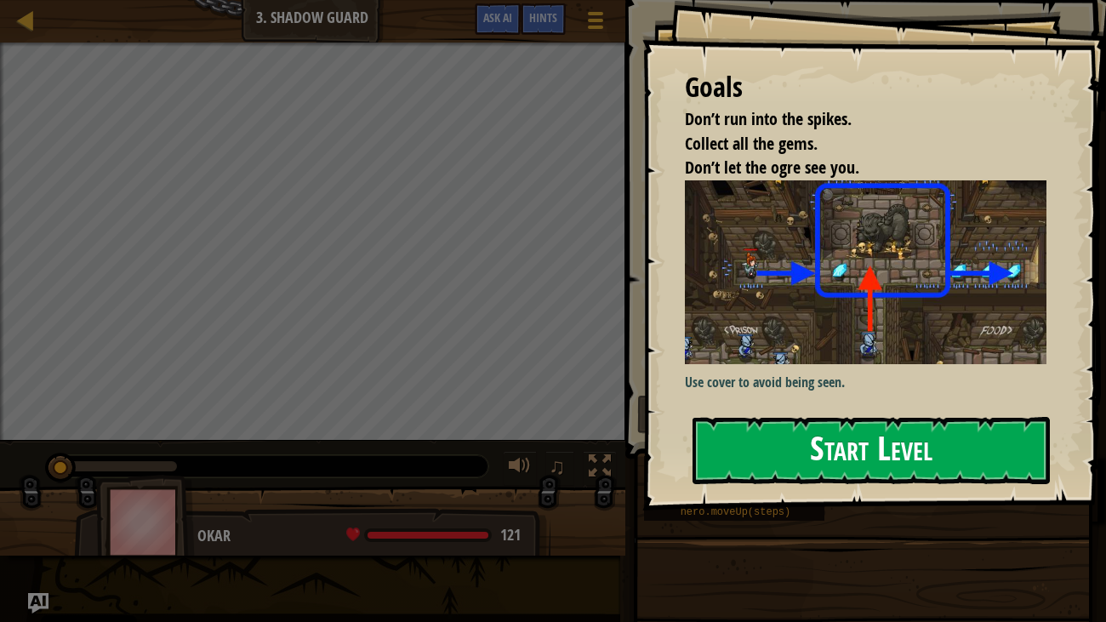
click at [796, 446] on button "Start Level" at bounding box center [871, 450] width 358 height 67
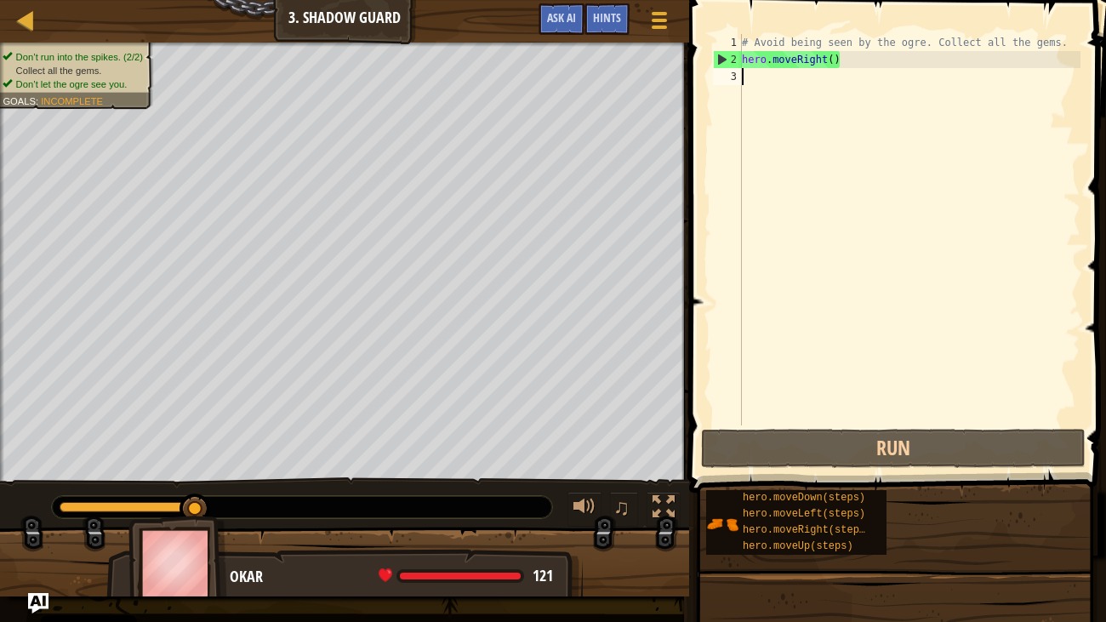
click at [770, 81] on div "# Avoid being seen by the ogre. Collect all the gems. hero . moveRight ( )" at bounding box center [909, 246] width 342 height 425
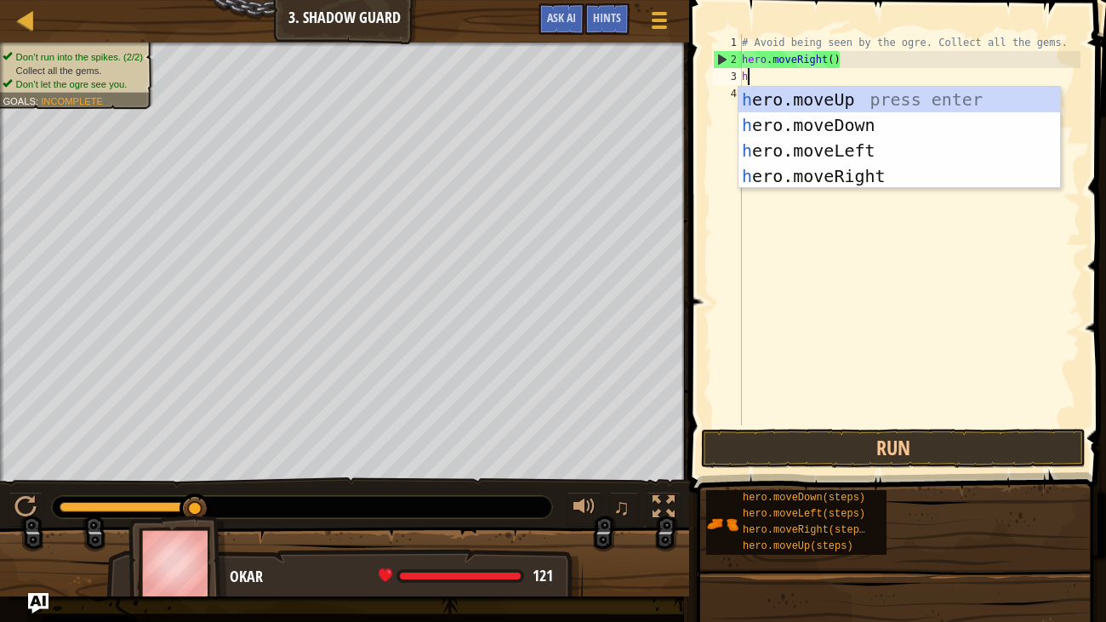
type textarea "her"
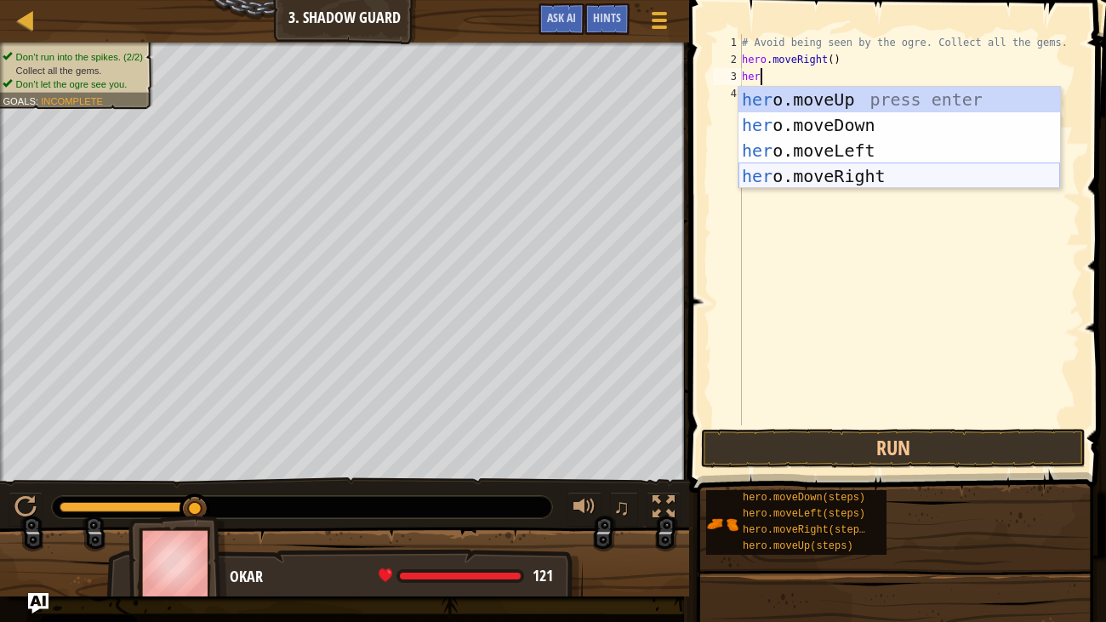
click at [769, 179] on div "her o.moveUp press enter her o.moveDown press enter her o.moveLeft press enter …" at bounding box center [899, 163] width 322 height 153
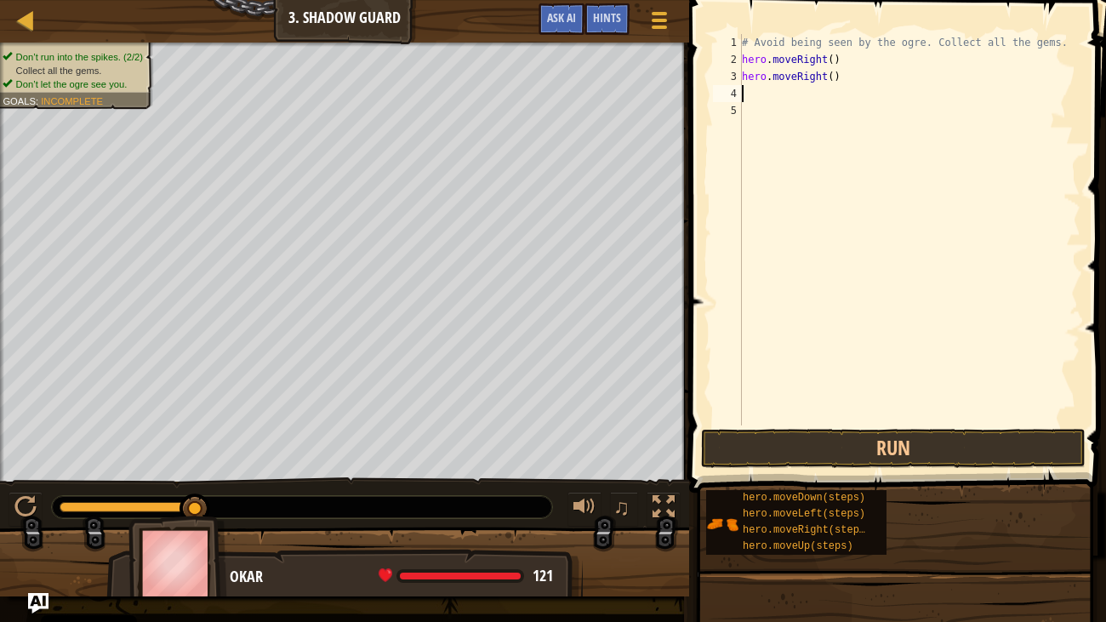
click at [755, 90] on div "# Avoid being seen by the ogre. Collect all the gems. hero . moveRight ( ) hero…" at bounding box center [909, 246] width 342 height 425
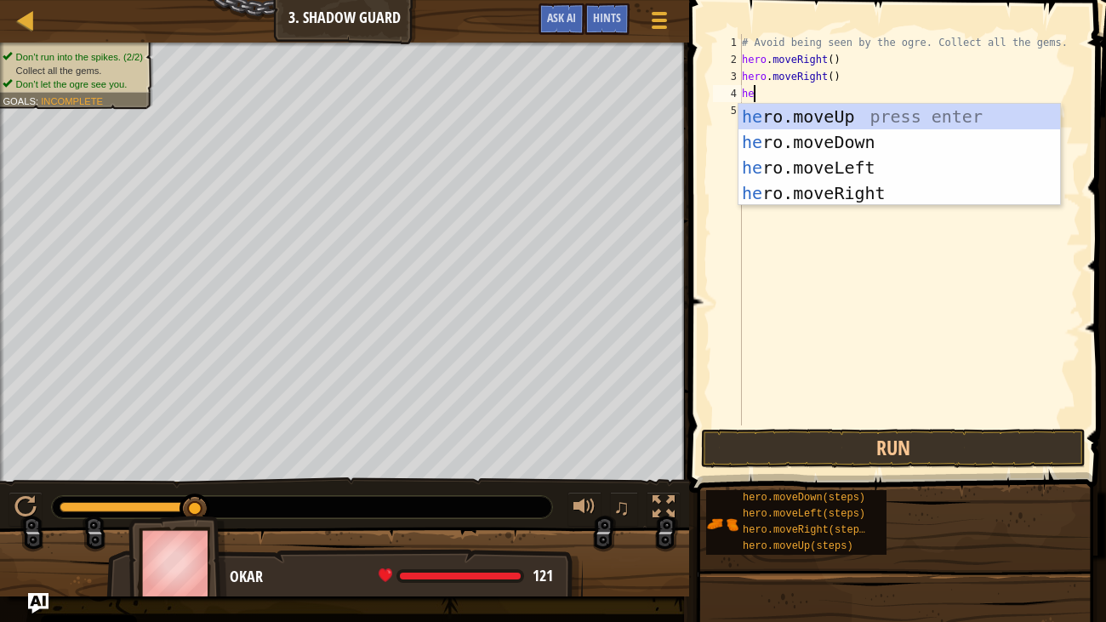
type textarea "her"
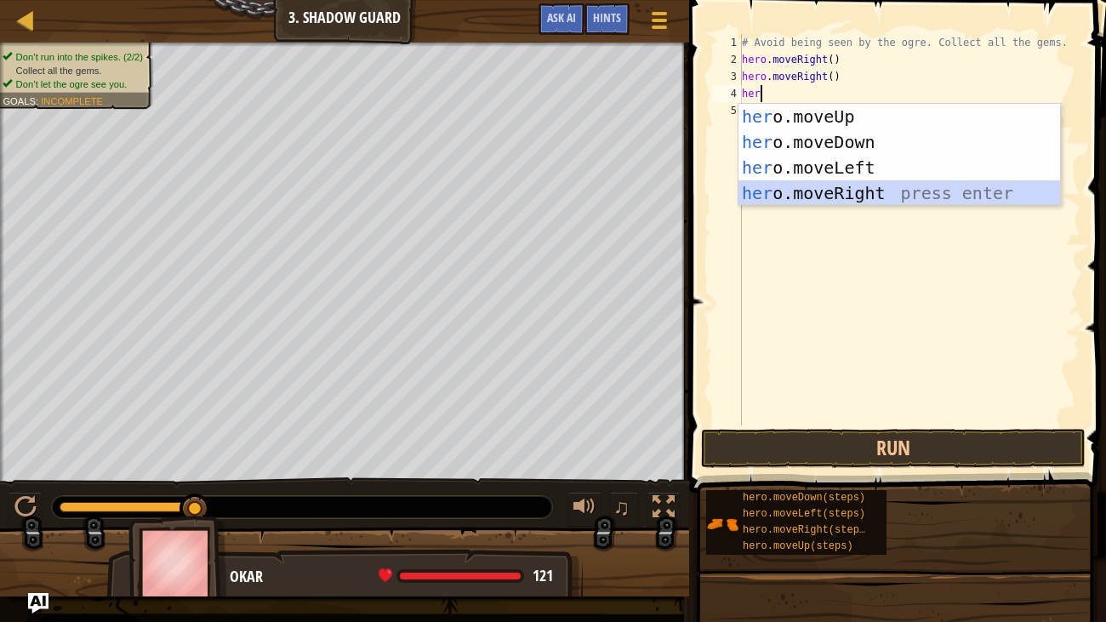
click at [840, 193] on div "her o.moveUp press enter her o.moveDown press enter her o.moveLeft press enter …" at bounding box center [899, 180] width 322 height 153
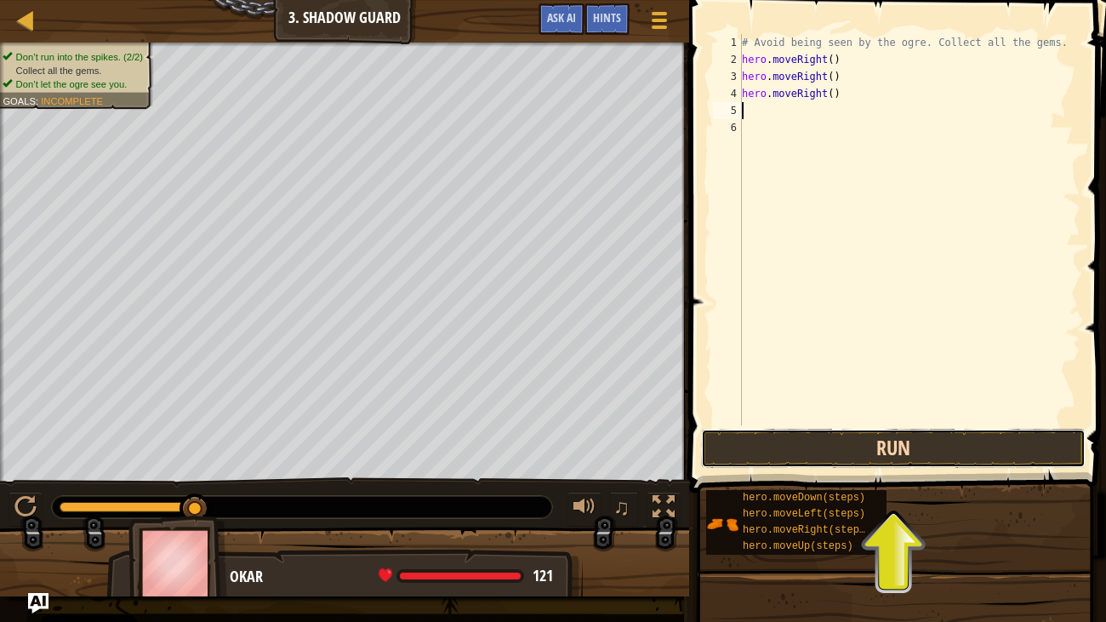
click at [777, 451] on button "Run" at bounding box center [893, 448] width 385 height 39
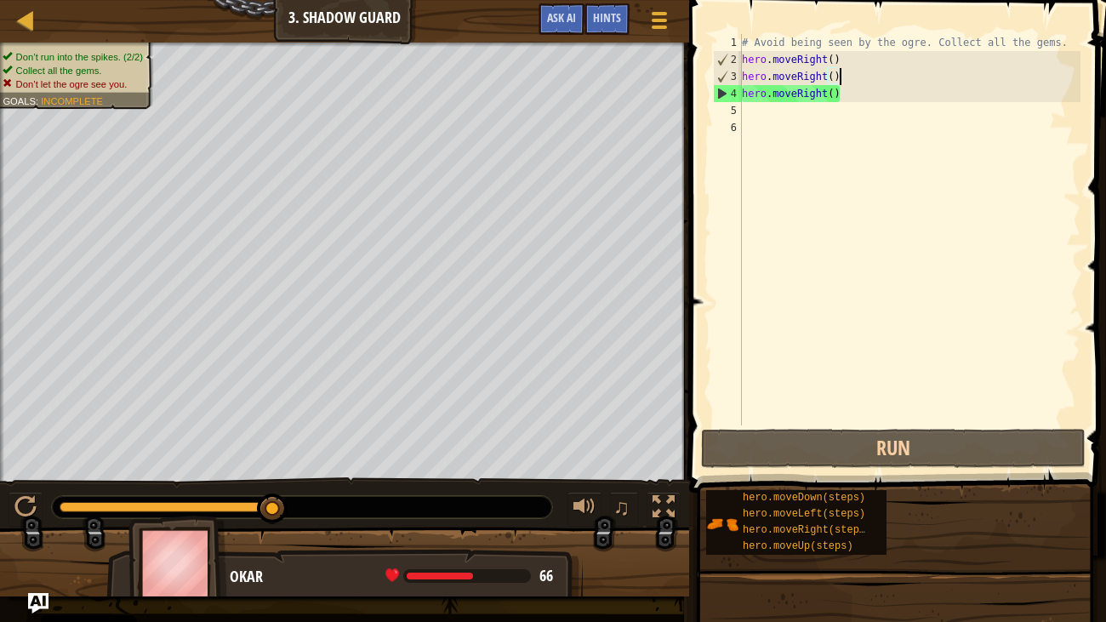
click at [842, 77] on div "# Avoid being seen by the ogre. Collect all the gems. hero . moveRight ( ) hero…" at bounding box center [909, 246] width 342 height 425
click at [820, 77] on div "# Avoid being seen by the ogre. Collect all the gems. hero . moveRight ( ) hero…" at bounding box center [909, 246] width 342 height 425
click at [829, 81] on div "# Avoid being seen by the ogre. Collect all the gems. hero . moveRight ( ) hero…" at bounding box center [909, 246] width 342 height 425
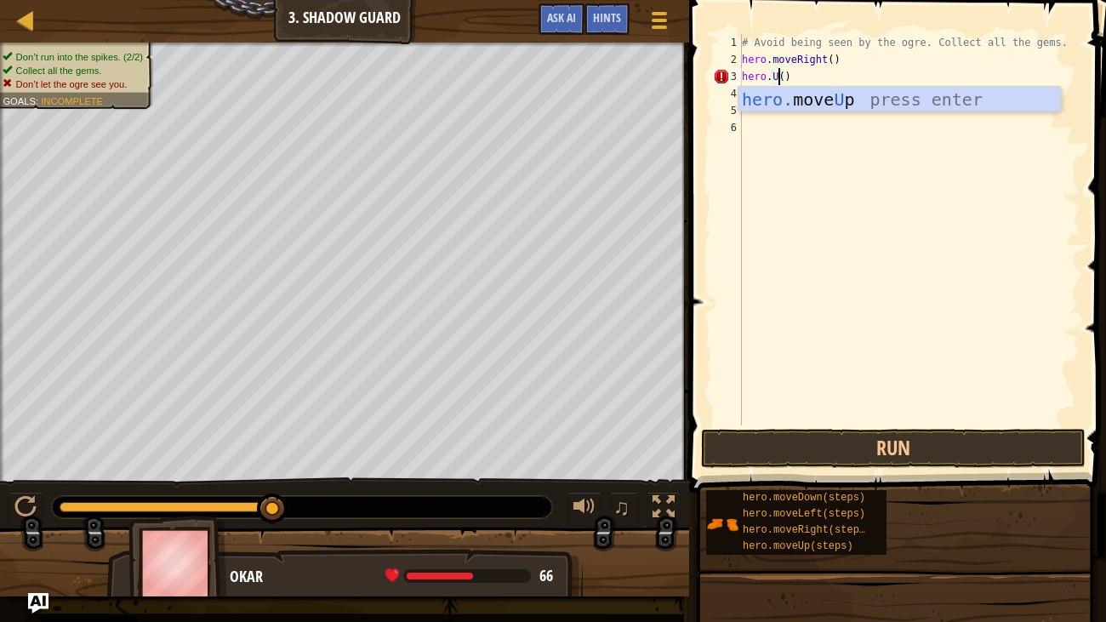
scroll to position [8, 3]
click at [824, 92] on div "hero. move Up press enter" at bounding box center [899, 125] width 322 height 77
type textarea "hero.moveUp()"
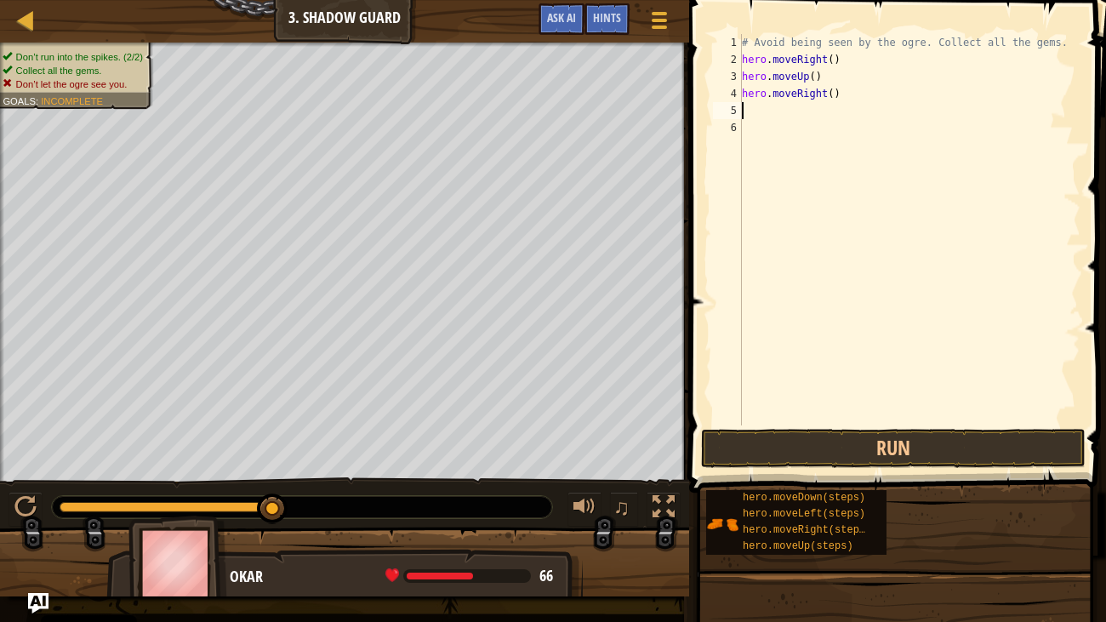
click at [777, 115] on div "# Avoid being seen by the ogre. Collect all the gems. hero . moveRight ( ) hero…" at bounding box center [909, 246] width 342 height 425
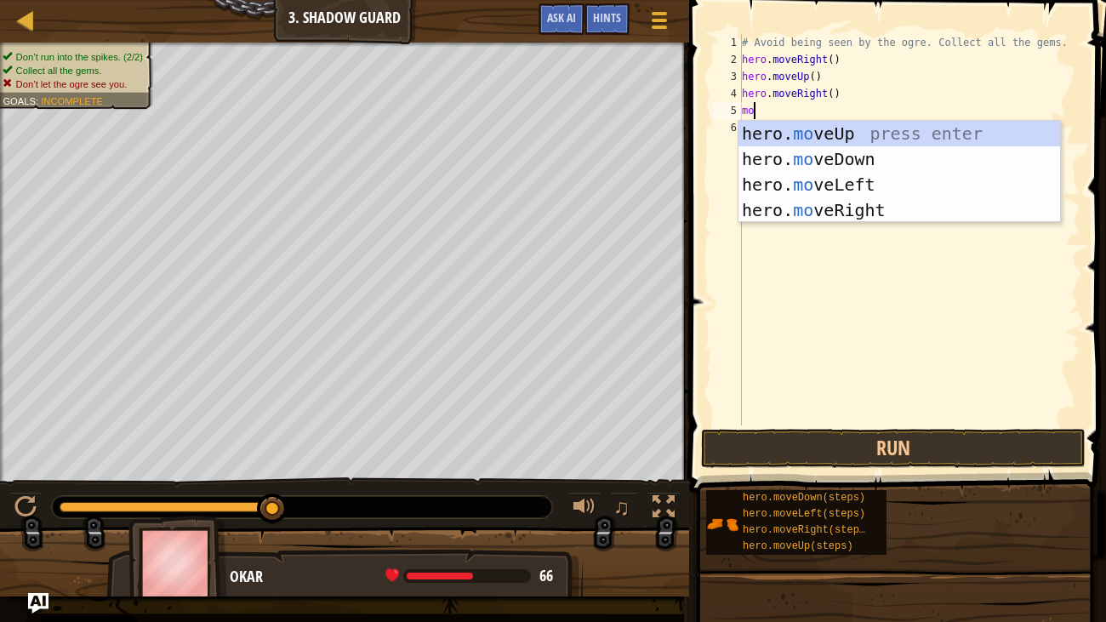
scroll to position [8, 0]
type textarea "move"
click at [841, 162] on div "hero. move Up press enter hero. move Down press enter hero. move Left press ent…" at bounding box center [899, 197] width 322 height 153
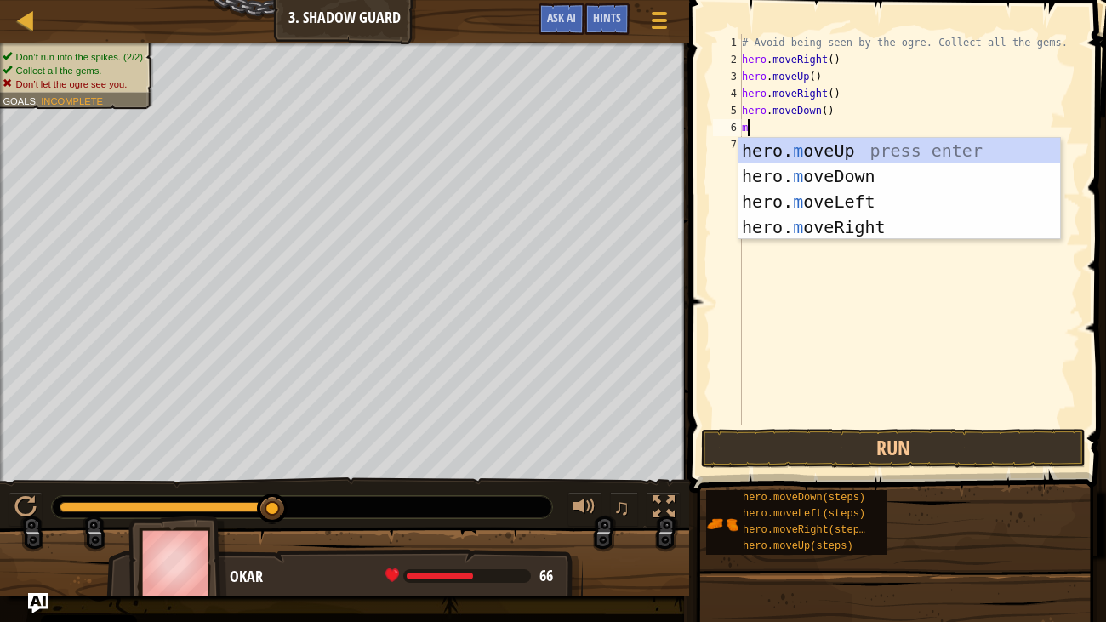
type textarea "mo"
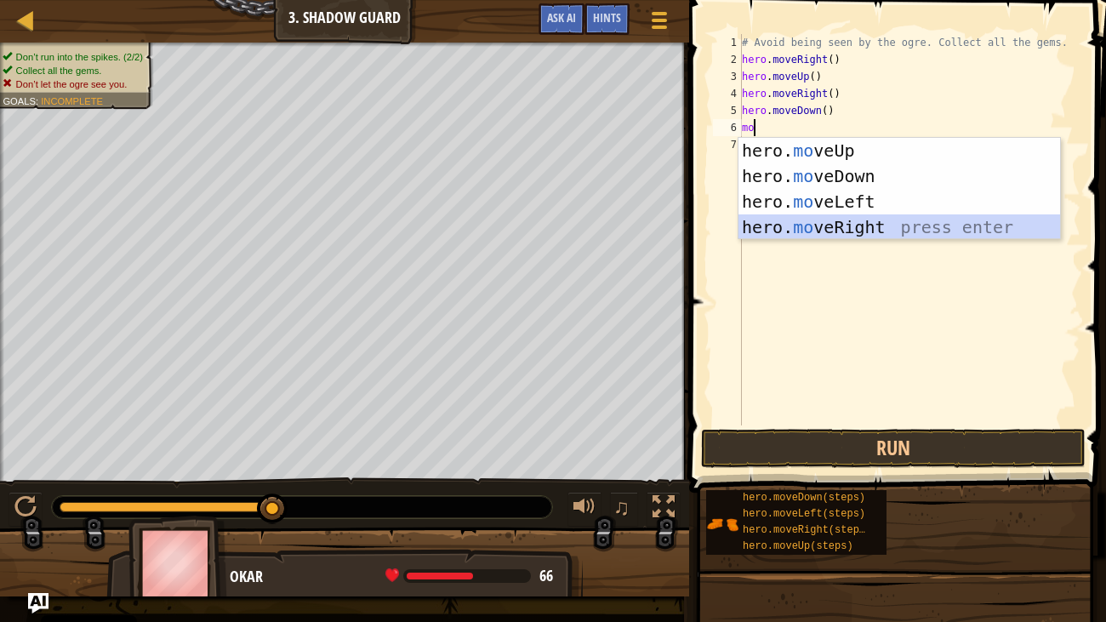
click at [782, 235] on div "hero. mo veUp press enter hero. mo veDown press enter hero. mo veLeft press ent…" at bounding box center [899, 214] width 322 height 153
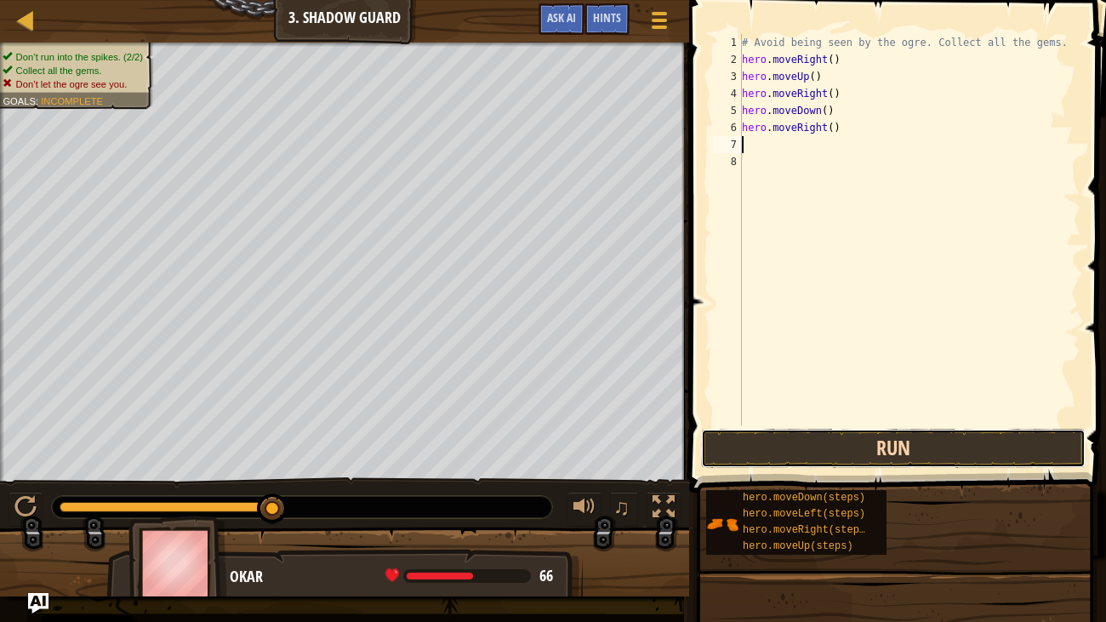
click at [769, 465] on button "Run" at bounding box center [893, 448] width 385 height 39
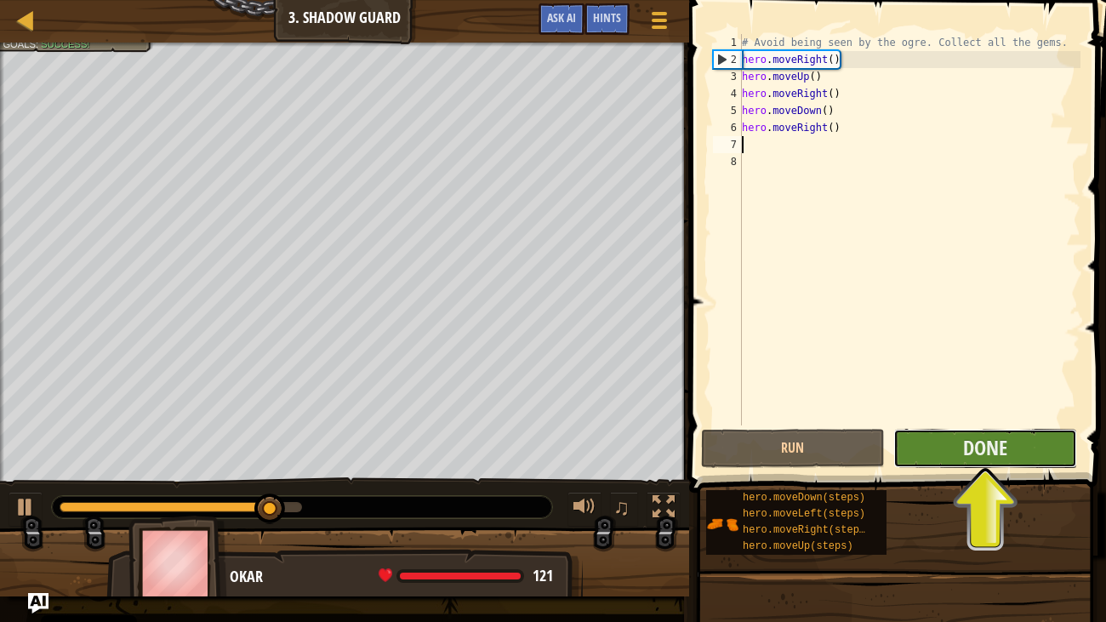
click at [955, 463] on button "Done" at bounding box center [985, 448] width 184 height 39
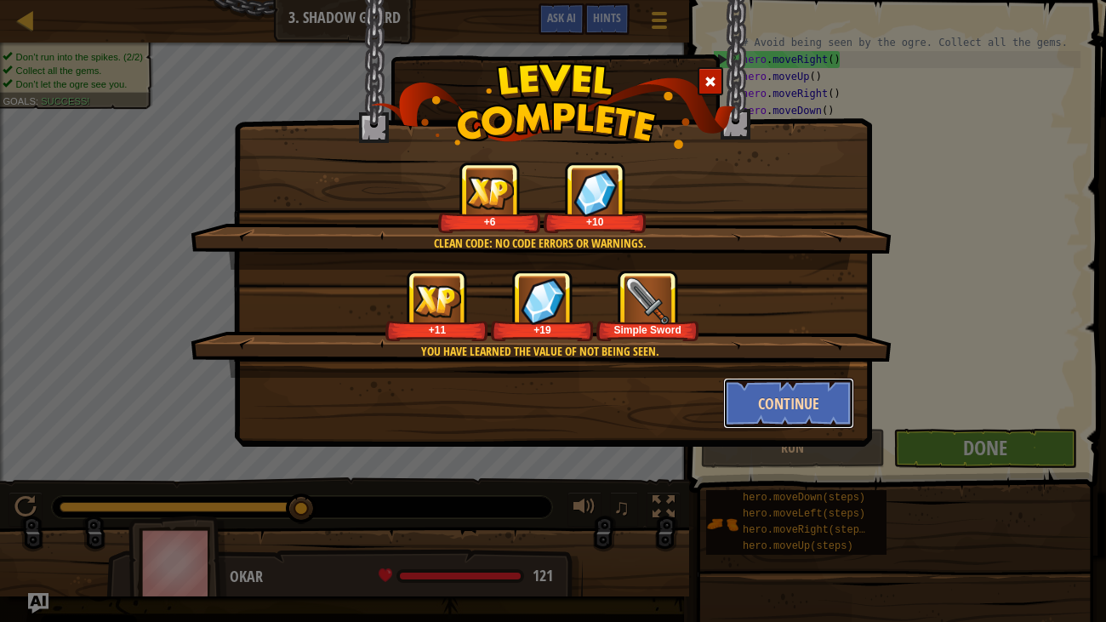
click at [823, 404] on button "Continue" at bounding box center [789, 403] width 132 height 51
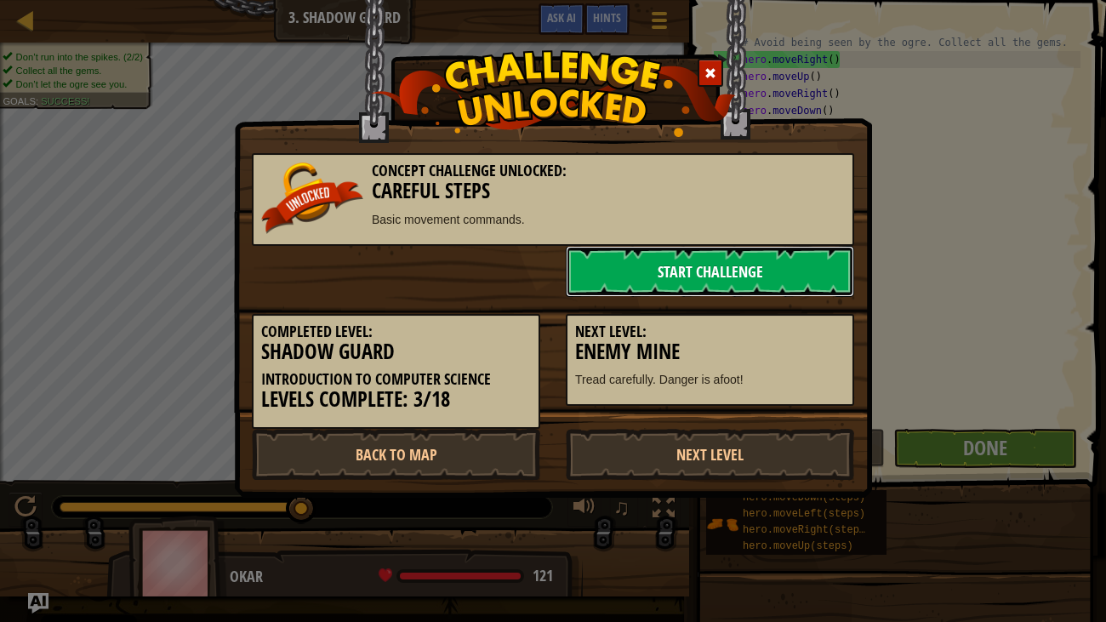
click at [751, 259] on link "Start Challenge" at bounding box center [710, 271] width 288 height 51
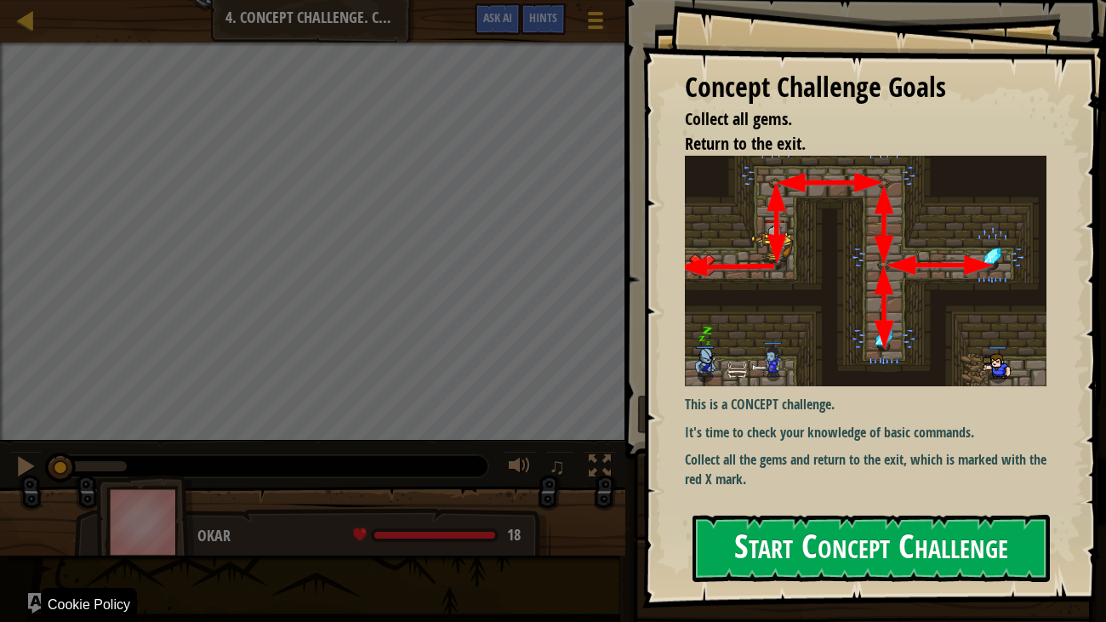
click at [812, 546] on button "Start Concept Challenge" at bounding box center [871, 548] width 358 height 67
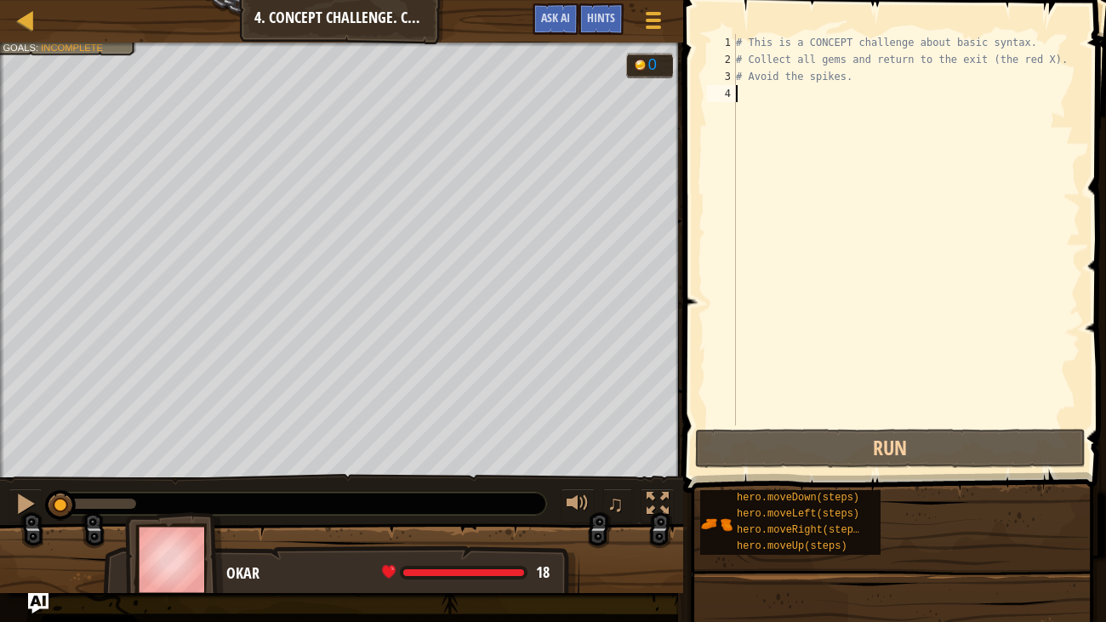
type textarea "m"
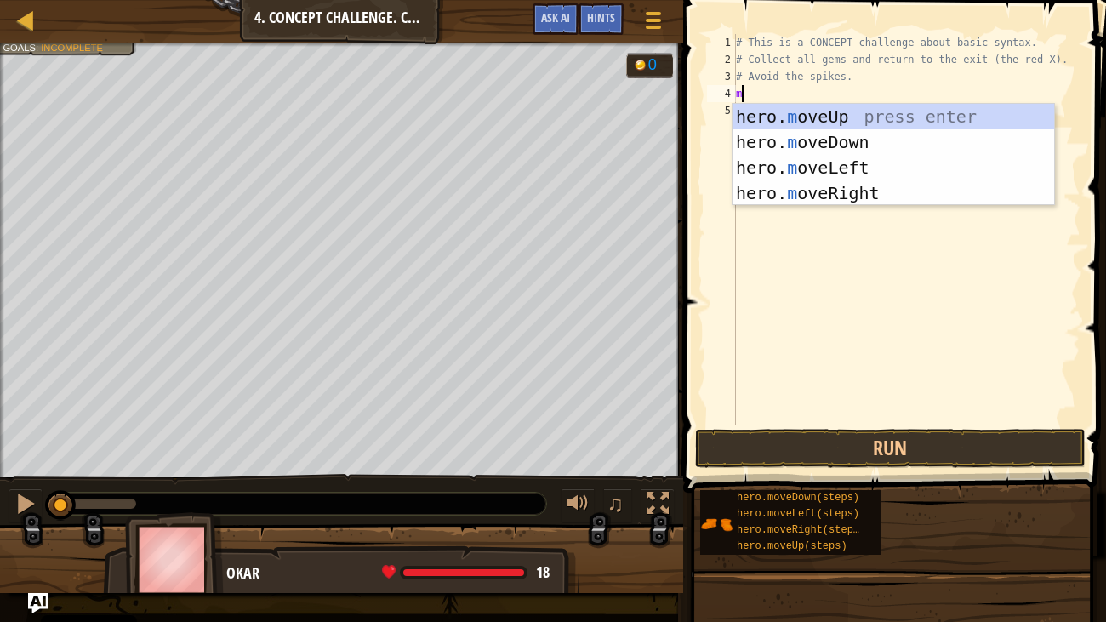
scroll to position [8, 0]
click at [846, 113] on div "hero. m oveUp press enter hero. m oveDown press enter hero. m oveLeft press ent…" at bounding box center [893, 180] width 322 height 153
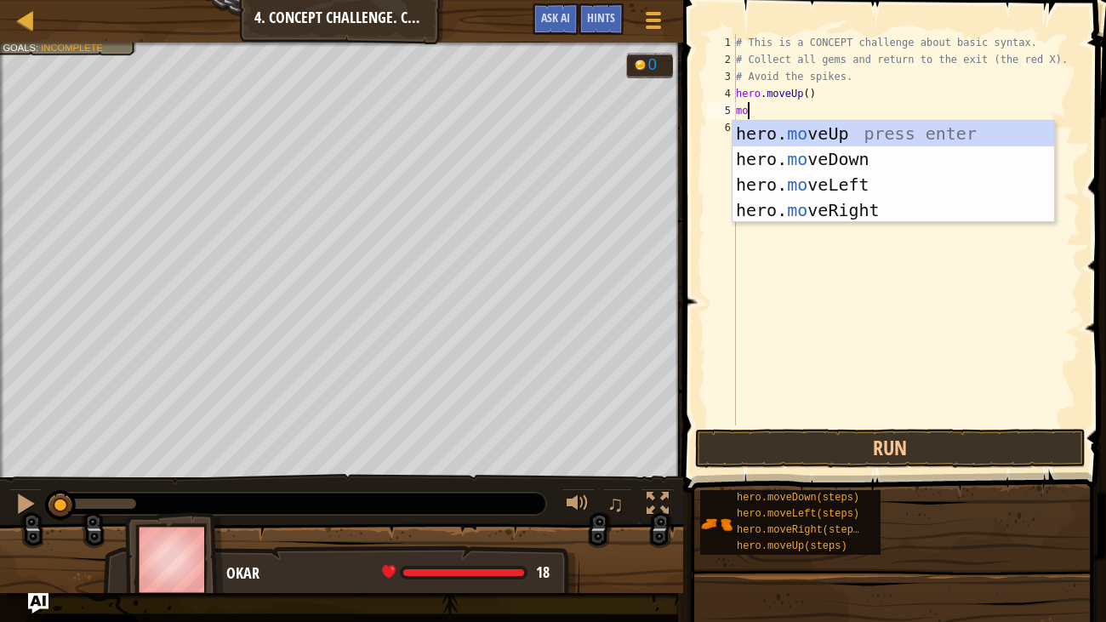
type textarea "move"
click at [843, 207] on div "hero. move Up press enter hero. move Down press enter hero. move Left press ent…" at bounding box center [893, 197] width 322 height 153
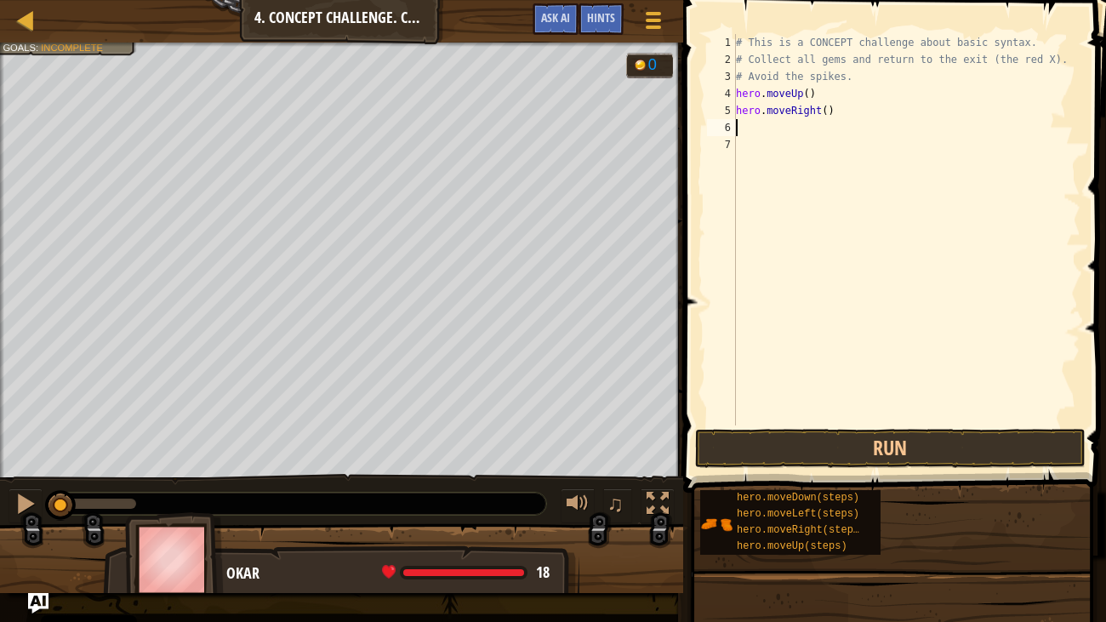
click at [755, 127] on div "# This is a CONCEPT challenge about basic syntax. # Collect all gems and return…" at bounding box center [906, 246] width 348 height 425
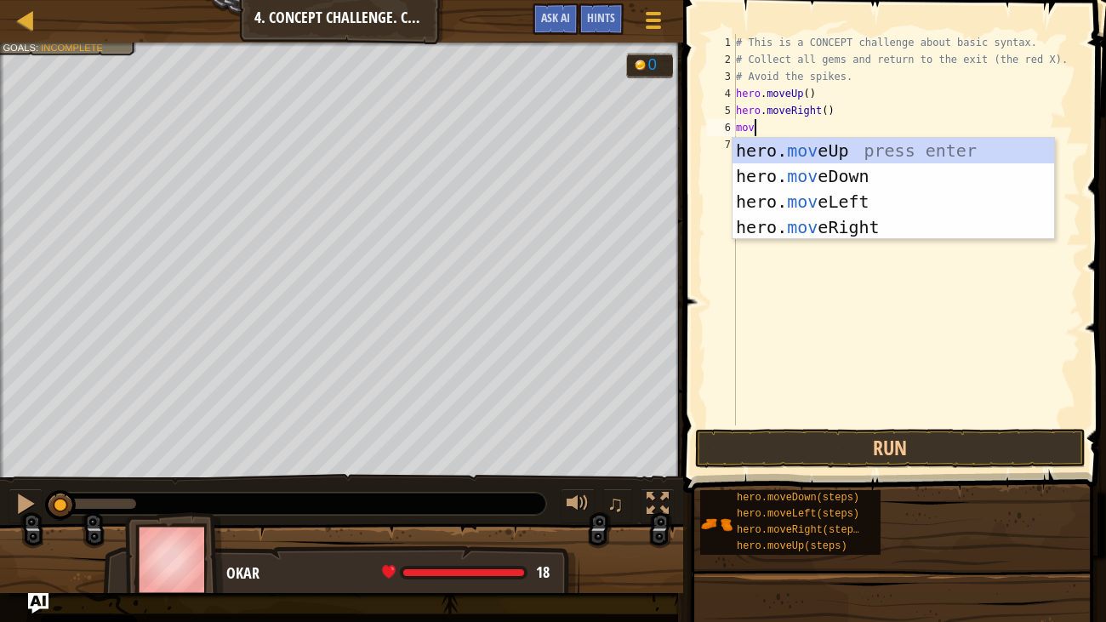
type textarea "move"
click at [807, 174] on div "hero. move Up press enter hero. move Down press enter hero. move Left press ent…" at bounding box center [893, 214] width 322 height 153
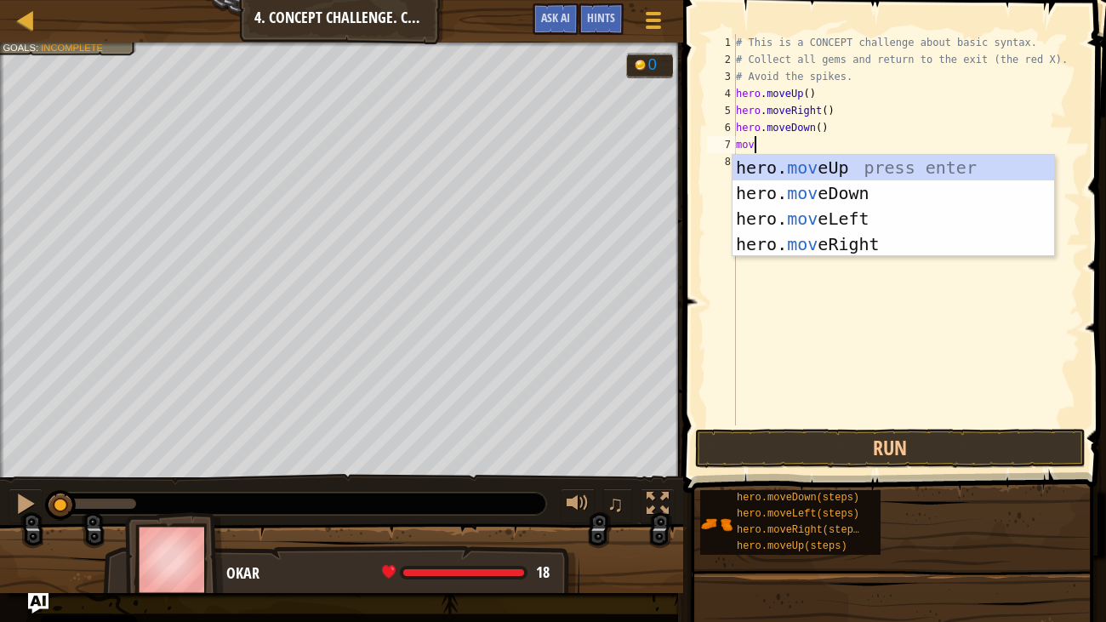
type textarea "move"
click at [754, 187] on div "hero. move Up press enter hero. move Down press enter hero. move Left press ent…" at bounding box center [893, 231] width 322 height 153
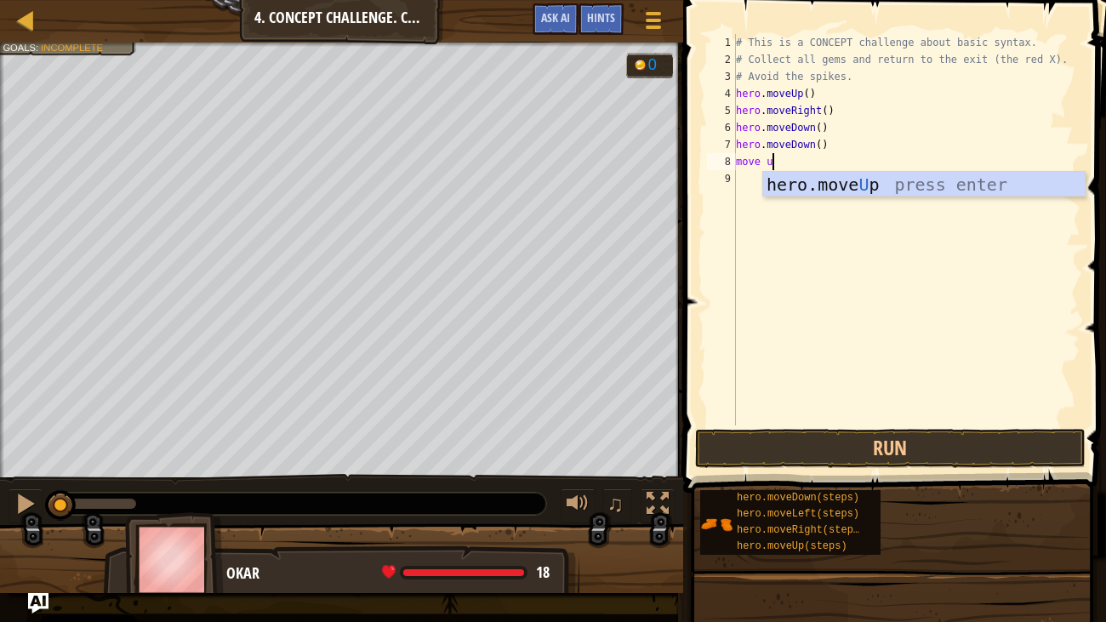
type textarea "move up"
click at [832, 181] on div "hero.move Up press enter" at bounding box center [924, 210] width 322 height 77
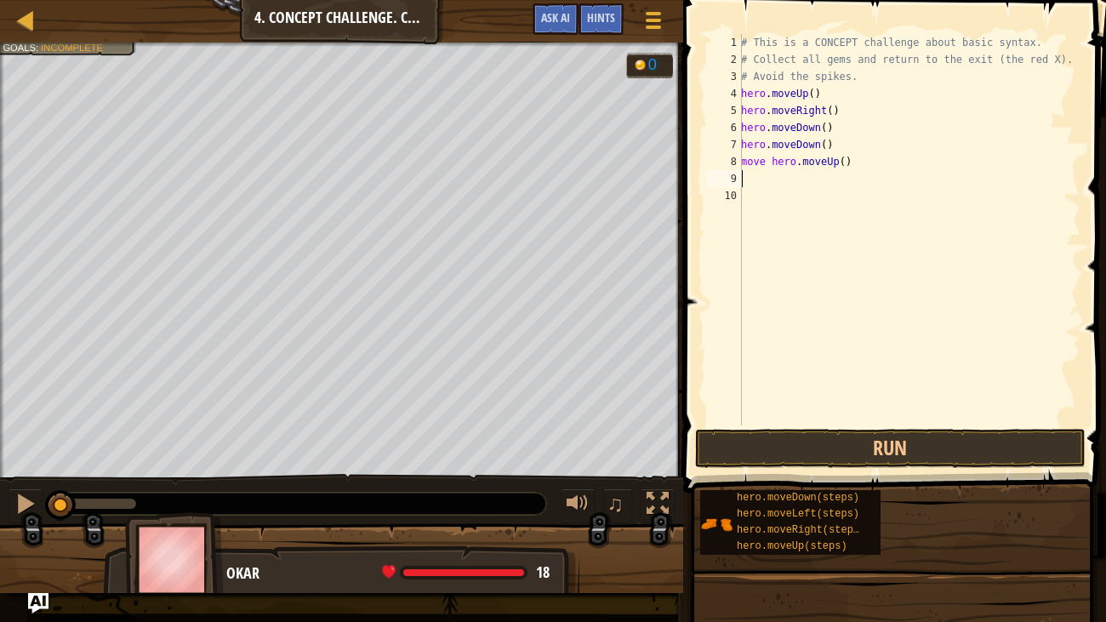
scroll to position [8, 0]
click at [770, 163] on div "# This is a CONCEPT challenge about basic syntax. # Collect all gems and return…" at bounding box center [909, 246] width 343 height 425
type textarea "hero.moveUp()"
click at [748, 182] on div "# This is a CONCEPT challenge about basic syntax. # Collect all gems and return…" at bounding box center [909, 246] width 343 height 425
type textarea "r"
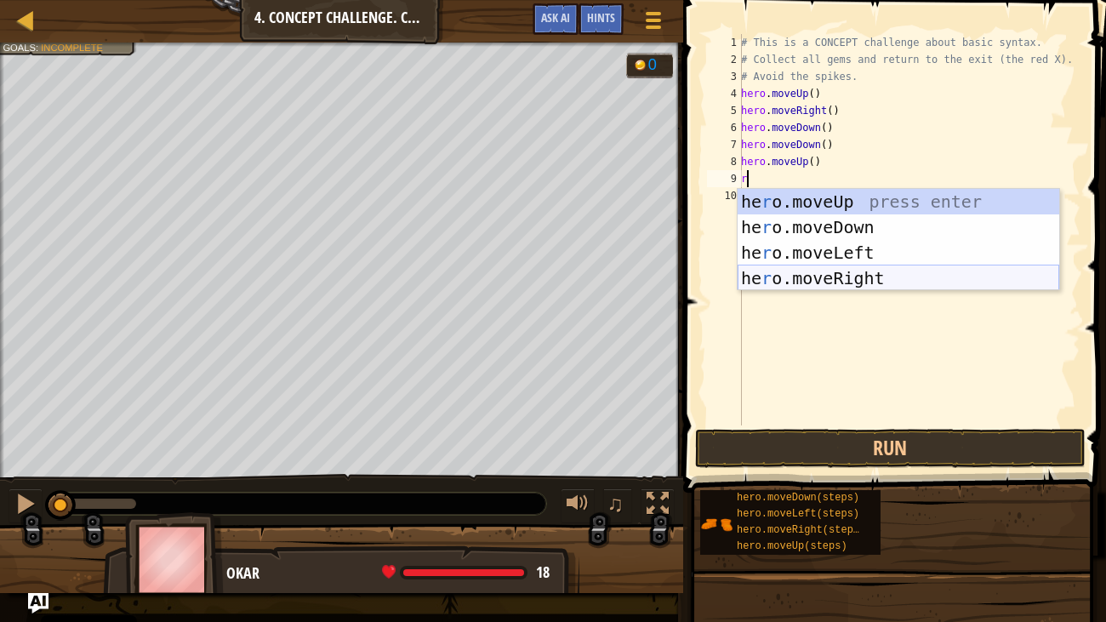
drag, startPoint x: 877, startPoint y: 280, endPoint x: 882, endPoint y: 267, distance: 13.7
click at [878, 279] on div "he r o.moveUp press enter he r o.moveDown press enter he r o.moveLeft press ent…" at bounding box center [899, 265] width 322 height 153
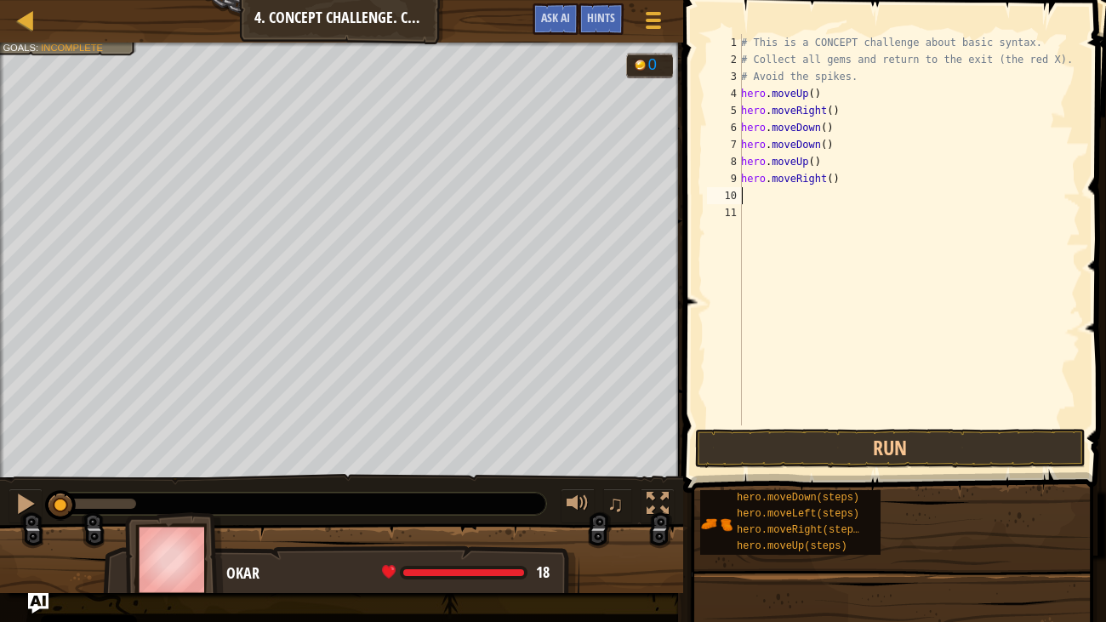
type textarea "m"
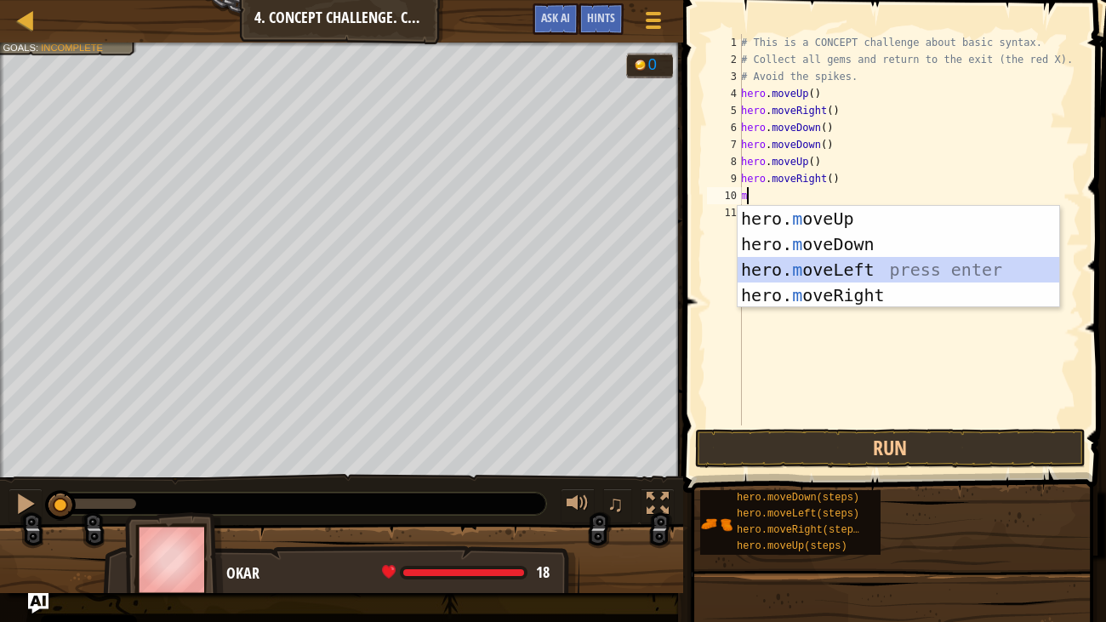
click at [783, 270] on div "hero. m oveUp press enter hero. m oveDown press enter hero. m oveLeft press ent…" at bounding box center [899, 282] width 322 height 153
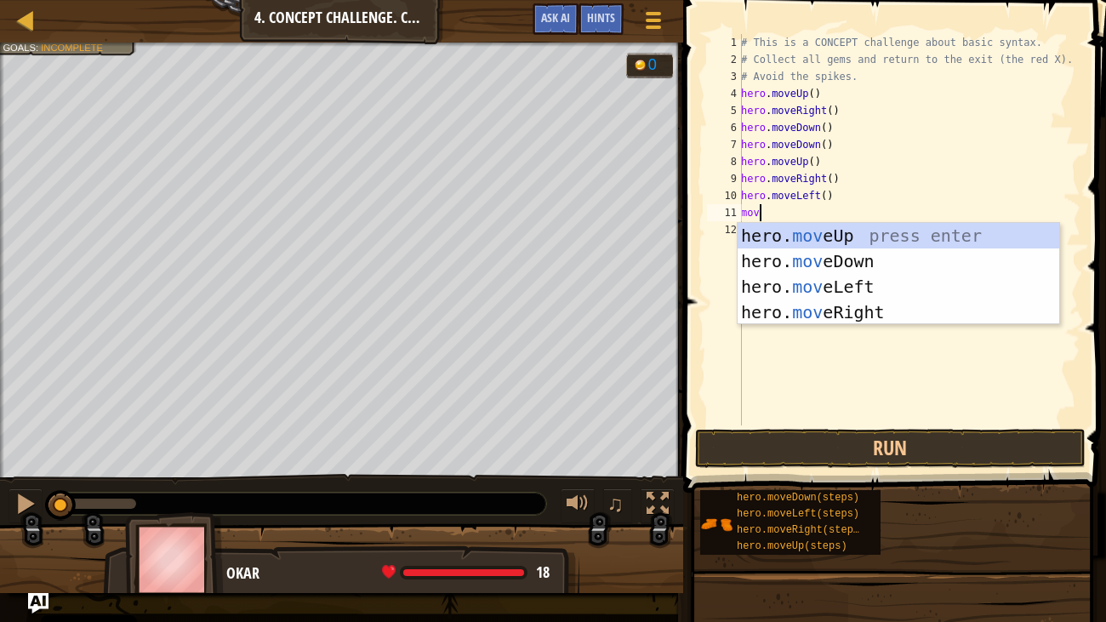
type textarea "move"
click at [813, 236] on div "hero. move Up press enter hero. move Down press enter hero. move Left press ent…" at bounding box center [899, 299] width 322 height 153
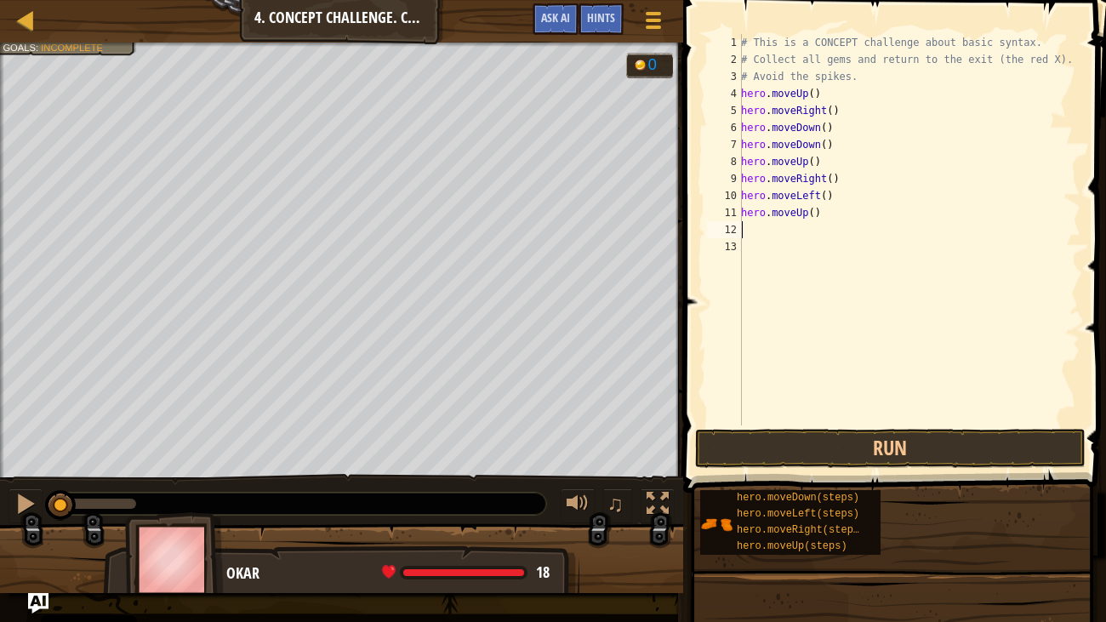
scroll to position [8, 0]
type textarea "l"
type textarea "d"
type textarea "l"
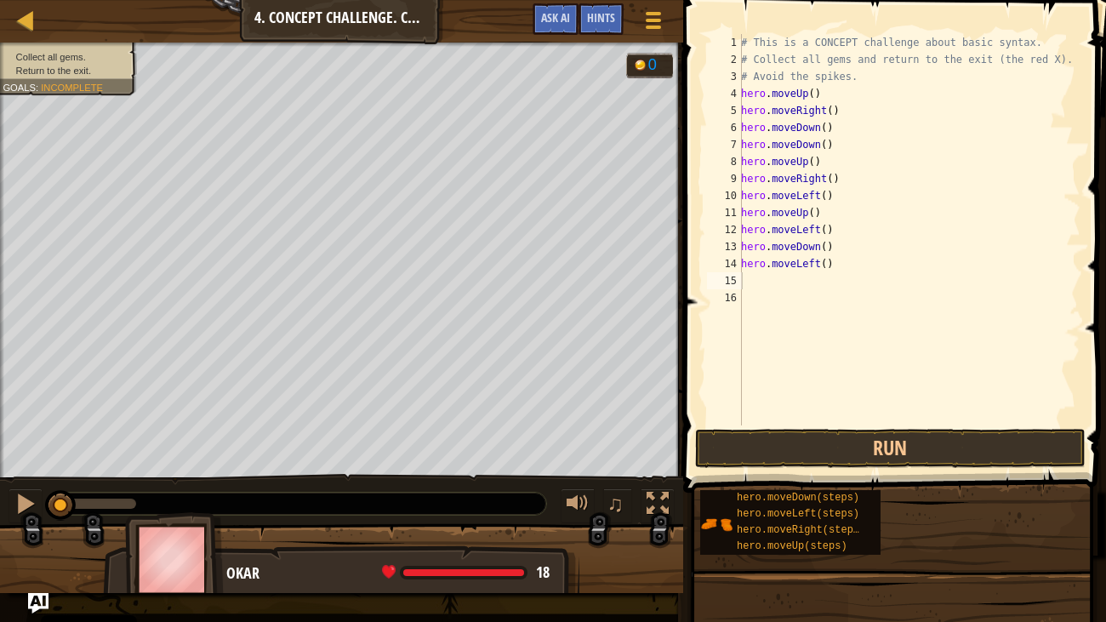
click at [80, 50] on li "Collect all gems." at bounding box center [65, 57] width 124 height 14
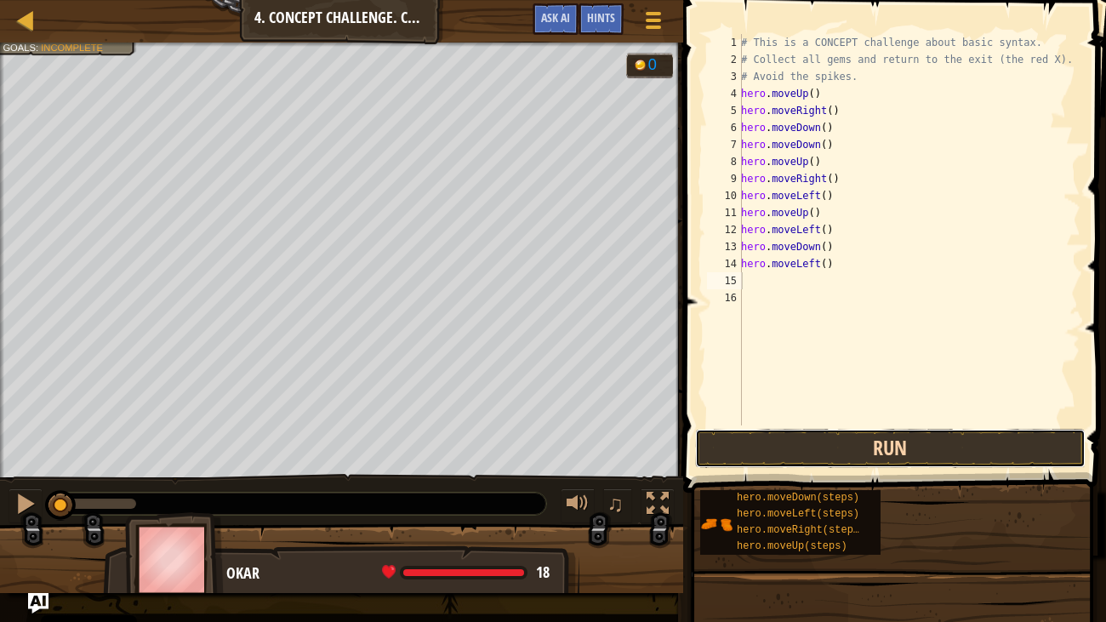
click at [762, 431] on button "Run" at bounding box center [890, 448] width 390 height 39
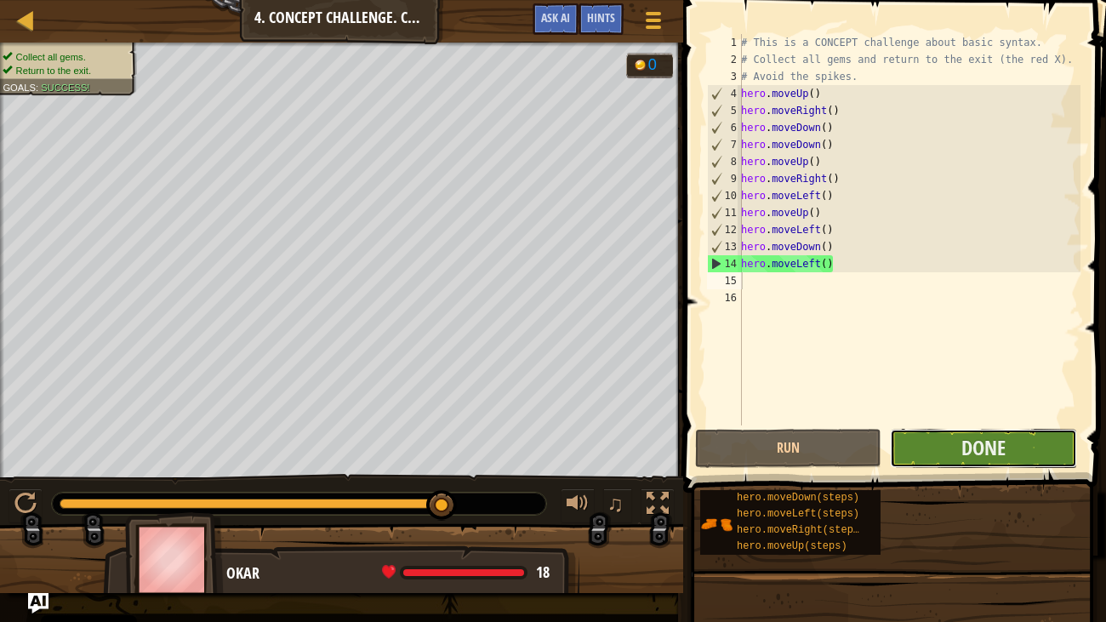
click at [953, 458] on button "Done" at bounding box center [983, 448] width 186 height 39
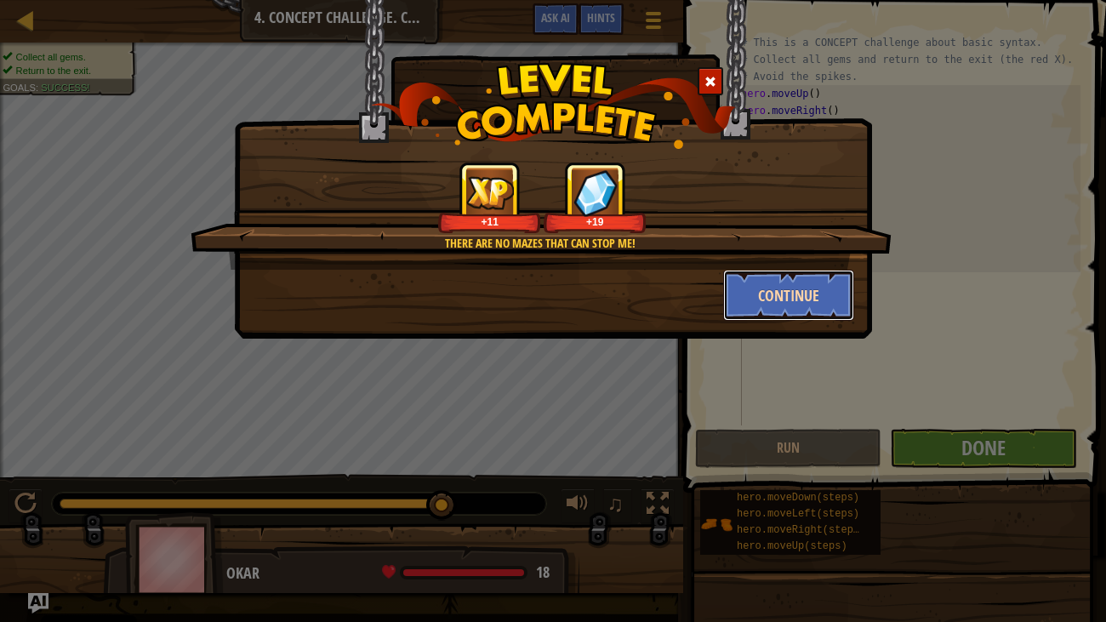
click at [759, 292] on button "Continue" at bounding box center [789, 295] width 132 height 51
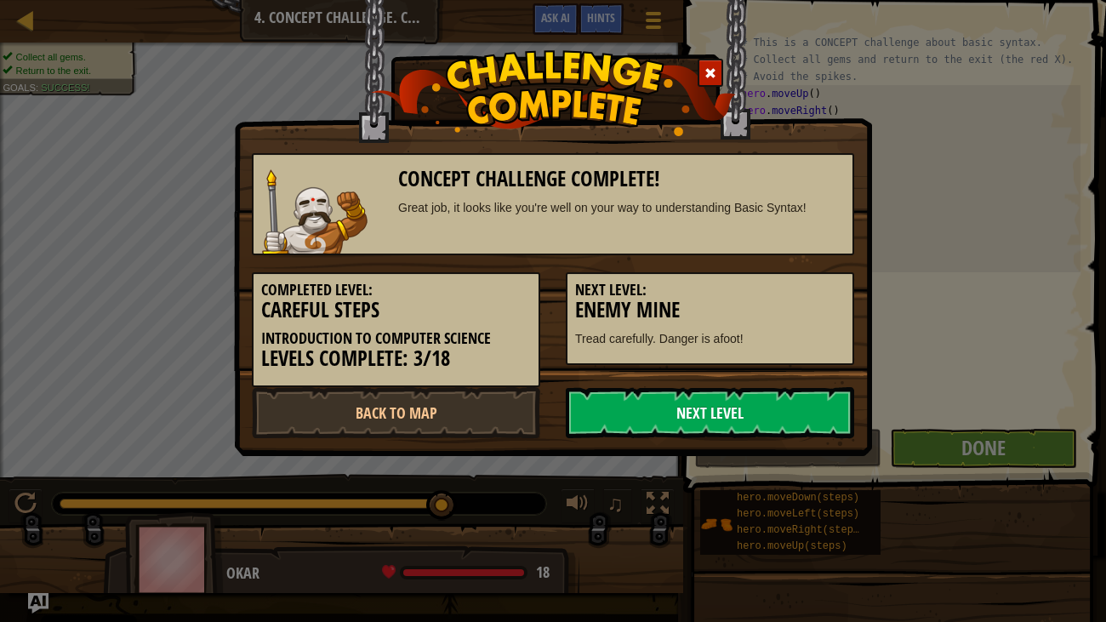
click at [789, 419] on link "Next Level" at bounding box center [710, 412] width 288 height 51
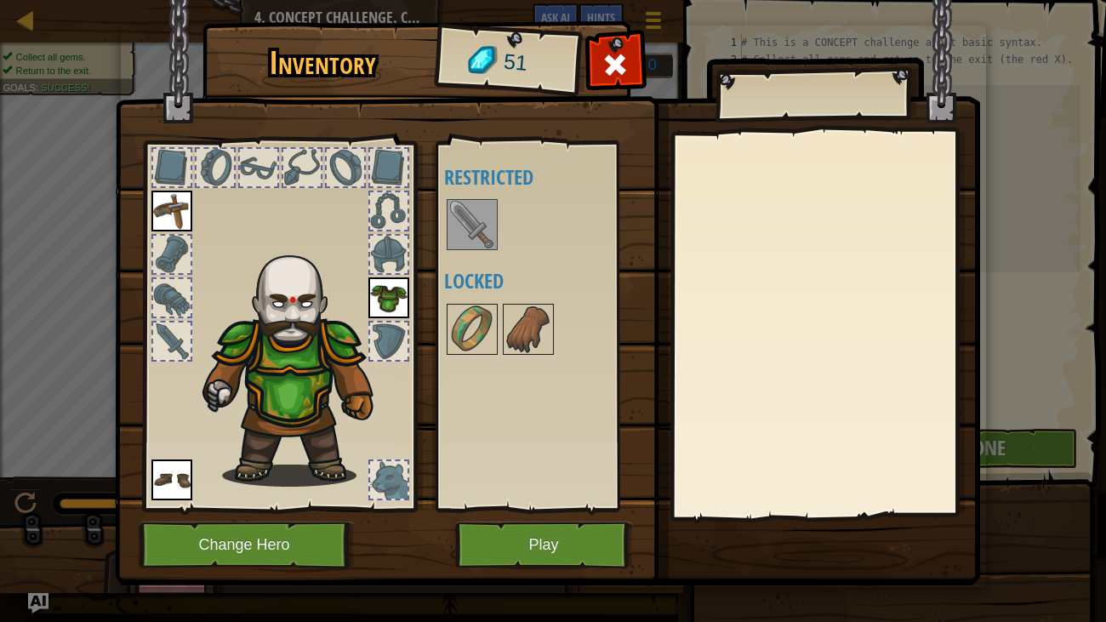
click at [456, 227] on img at bounding box center [472, 225] width 48 height 48
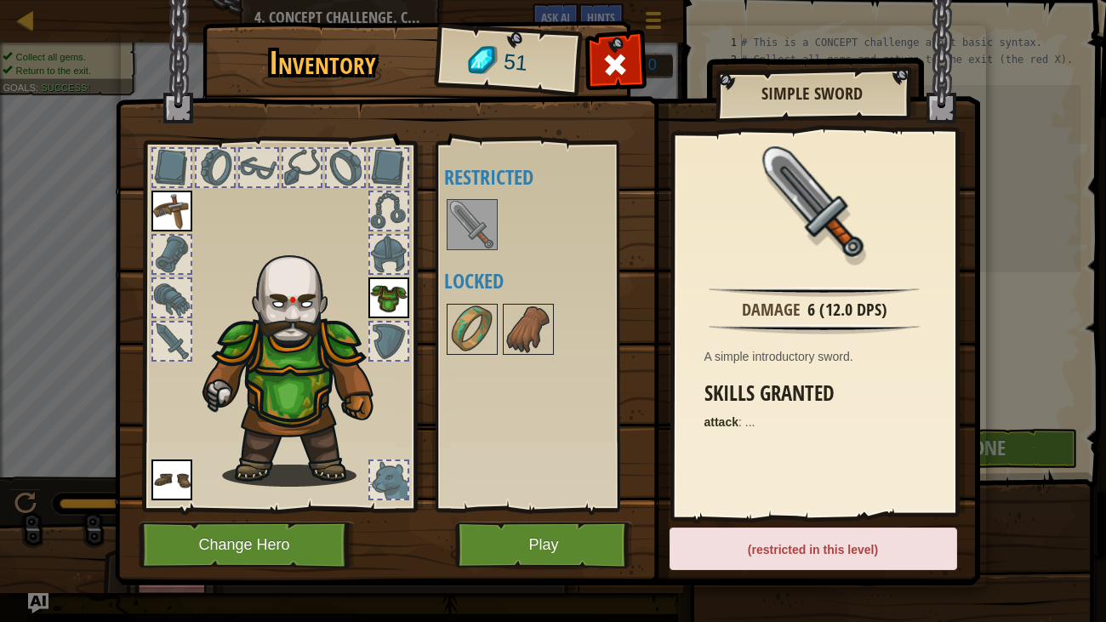
click at [485, 230] on img at bounding box center [472, 225] width 48 height 48
drag, startPoint x: 485, startPoint y: 230, endPoint x: 291, endPoint y: 224, distance: 194.1
click at [311, 249] on div "Inventory 51 Available Equip Equip Equip (double-click to equip) Restricted Loc…" at bounding box center [553, 306] width 865 height 561
click at [172, 345] on div at bounding box center [171, 340] width 37 height 37
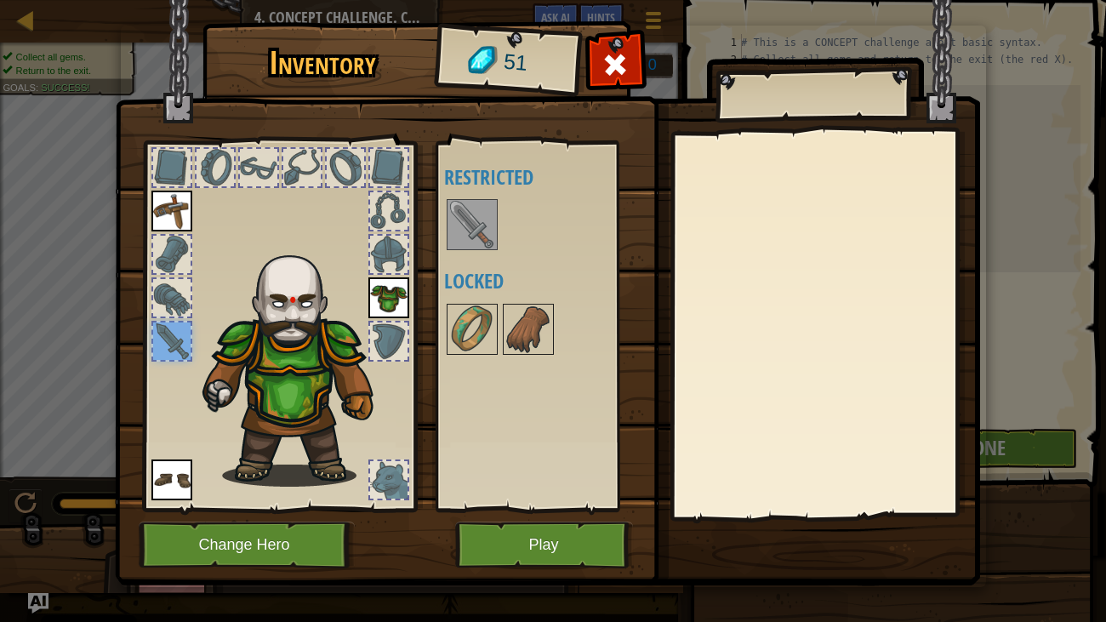
drag, startPoint x: 178, startPoint y: 343, endPoint x: 276, endPoint y: 298, distance: 107.7
click at [184, 339] on div at bounding box center [171, 340] width 37 height 37
click at [484, 232] on img at bounding box center [472, 225] width 48 height 48
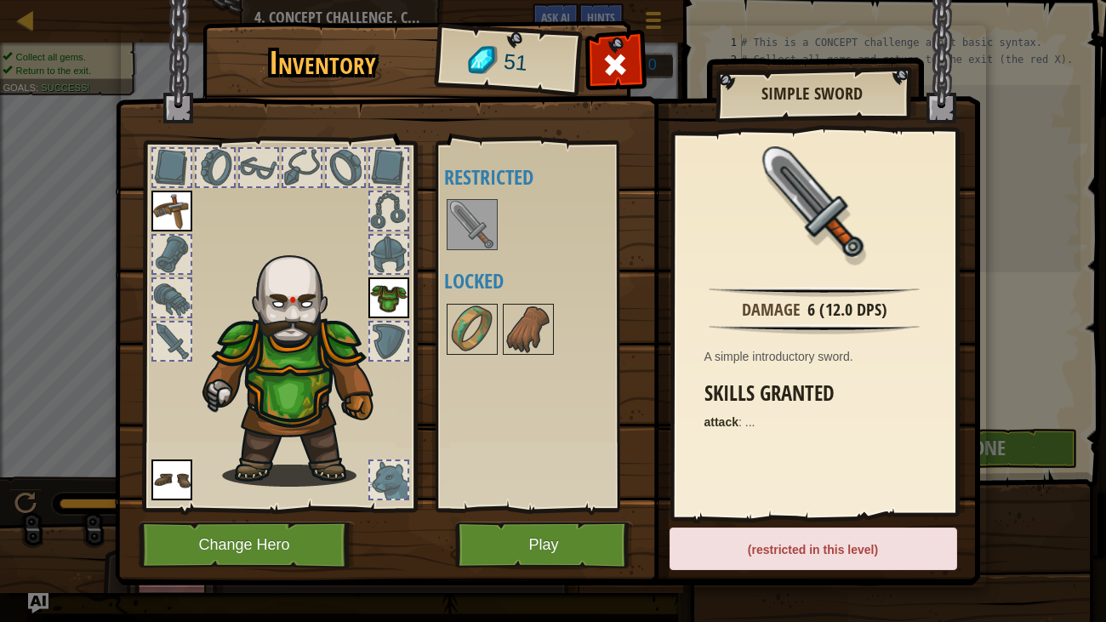
click at [485, 232] on img at bounding box center [472, 225] width 48 height 48
click at [567, 546] on button "Play" at bounding box center [544, 544] width 178 height 47
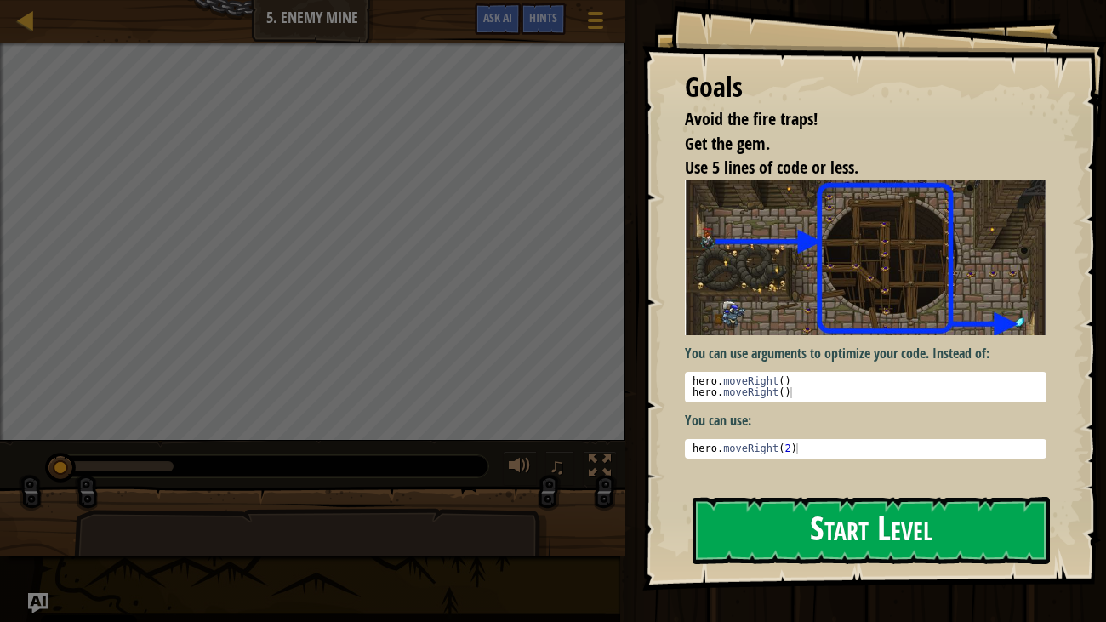
click at [769, 535] on button "Start Level" at bounding box center [871, 530] width 358 height 67
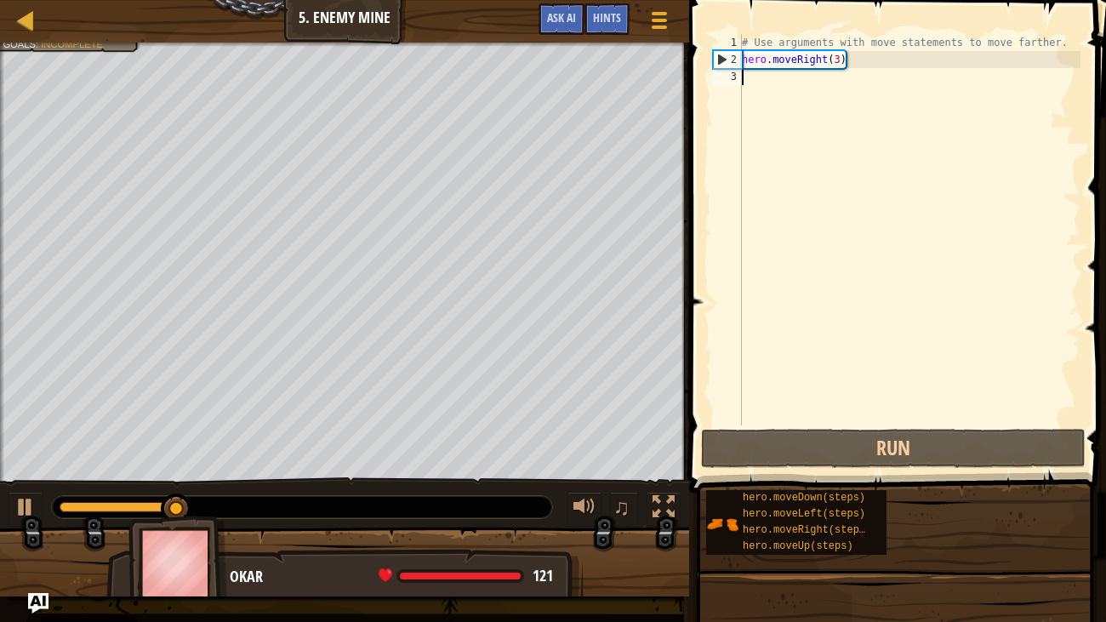
type textarea ","
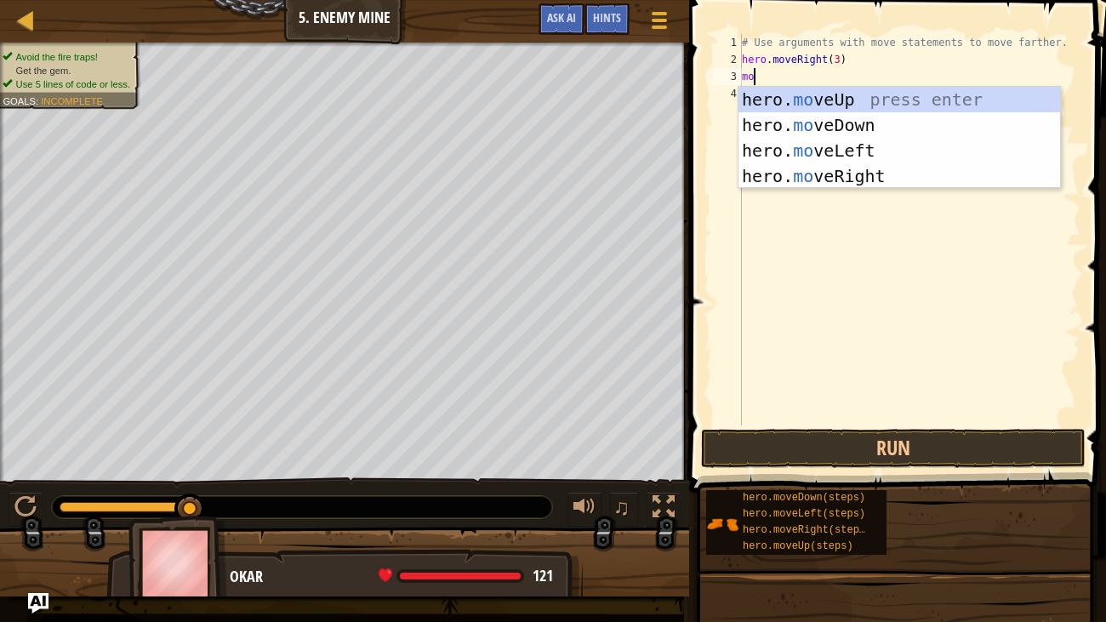
scroll to position [8, 0]
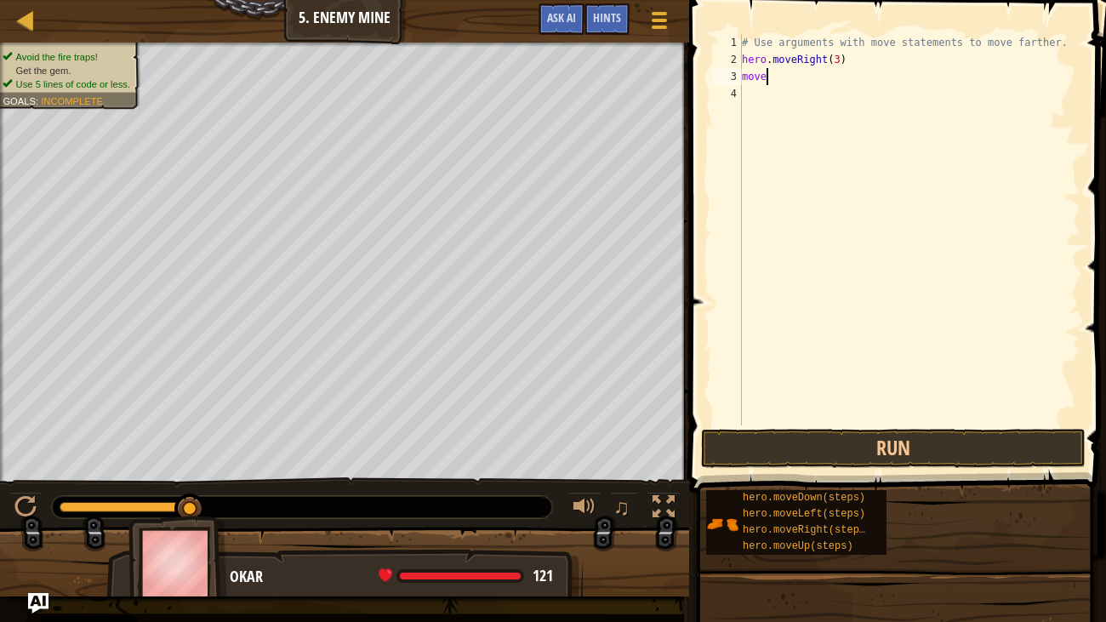
type textarea "m"
type textarea "u"
type textarea "r"
type textarea "h"
type textarea "r"
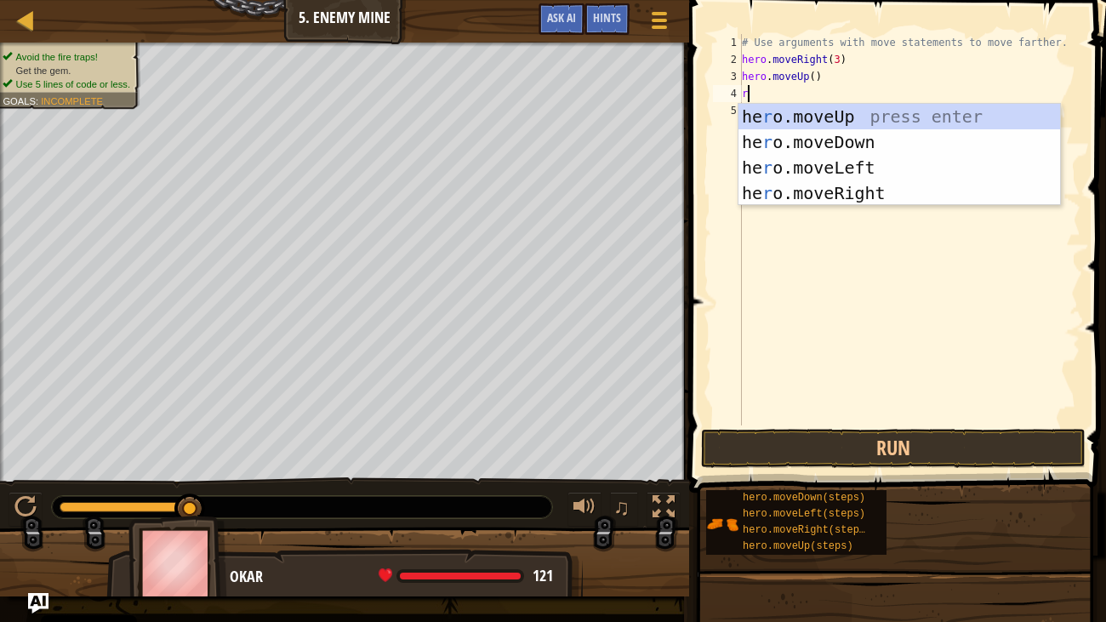
type textarea "ri"
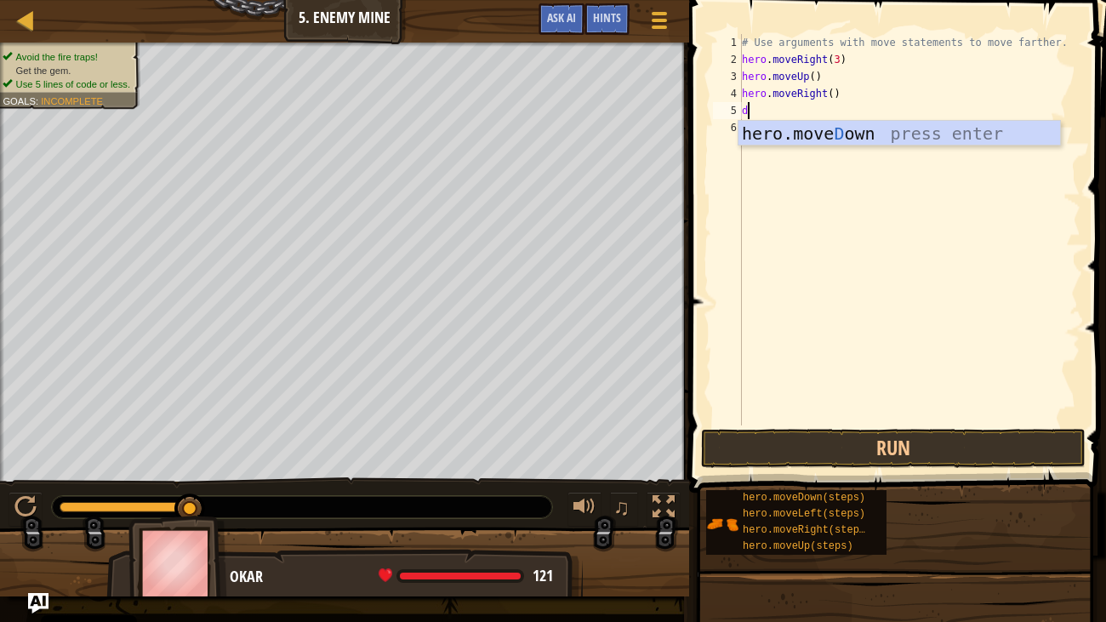
type textarea "do"
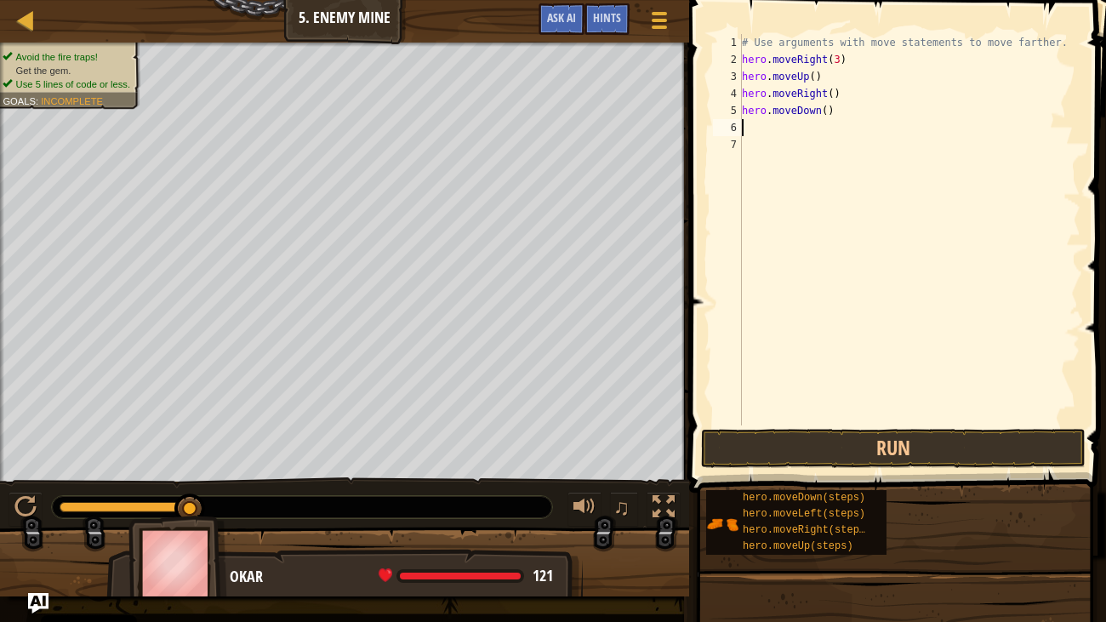
click at [825, 109] on div "# Use arguments with move statements to move farther. hero . moveRight ( 3 ) he…" at bounding box center [909, 246] width 342 height 425
type textarea "hero.moveDown(3)"
click at [762, 129] on div "# Use arguments with move statements to move farther. hero . moveRight ( 3 ) he…" at bounding box center [909, 246] width 342 height 425
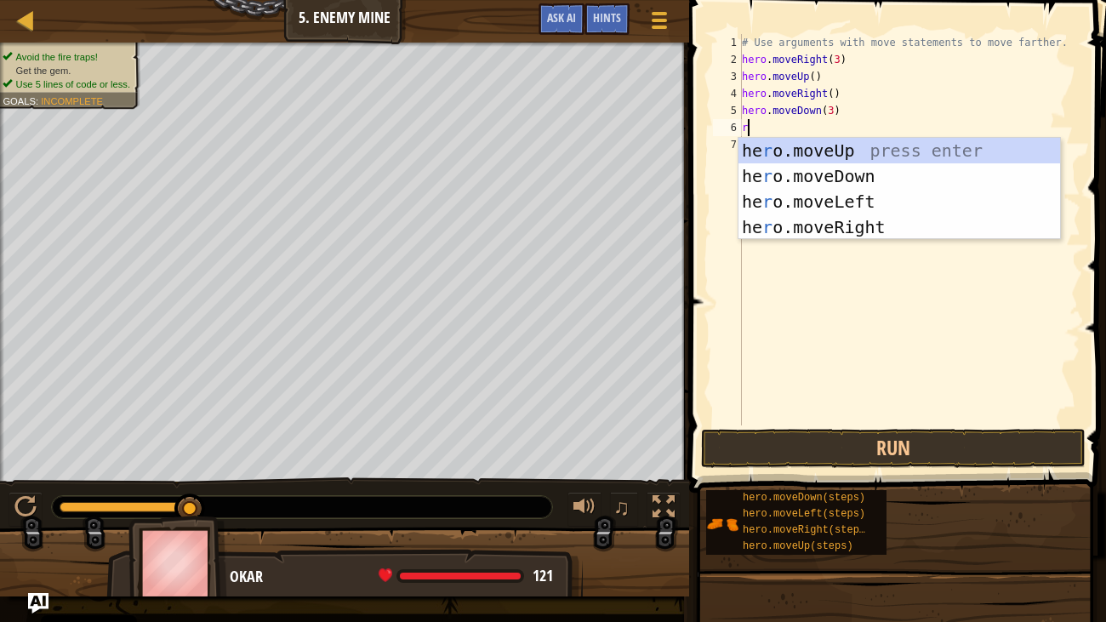
type textarea "ri"
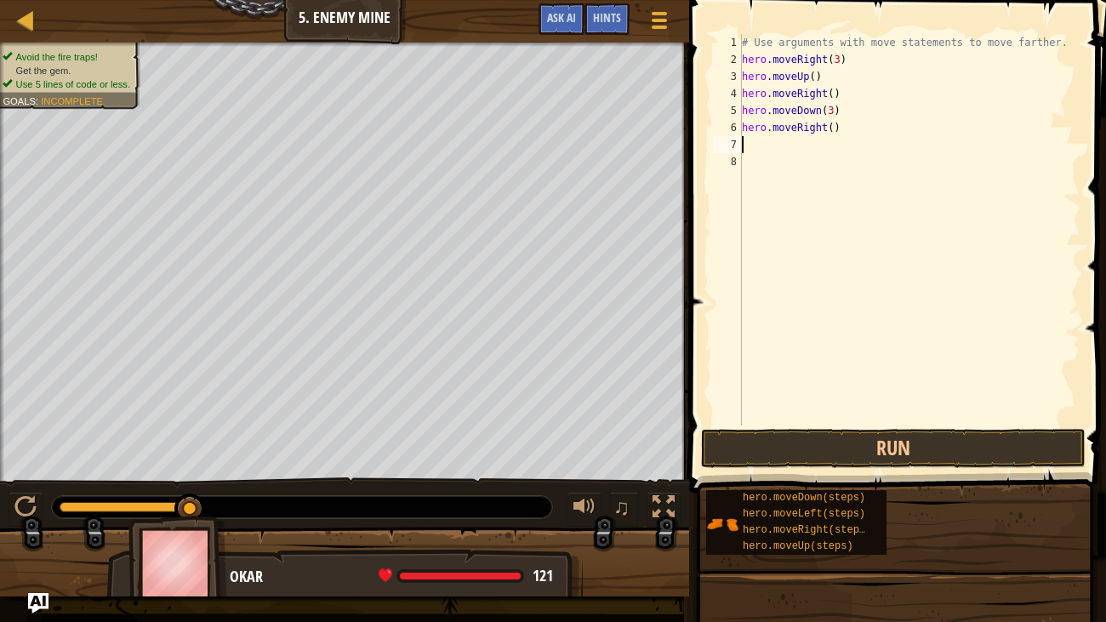
click at [836, 133] on div "# Use arguments with move statements to move farther. hero . moveRight ( 3 ) he…" at bounding box center [909, 246] width 342 height 425
type textarea "hero.moveRight(2)"
click at [776, 157] on div "# Use arguments with move statements to move farther. hero . moveRight ( 3 ) he…" at bounding box center [909, 246] width 342 height 425
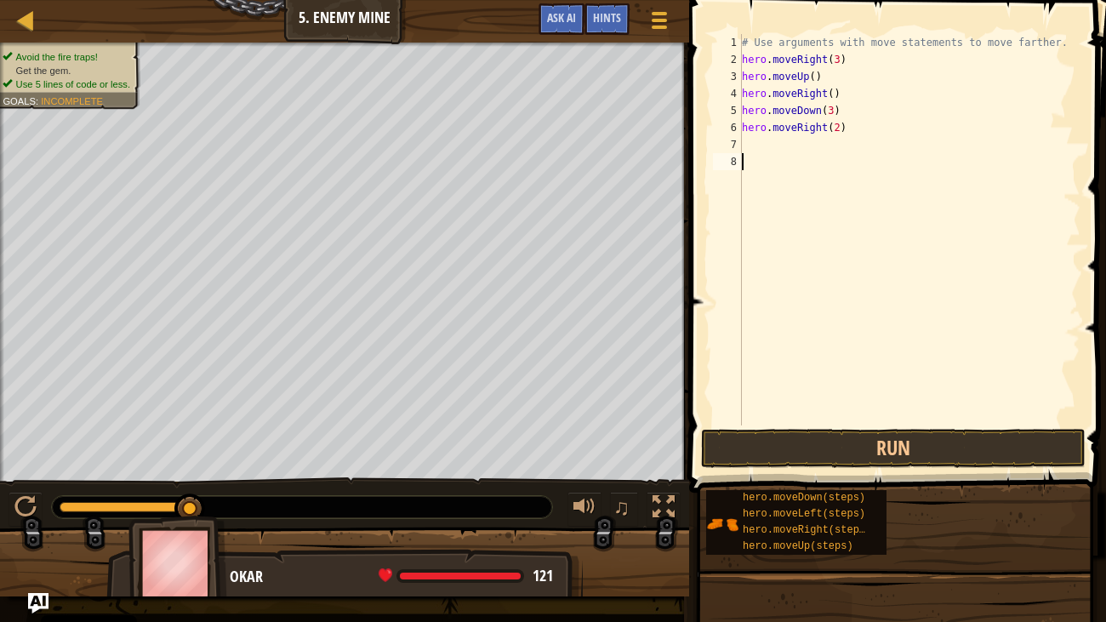
click at [829, 144] on div "# Use arguments with move statements to move farther. hero . moveRight ( 3 ) he…" at bounding box center [909, 246] width 342 height 425
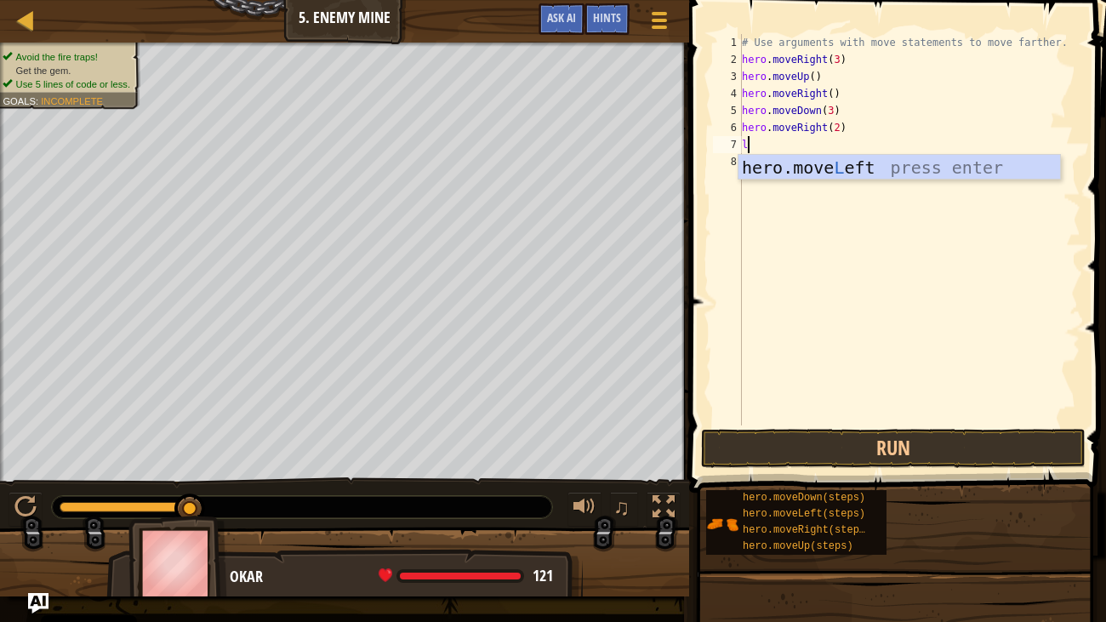
type textarea "le"
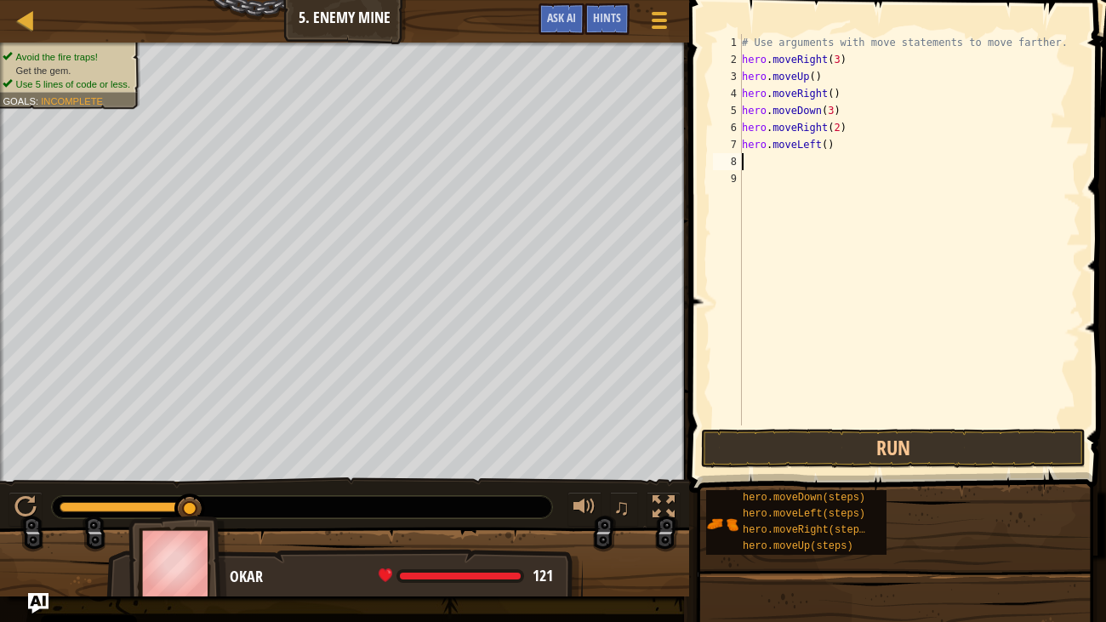
click at [825, 145] on div "# Use arguments with move statements to move farther. hero . moveRight ( 3 ) he…" at bounding box center [909, 246] width 342 height 425
type textarea "hero.moveLeft(2)"
click at [832, 165] on div "# Use arguments with move statements to move farther. hero . moveRight ( 3 ) he…" at bounding box center [909, 246] width 342 height 425
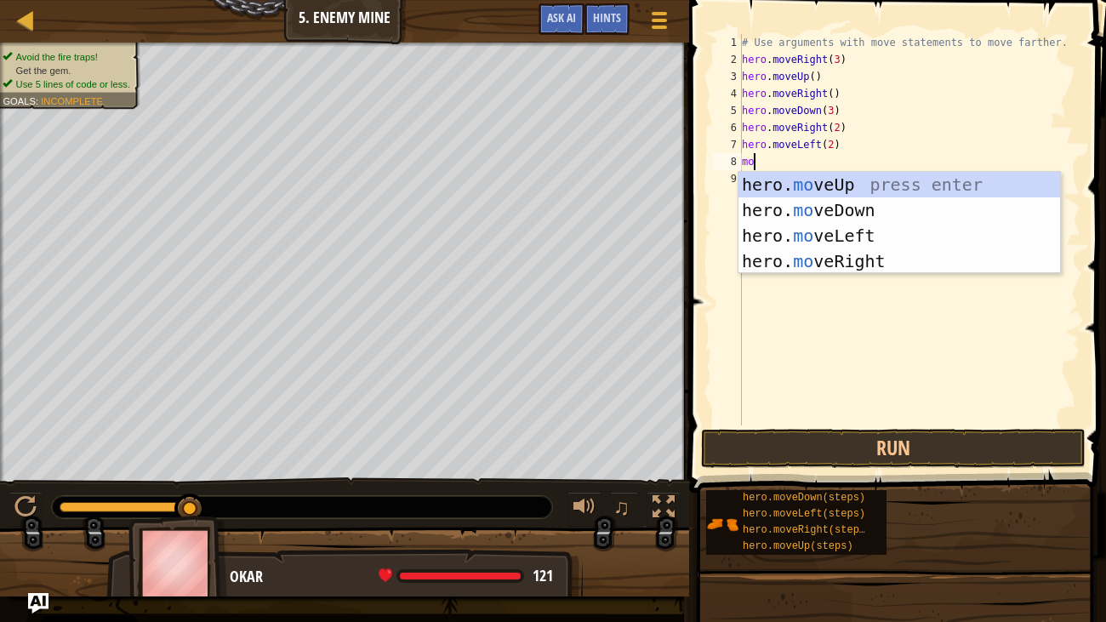
scroll to position [8, 0]
type textarea "move"
click at [811, 178] on div "hero. move Up press enter hero. move Down press enter hero. move Left press ent…" at bounding box center [899, 248] width 322 height 153
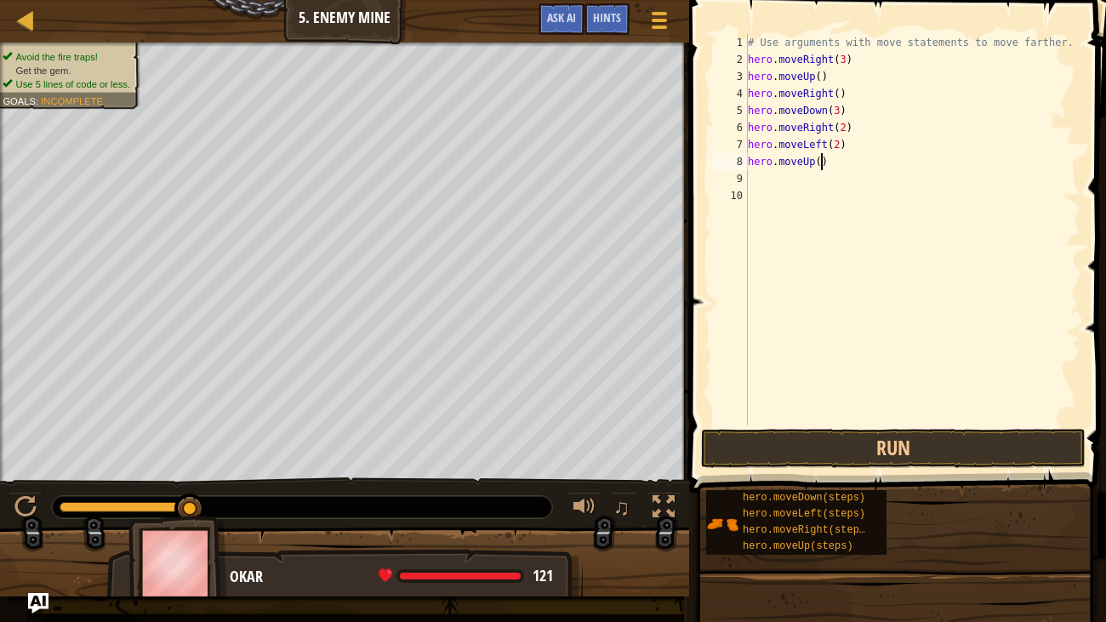
click at [822, 162] on div "# Use arguments with move statements to move farther. hero . moveRight ( 3 ) he…" at bounding box center [912, 246] width 337 height 425
type textarea "hero.moveUp(3)"
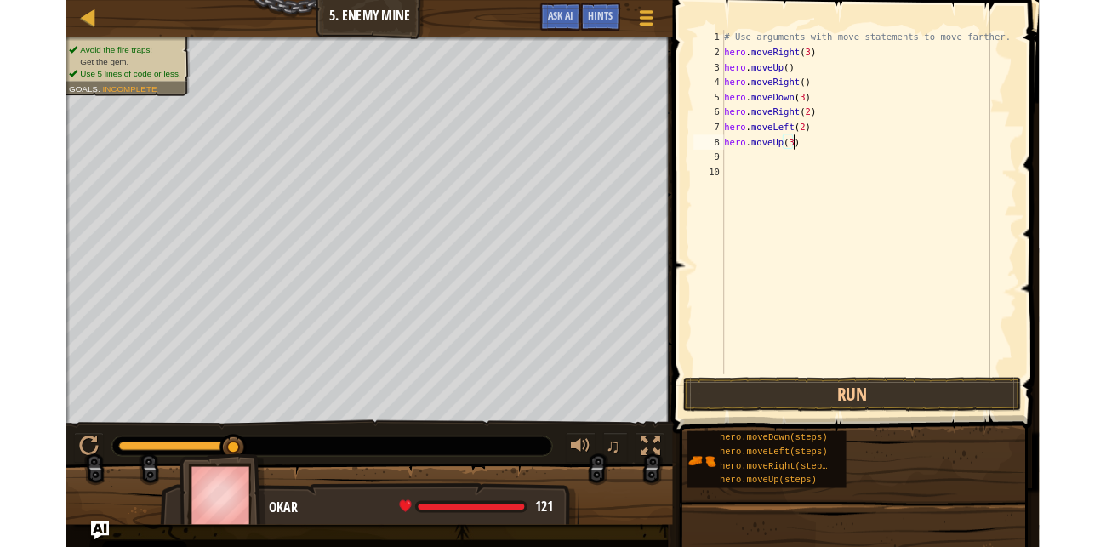
scroll to position [8, 6]
